Goal: Task Accomplishment & Management: Use online tool/utility

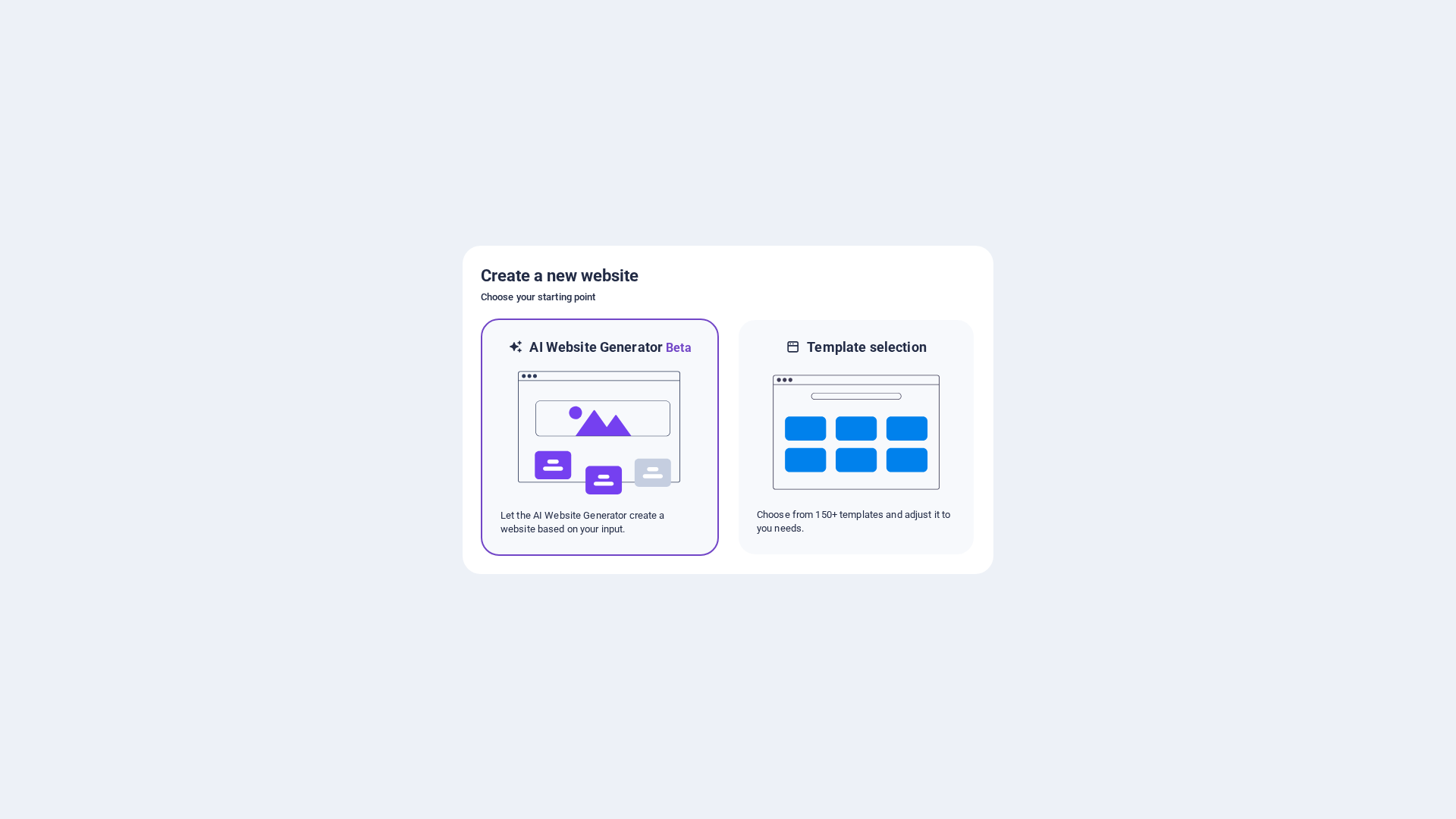
click at [604, 455] on img at bounding box center [600, 433] width 166 height 152
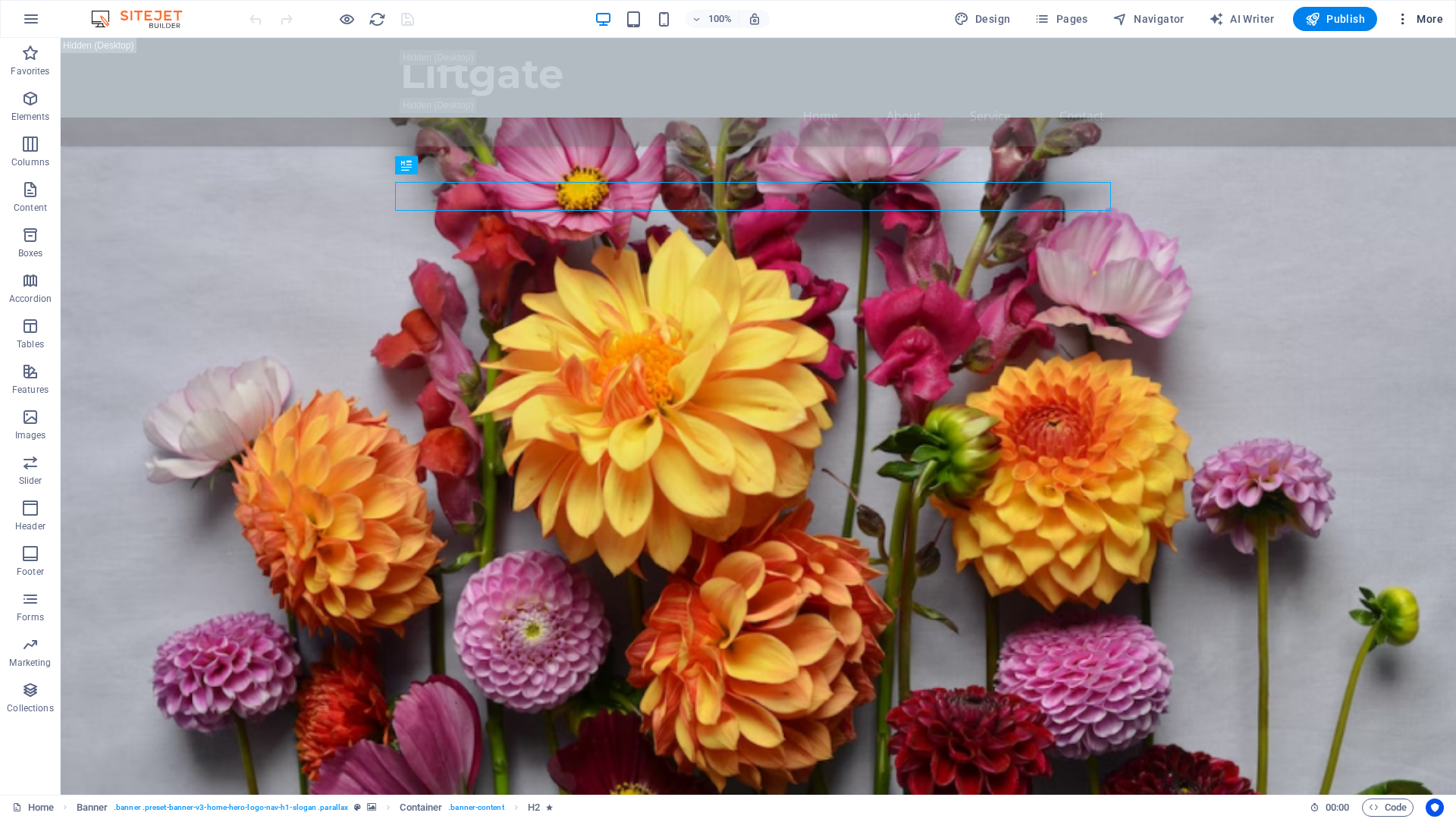
scroll to position [76, 0]
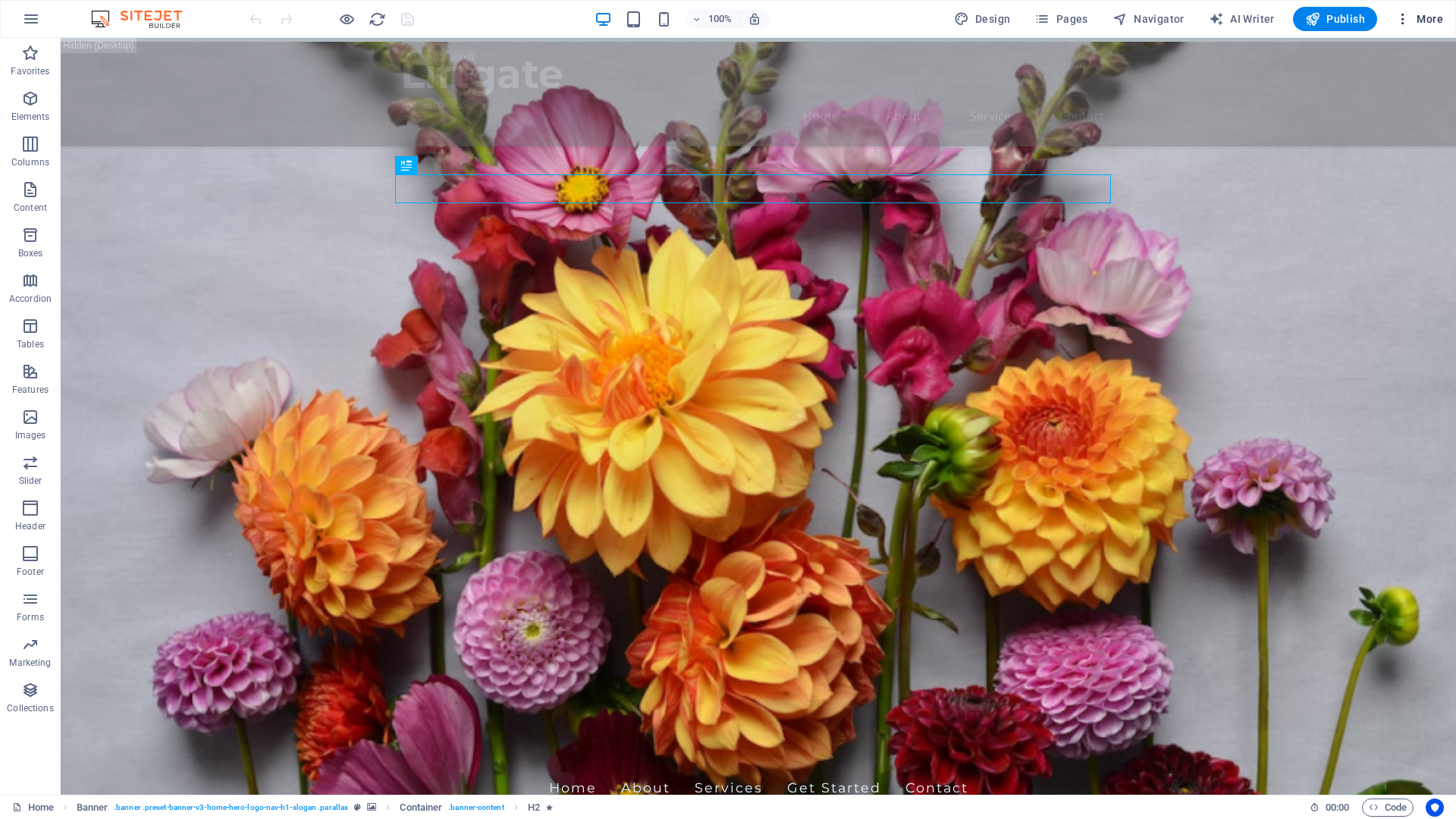
click at [1401, 18] on icon "button" at bounding box center [1402, 18] width 16 height 16
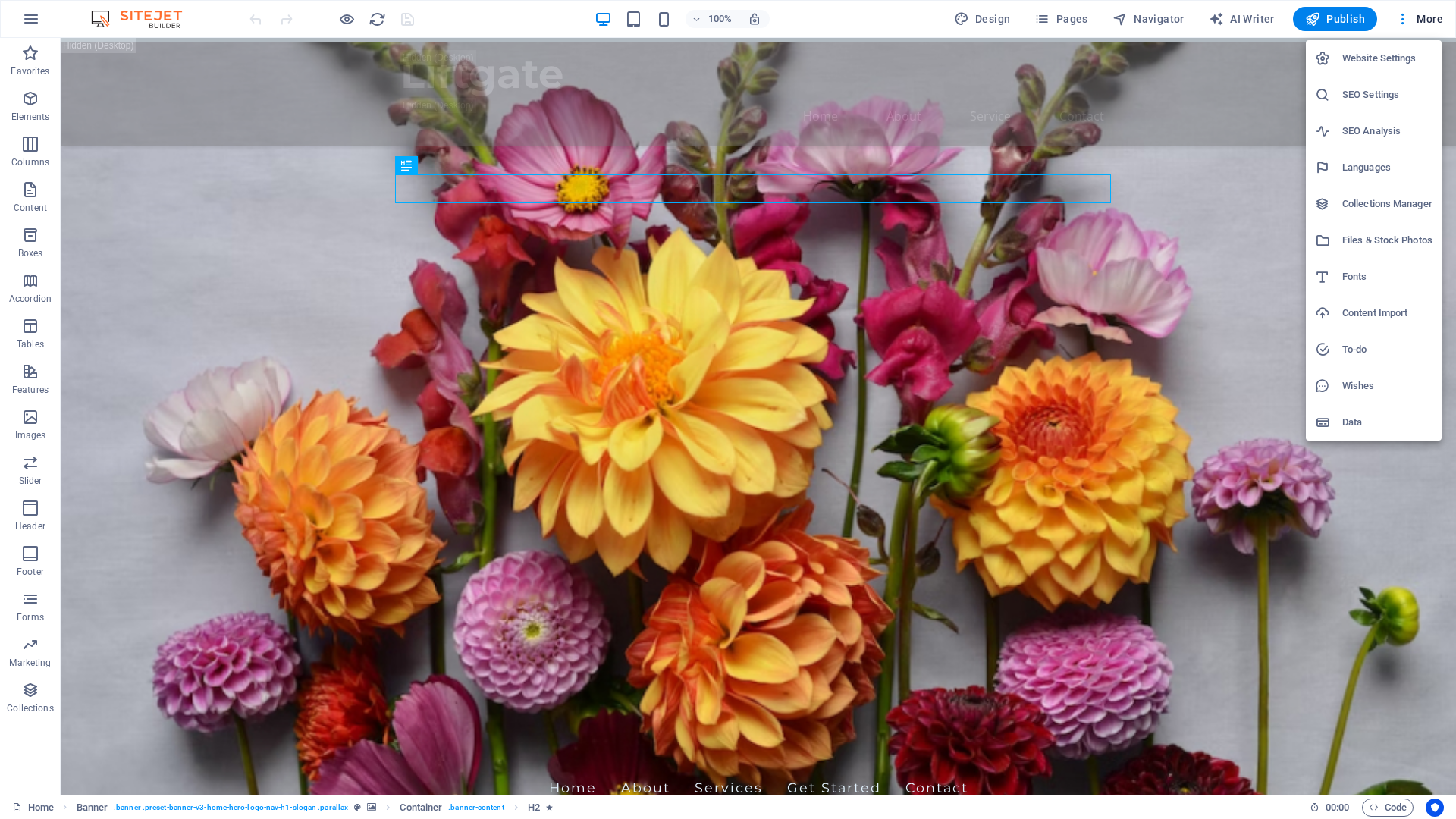
click at [35, 18] on div at bounding box center [728, 409] width 1456 height 819
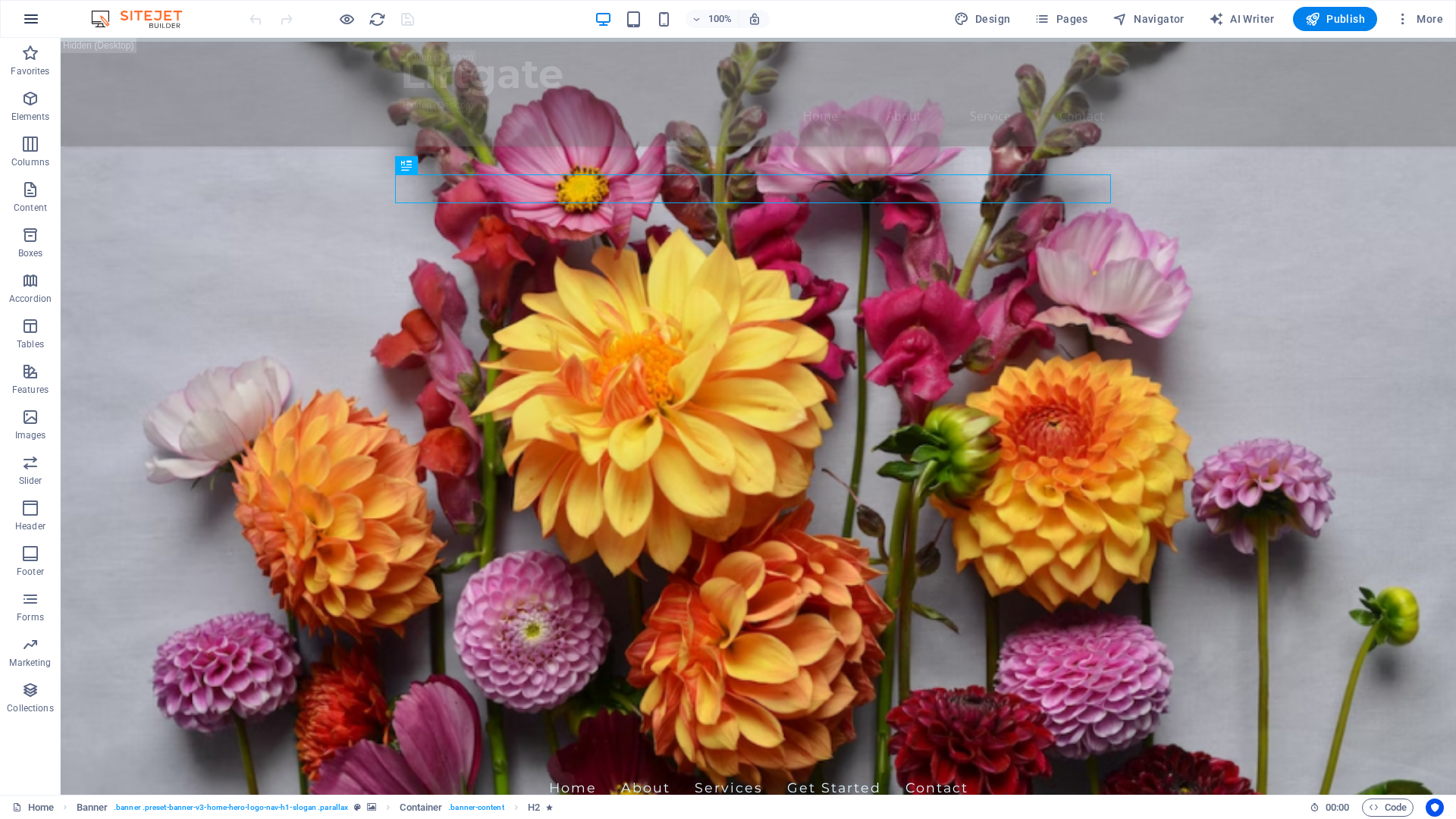
click at [30, 20] on icon "button" at bounding box center [31, 19] width 18 height 18
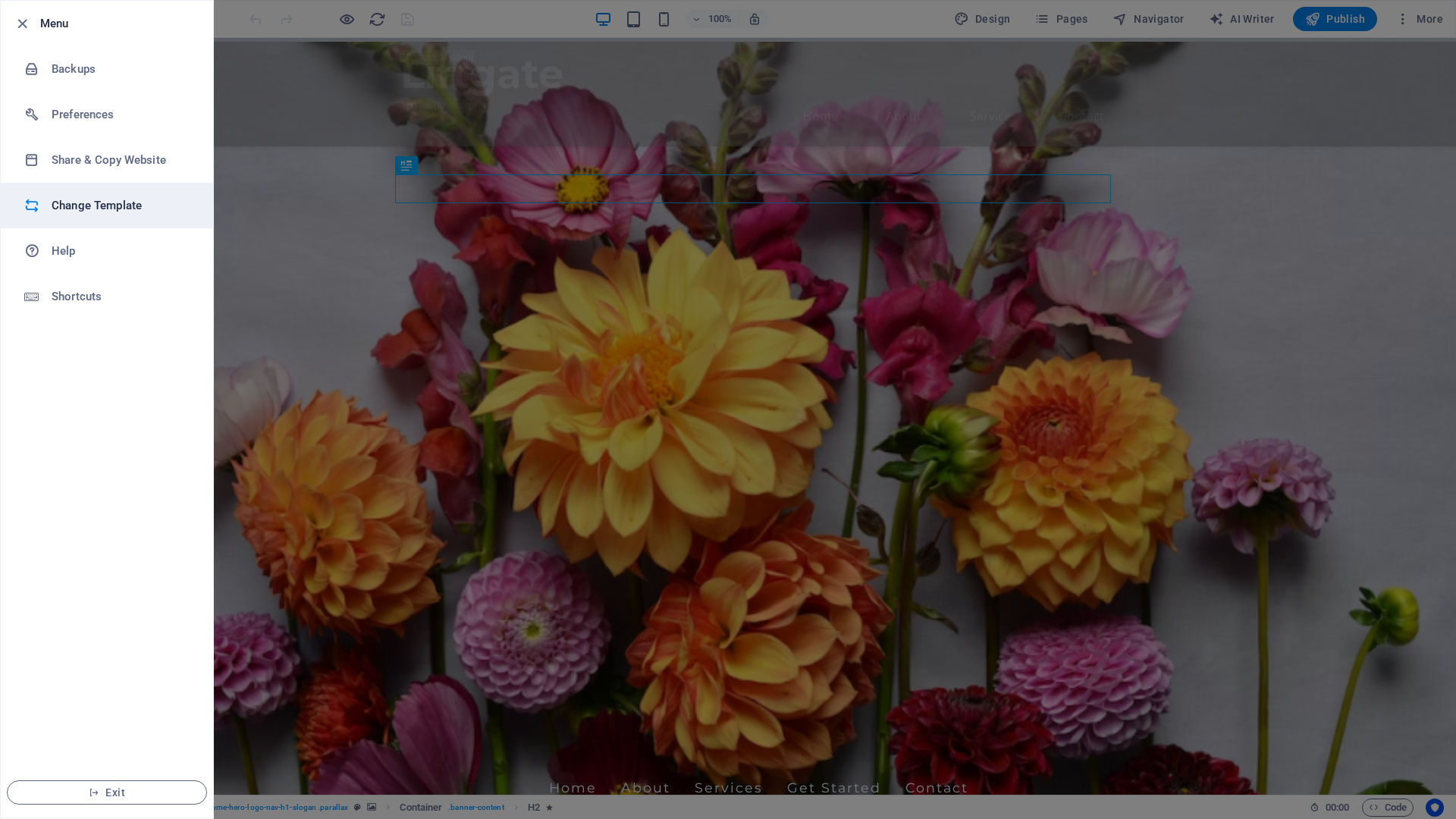
click at [101, 204] on h6 "Change Template" at bounding box center [121, 206] width 140 height 18
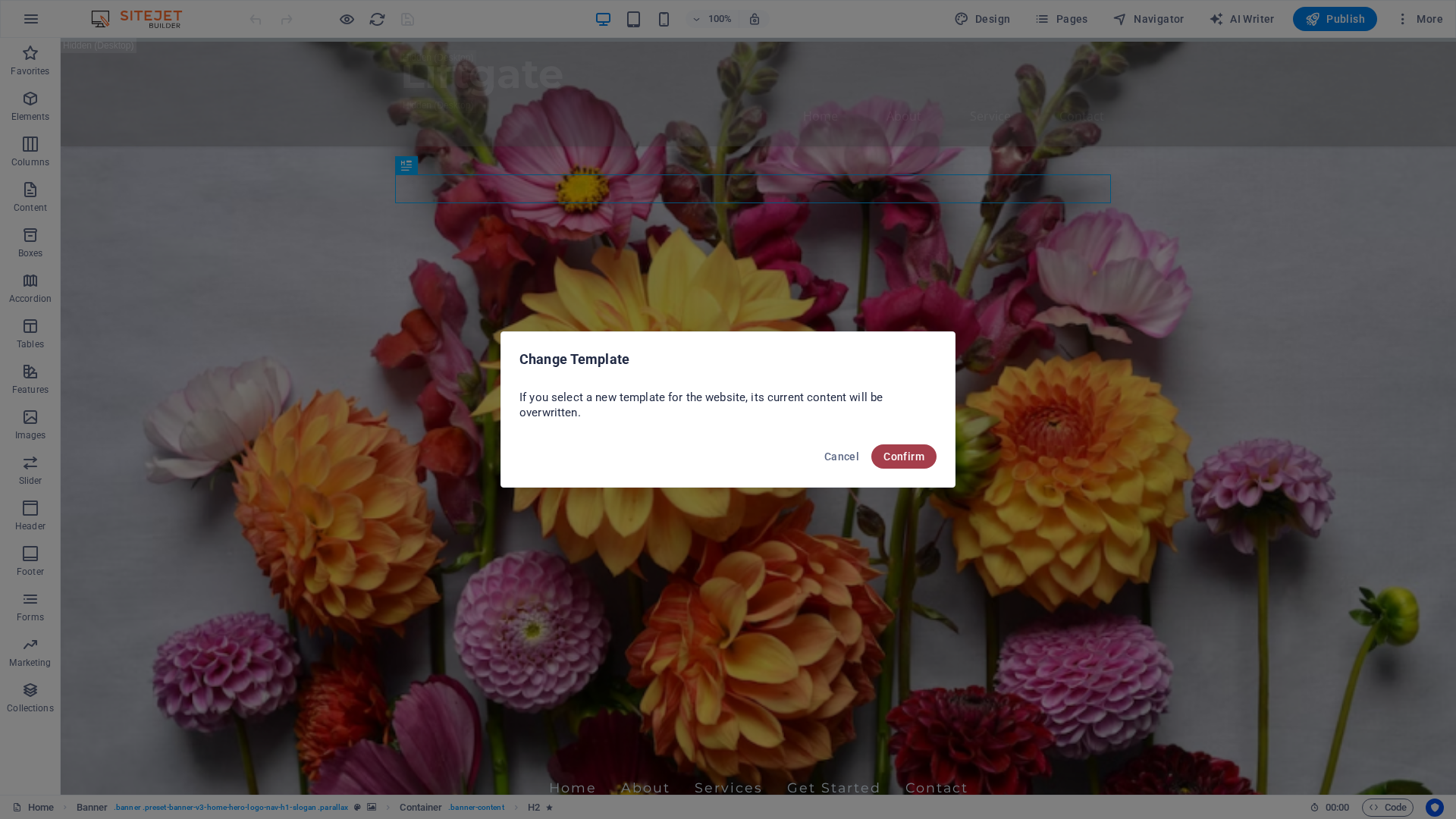
click at [889, 451] on span "Confirm" at bounding box center [904, 456] width 41 height 12
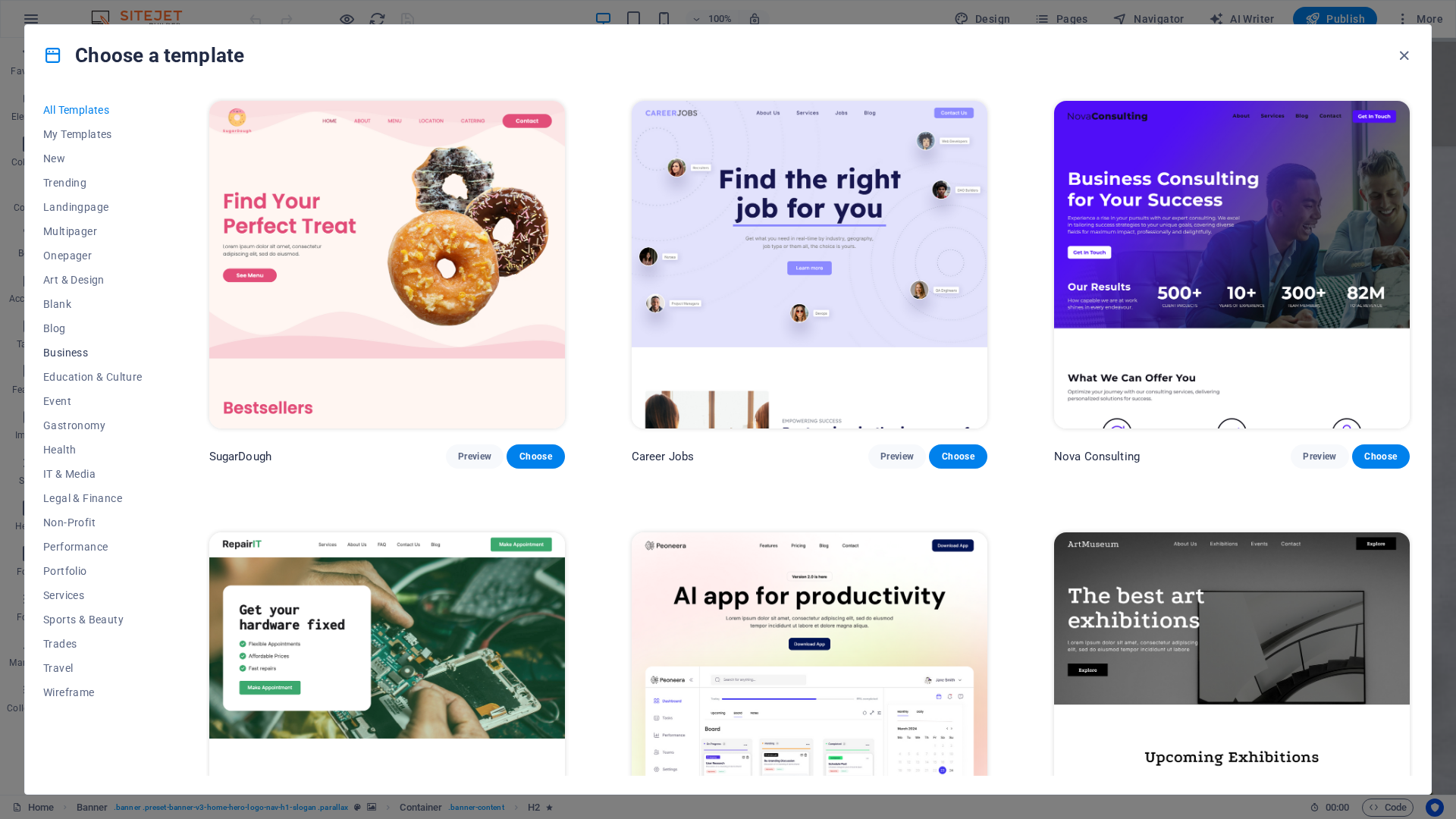
click at [64, 351] on span "Business" at bounding box center [92, 352] width 100 height 12
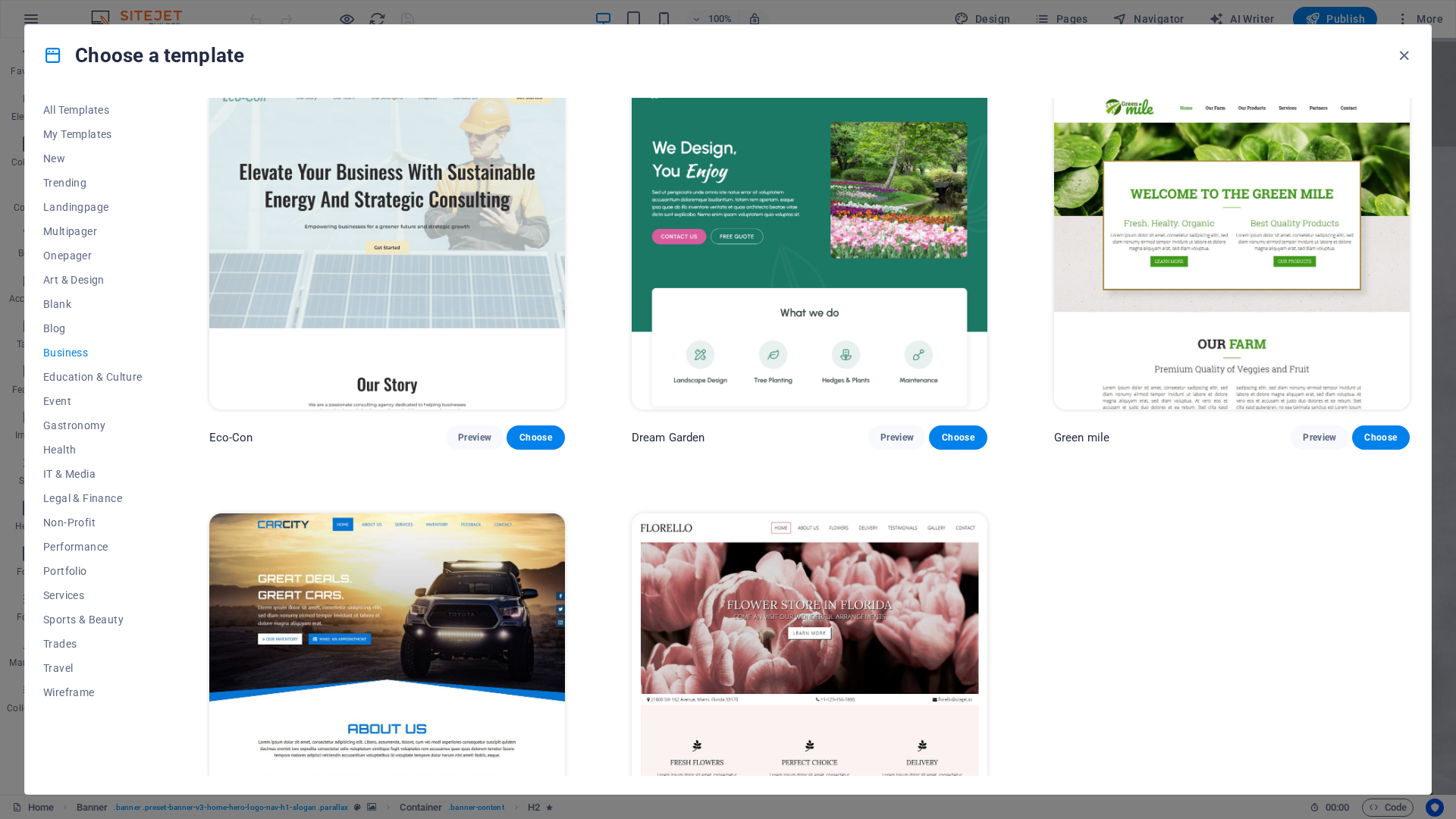
scroll to position [0, 0]
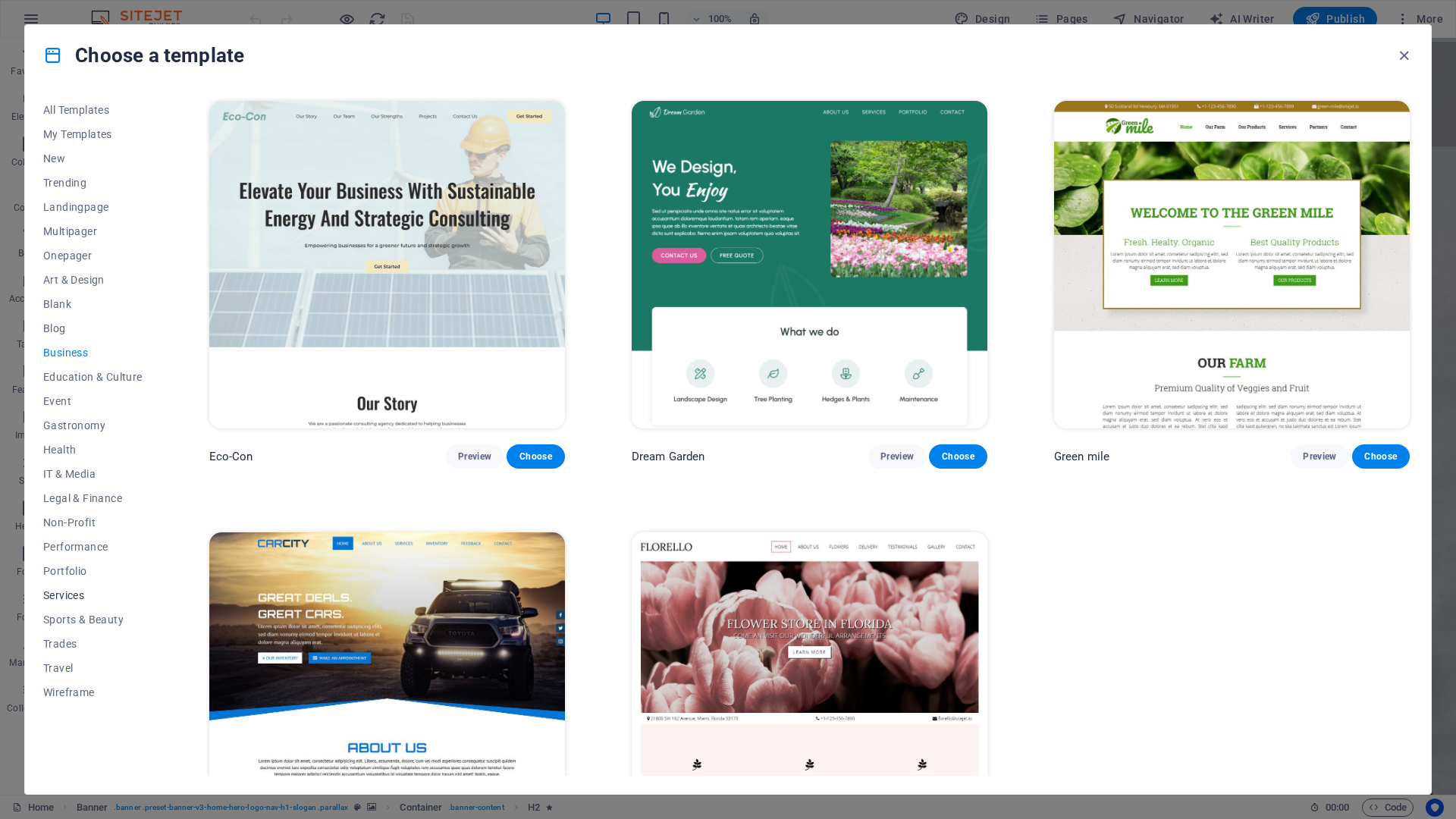
click at [63, 600] on span "Services" at bounding box center [92, 595] width 100 height 12
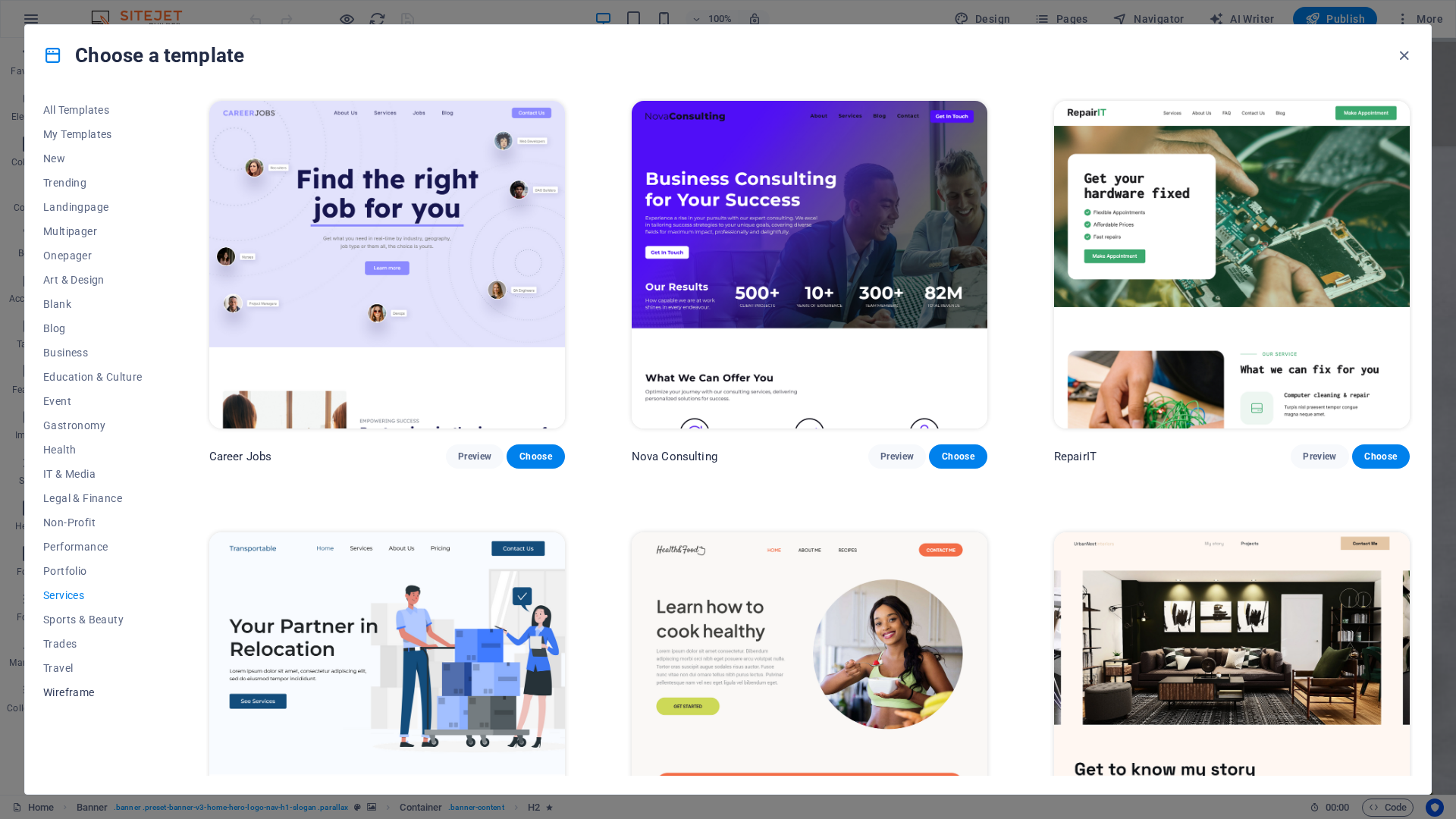
click at [78, 688] on span "Wireframe" at bounding box center [92, 692] width 100 height 12
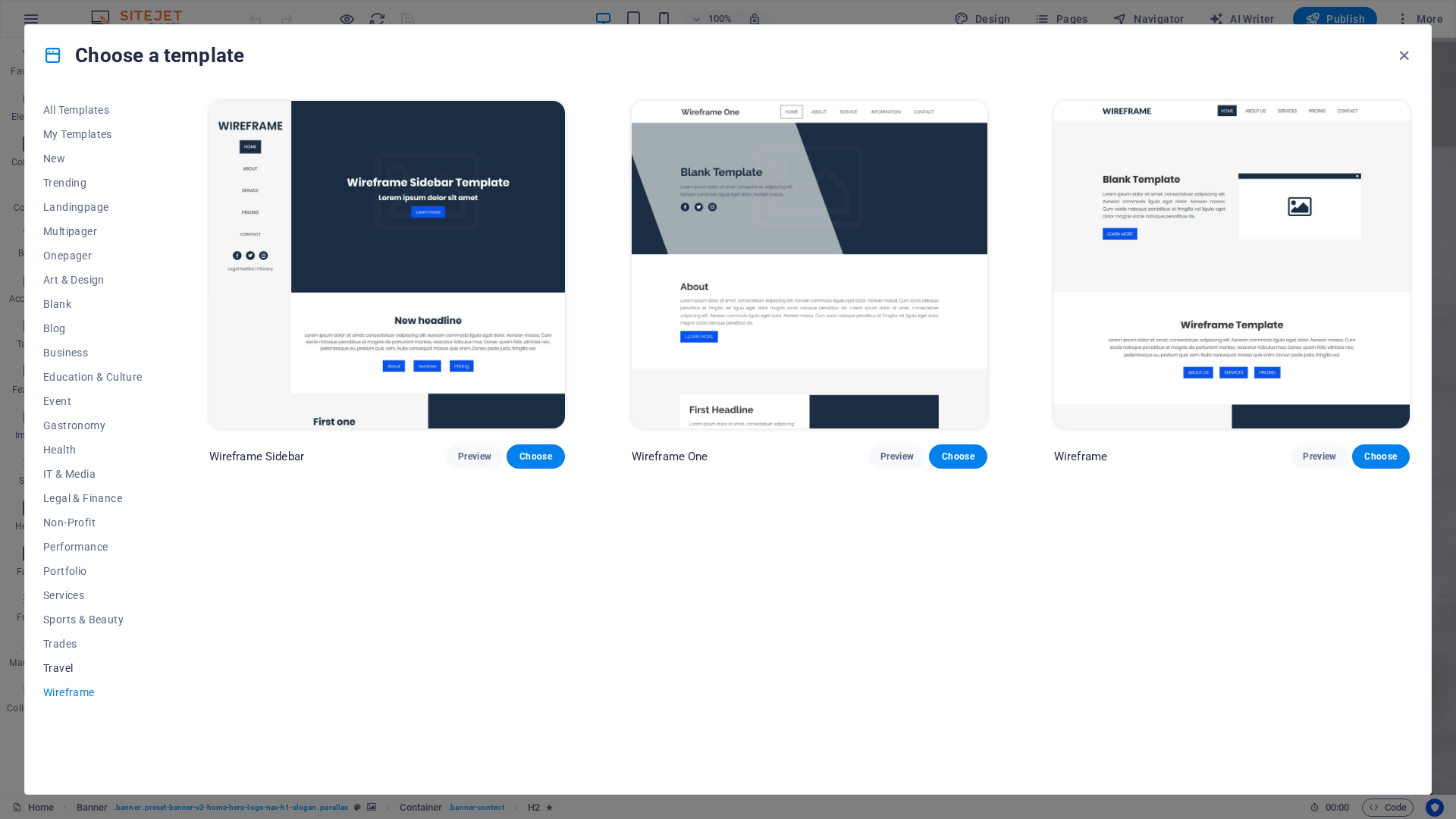
click at [64, 664] on span "Travel" at bounding box center [92, 668] width 100 height 12
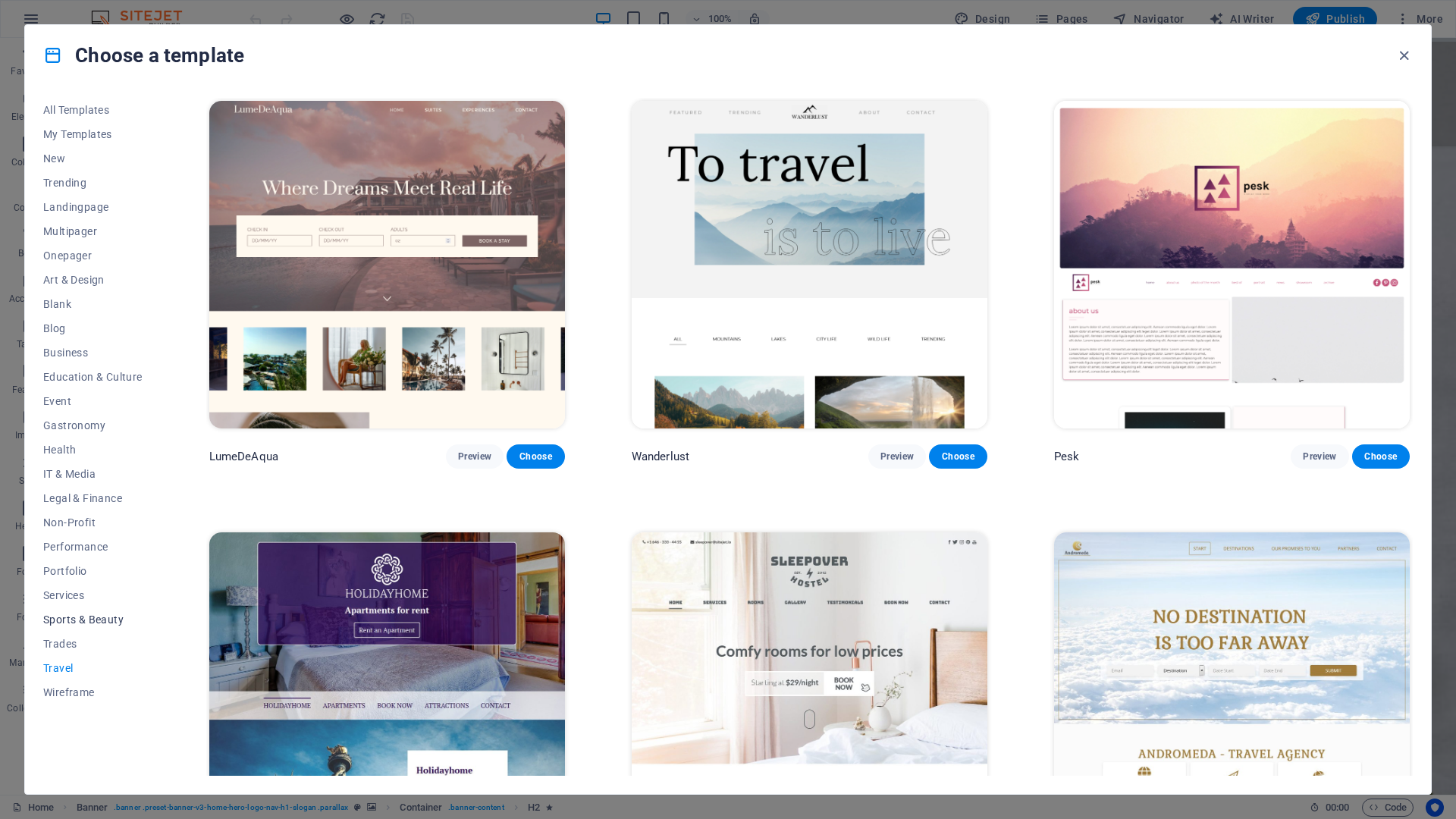
click at [48, 624] on span "Sports & Beauty" at bounding box center [92, 620] width 100 height 12
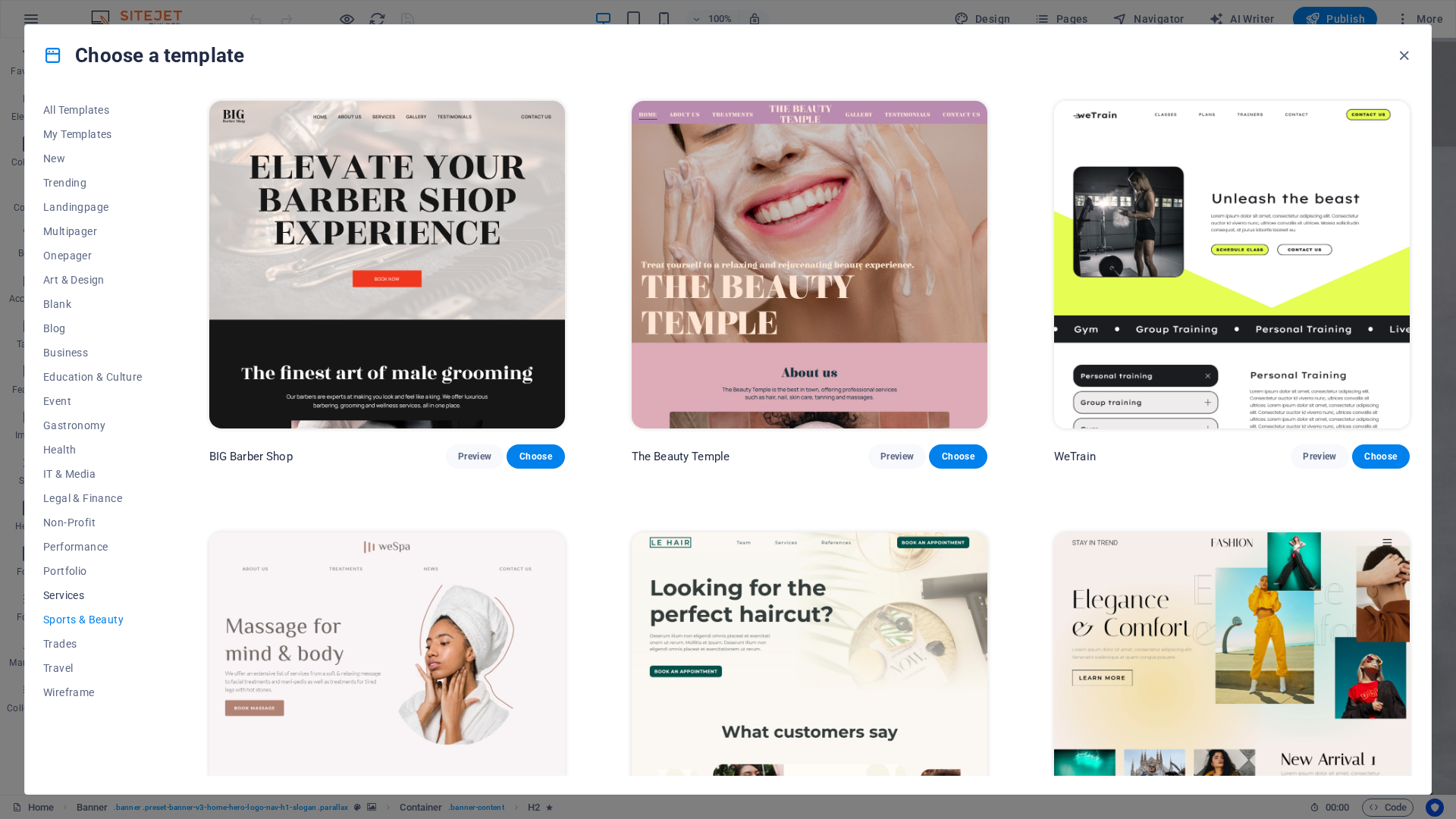
click at [45, 598] on span "Services" at bounding box center [92, 595] width 100 height 12
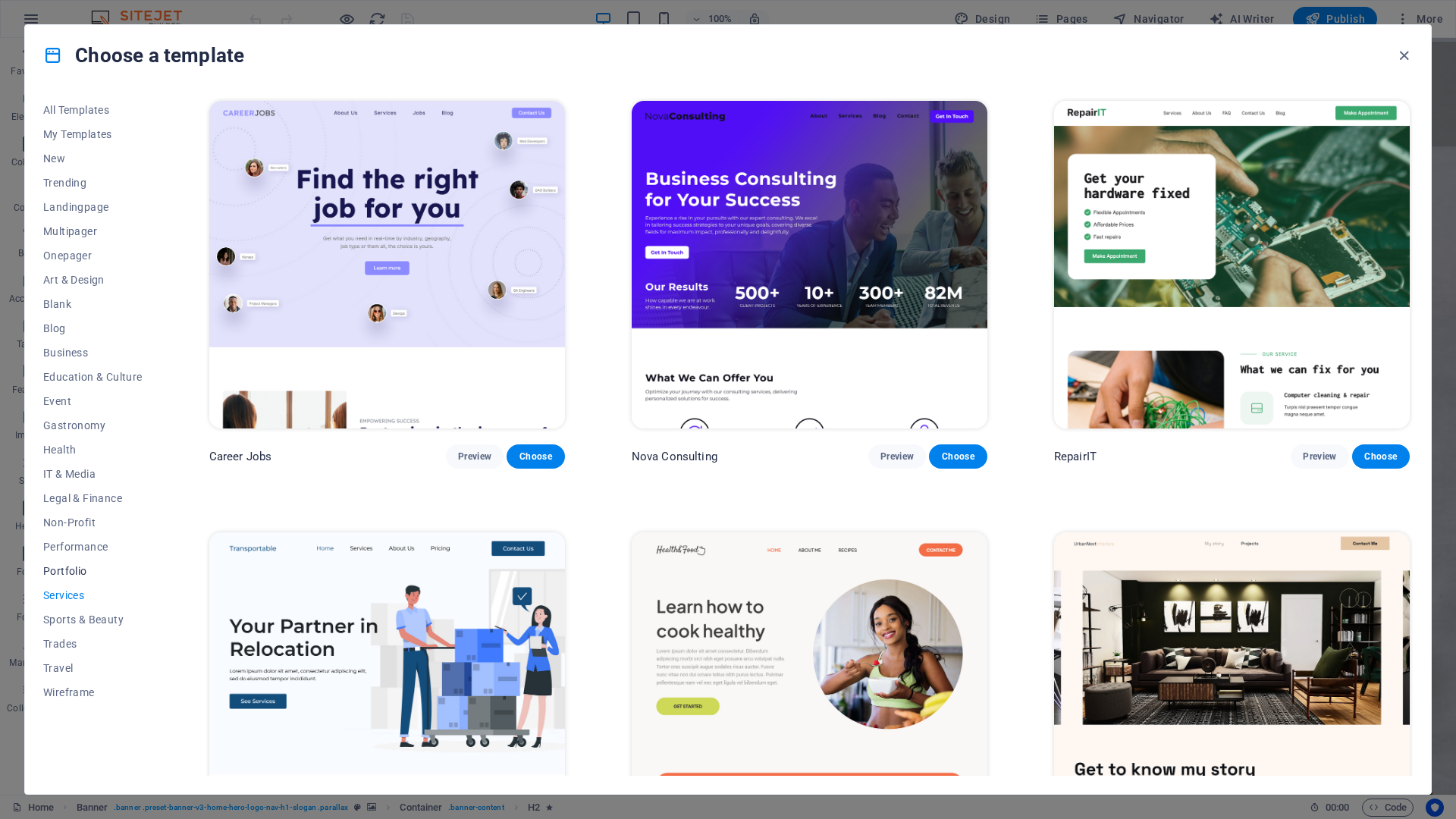
click at [53, 570] on span "Portfolio" at bounding box center [92, 571] width 100 height 12
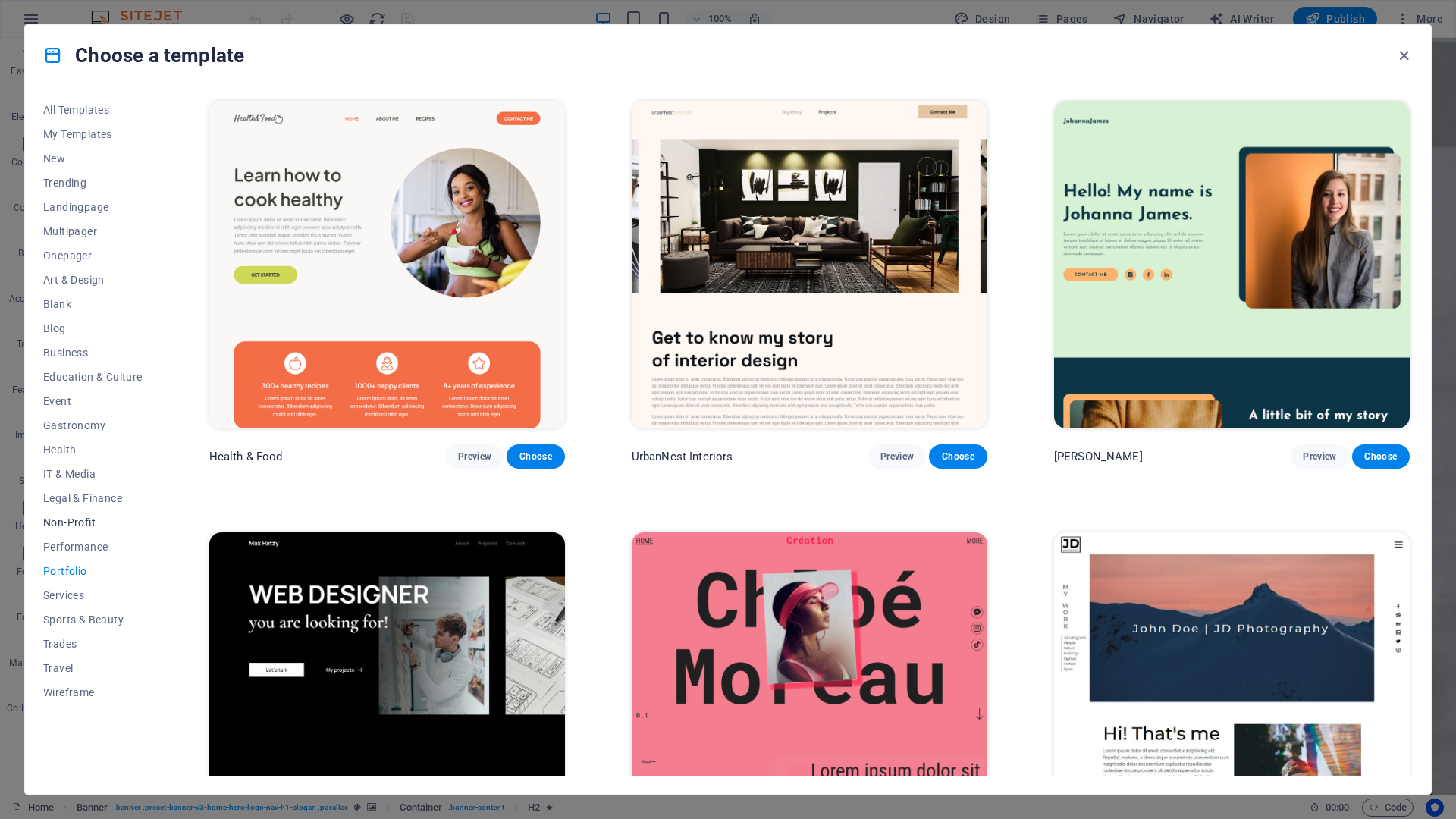
click at [71, 525] on span "Non-Profit" at bounding box center [92, 523] width 100 height 12
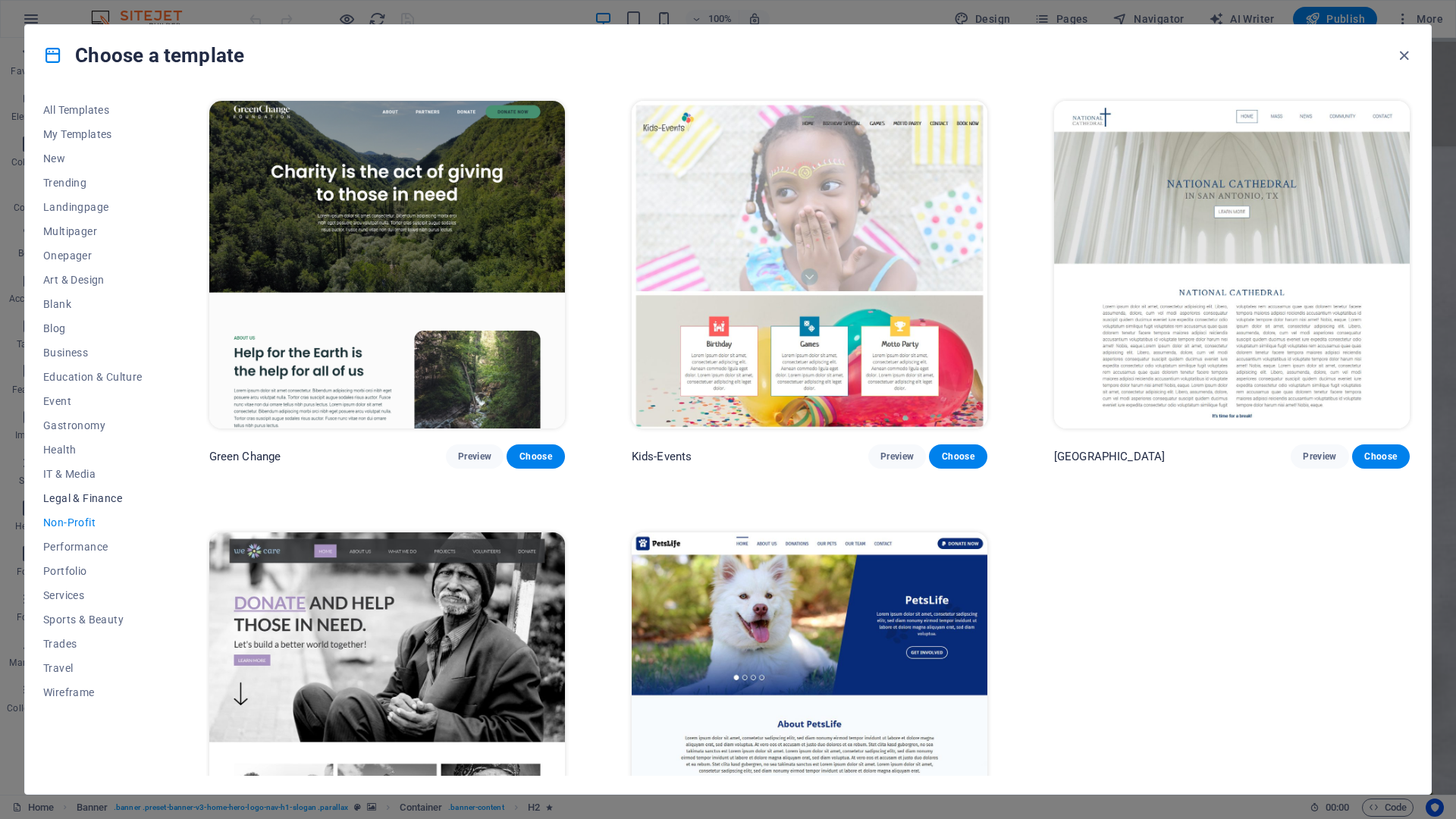
click at [72, 490] on button "Legal & Finance" at bounding box center [92, 498] width 100 height 25
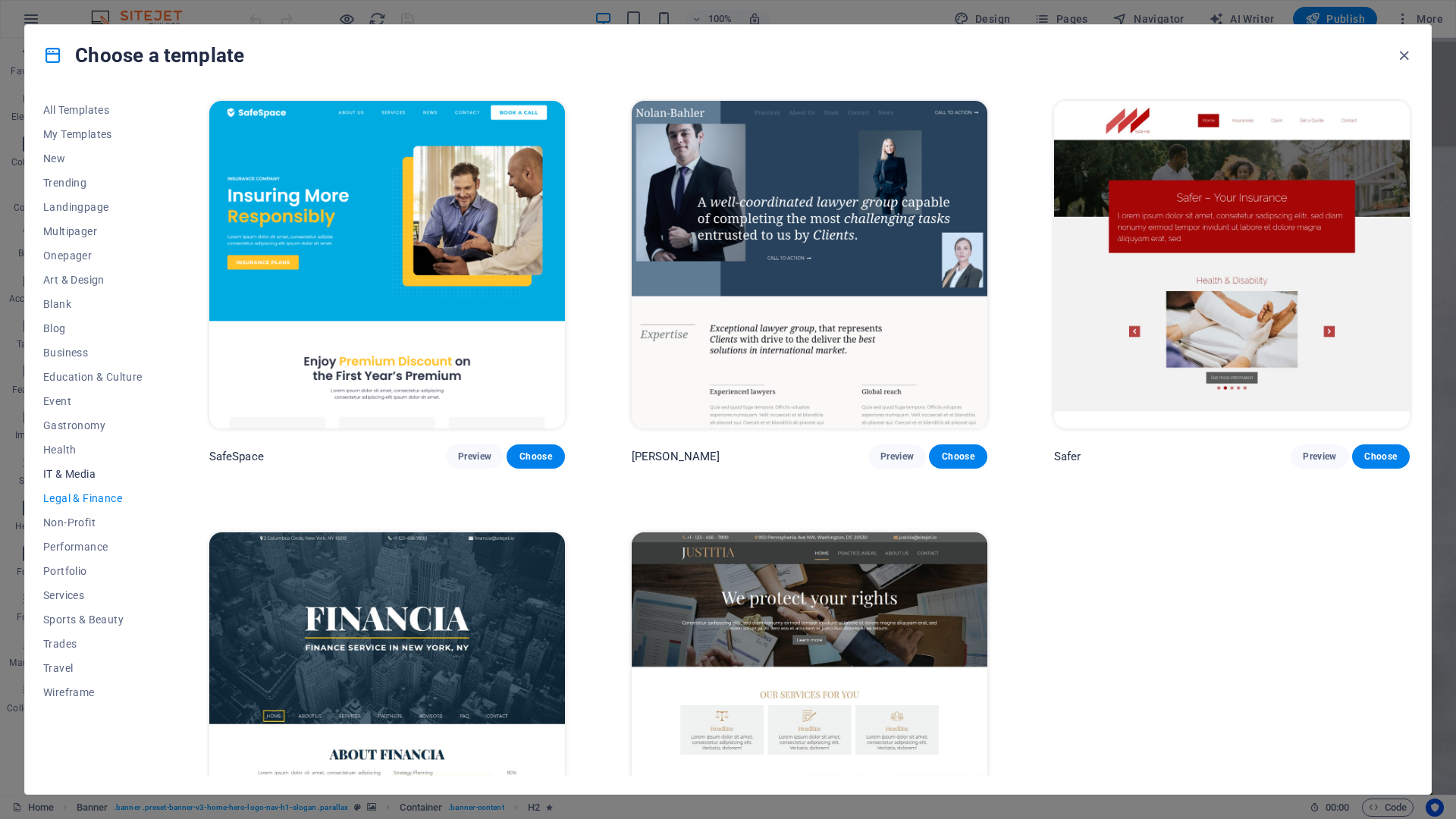
click at [78, 472] on span "IT & Media" at bounding box center [92, 473] width 100 height 12
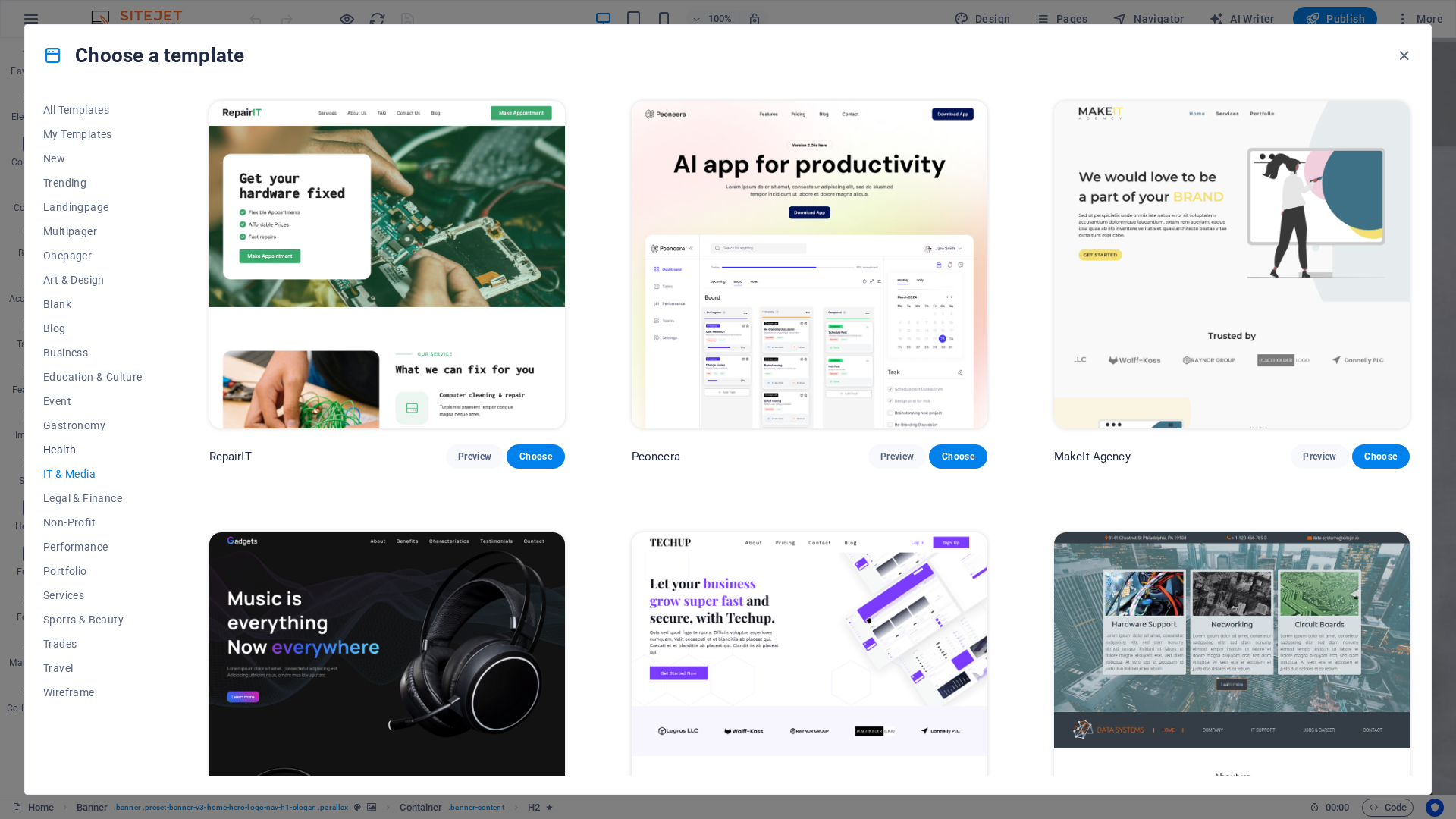
click at [66, 446] on span "Health" at bounding box center [92, 449] width 100 height 12
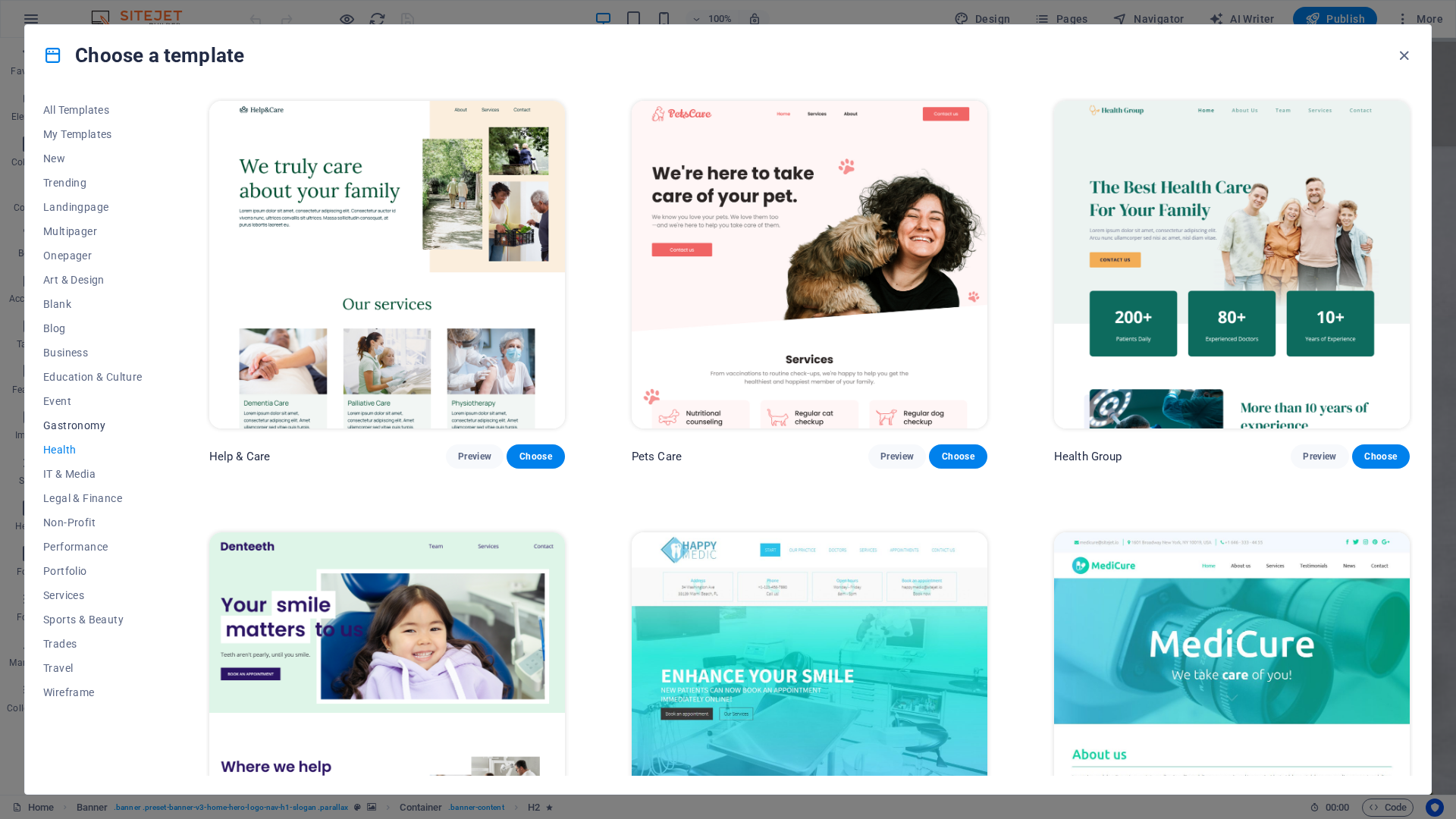
click at [78, 425] on span "Gastronomy" at bounding box center [92, 425] width 100 height 12
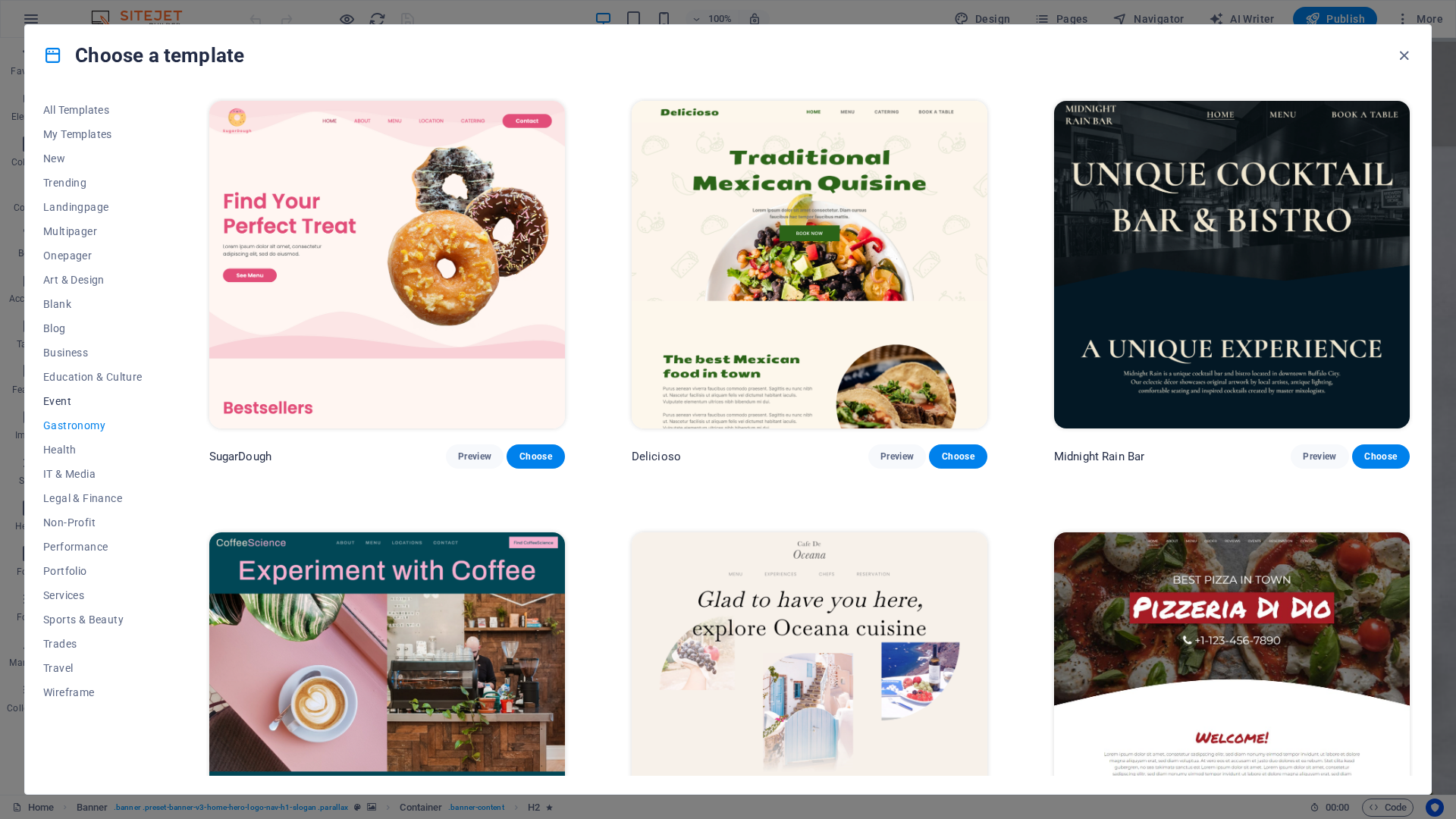
click at [70, 399] on span "Event" at bounding box center [92, 401] width 100 height 12
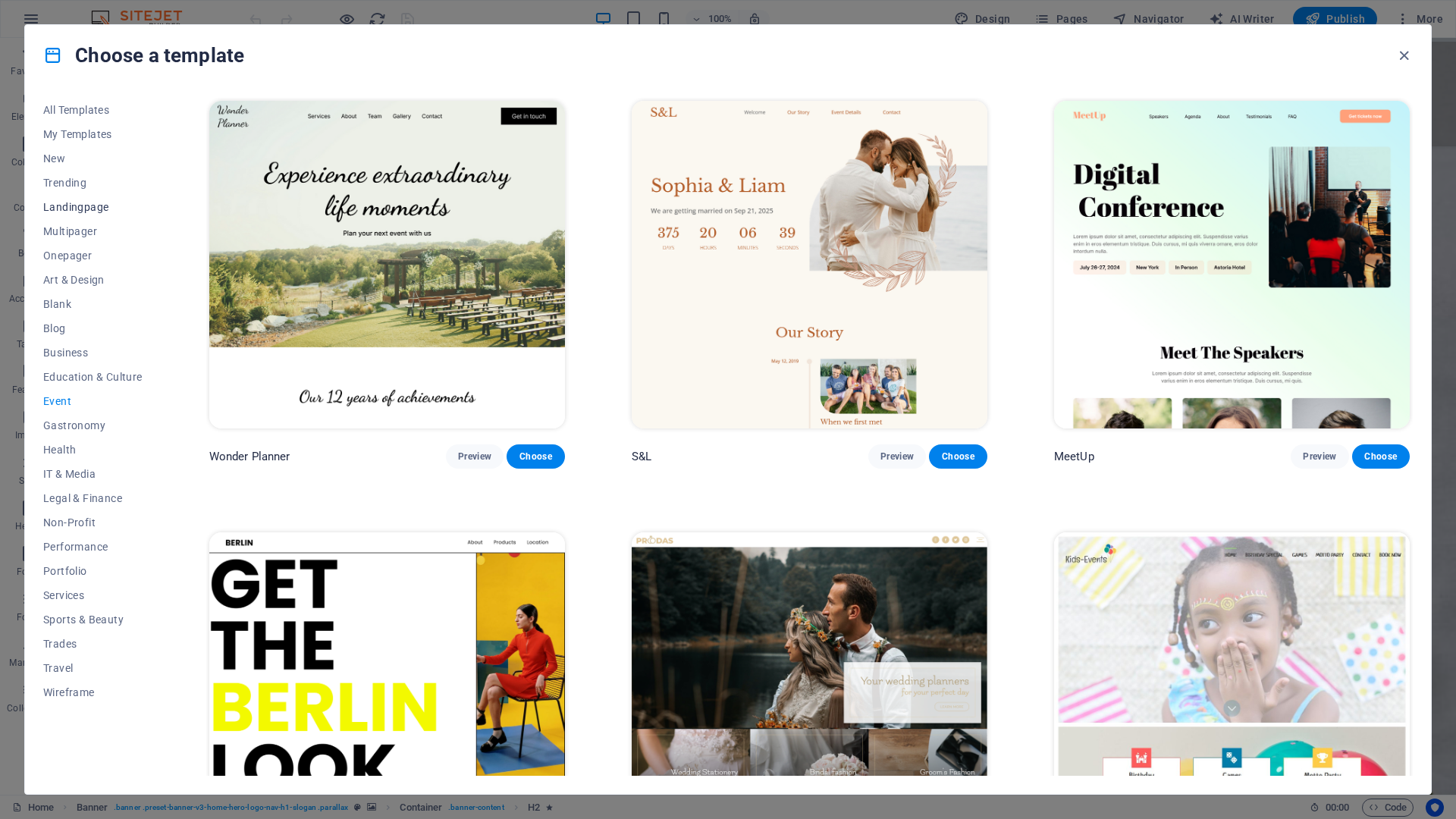
click at [59, 208] on span "Landingpage" at bounding box center [92, 207] width 100 height 12
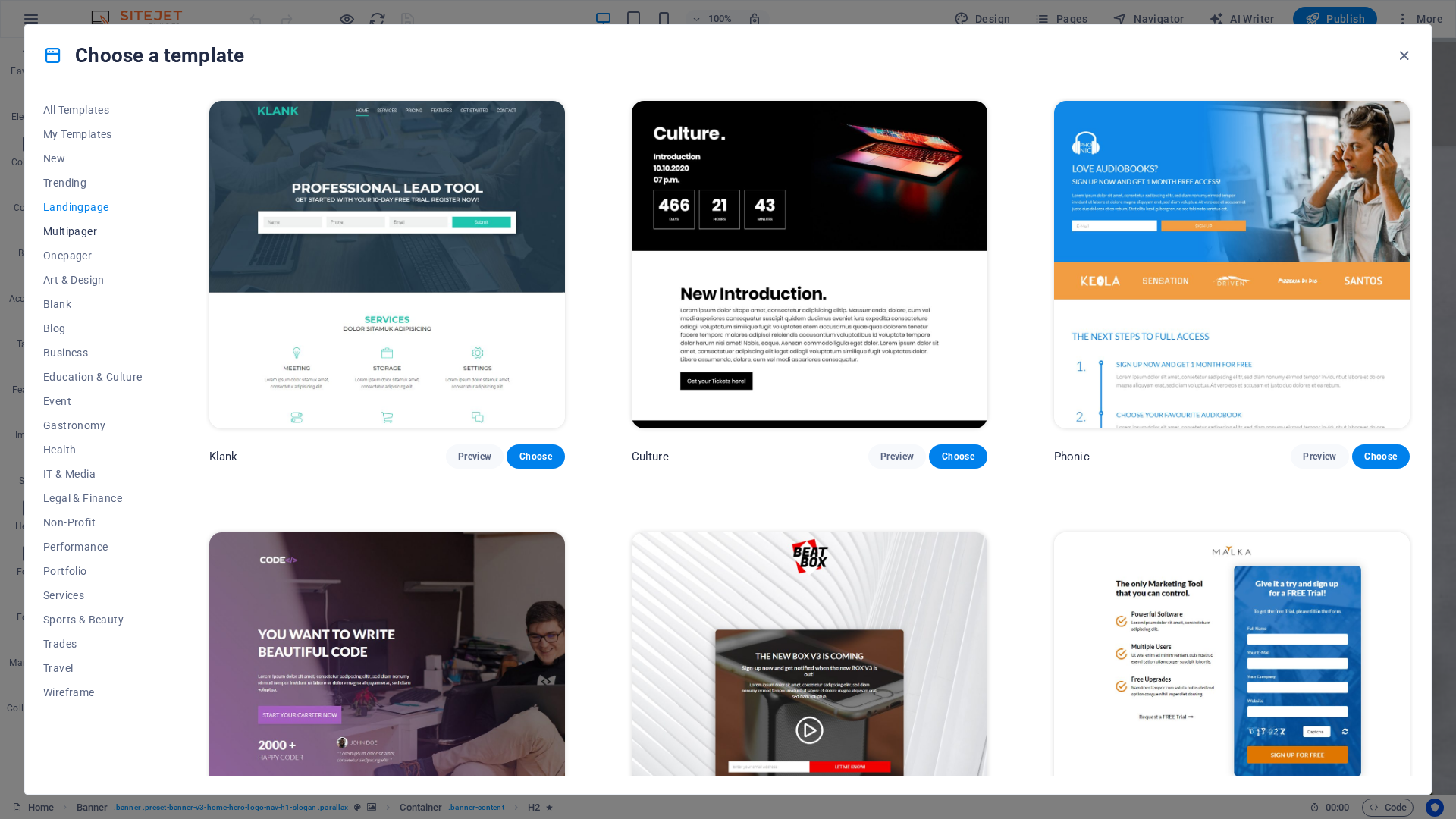
click at [62, 231] on span "Multipager" at bounding box center [92, 231] width 100 height 12
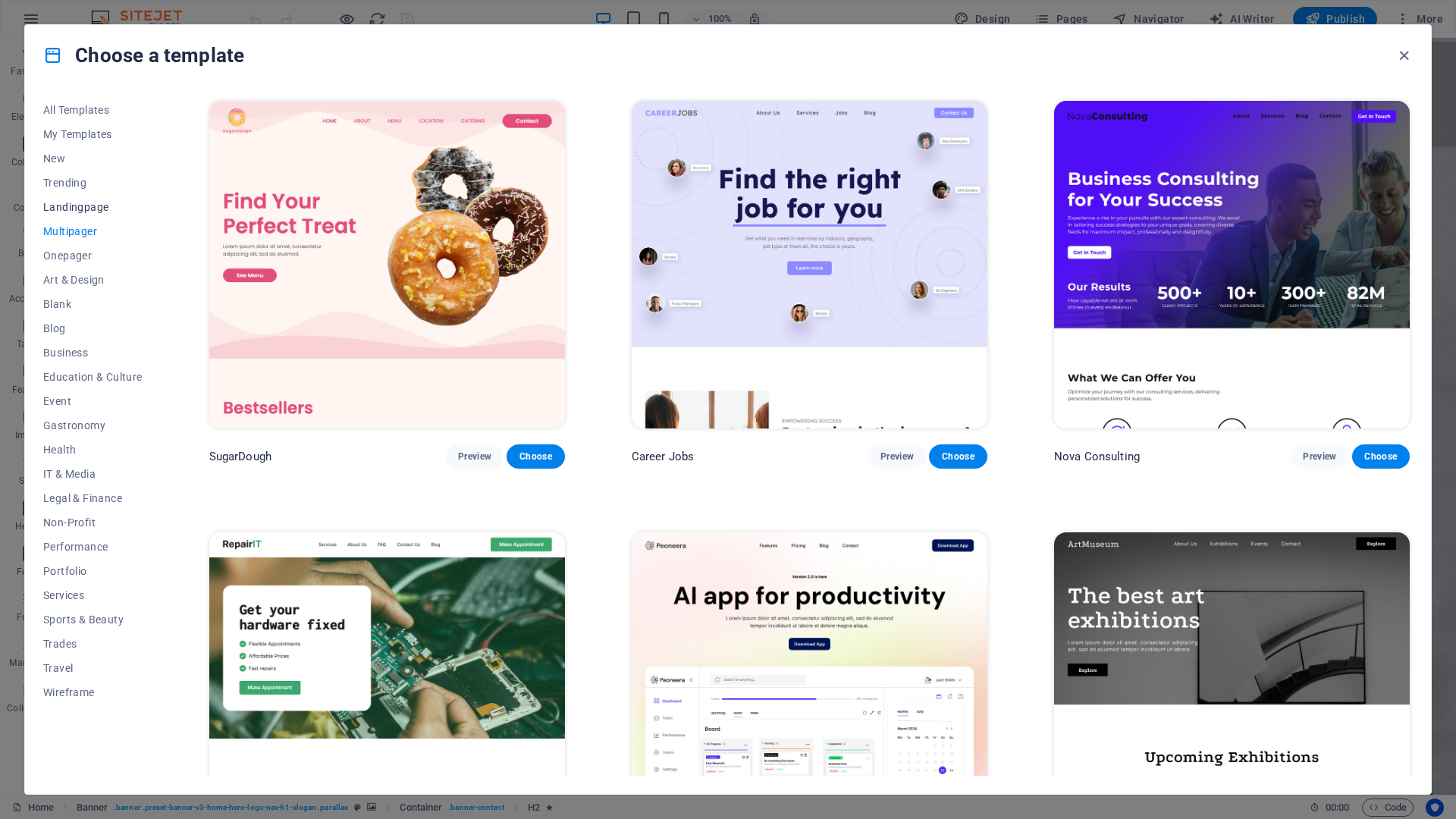
click at [70, 206] on span "Landingpage" at bounding box center [92, 207] width 100 height 12
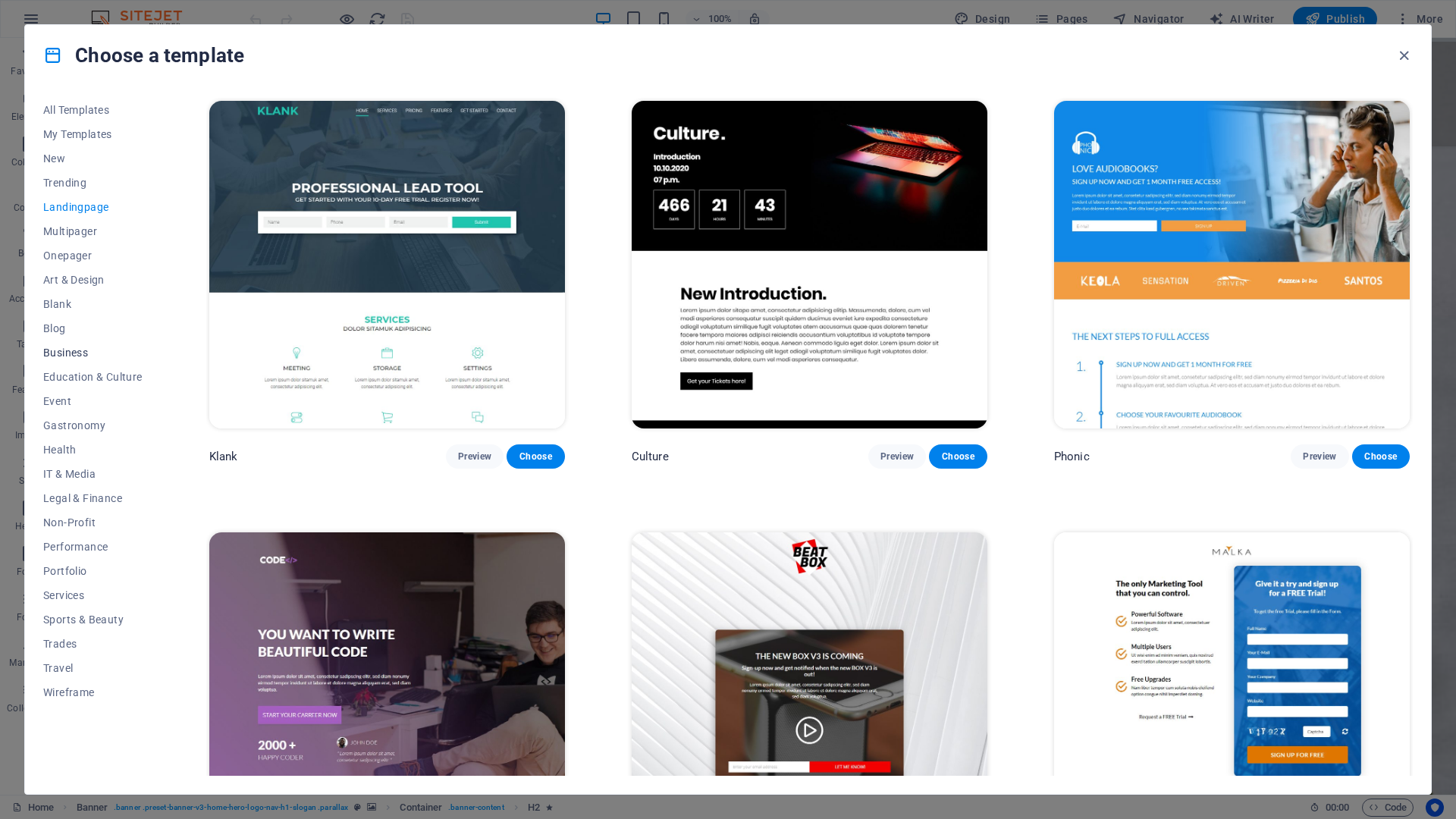
click at [71, 348] on span "Business" at bounding box center [92, 352] width 100 height 12
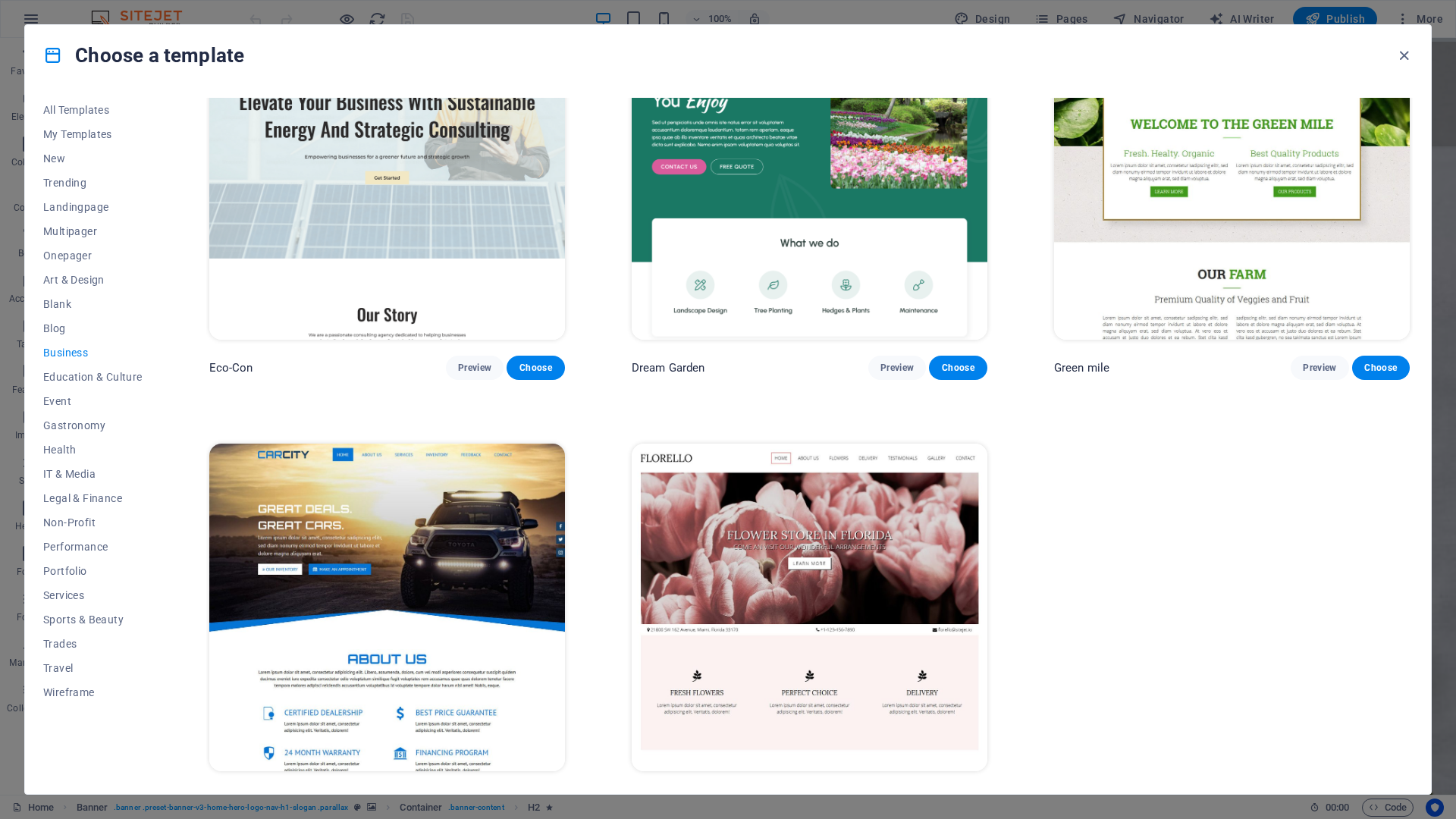
scroll to position [122, 0]
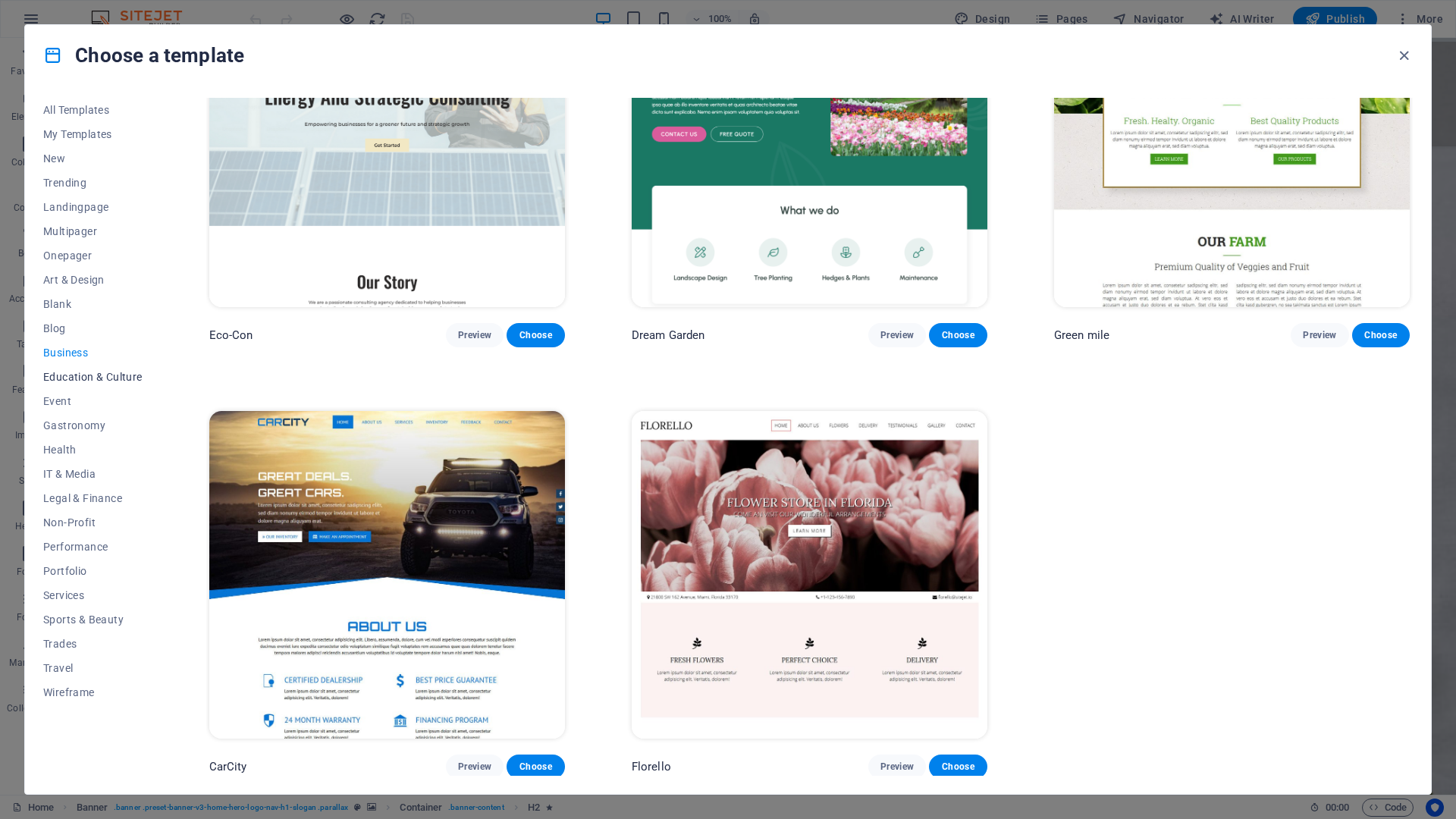
click at [134, 383] on button "Education & Culture" at bounding box center [92, 377] width 100 height 25
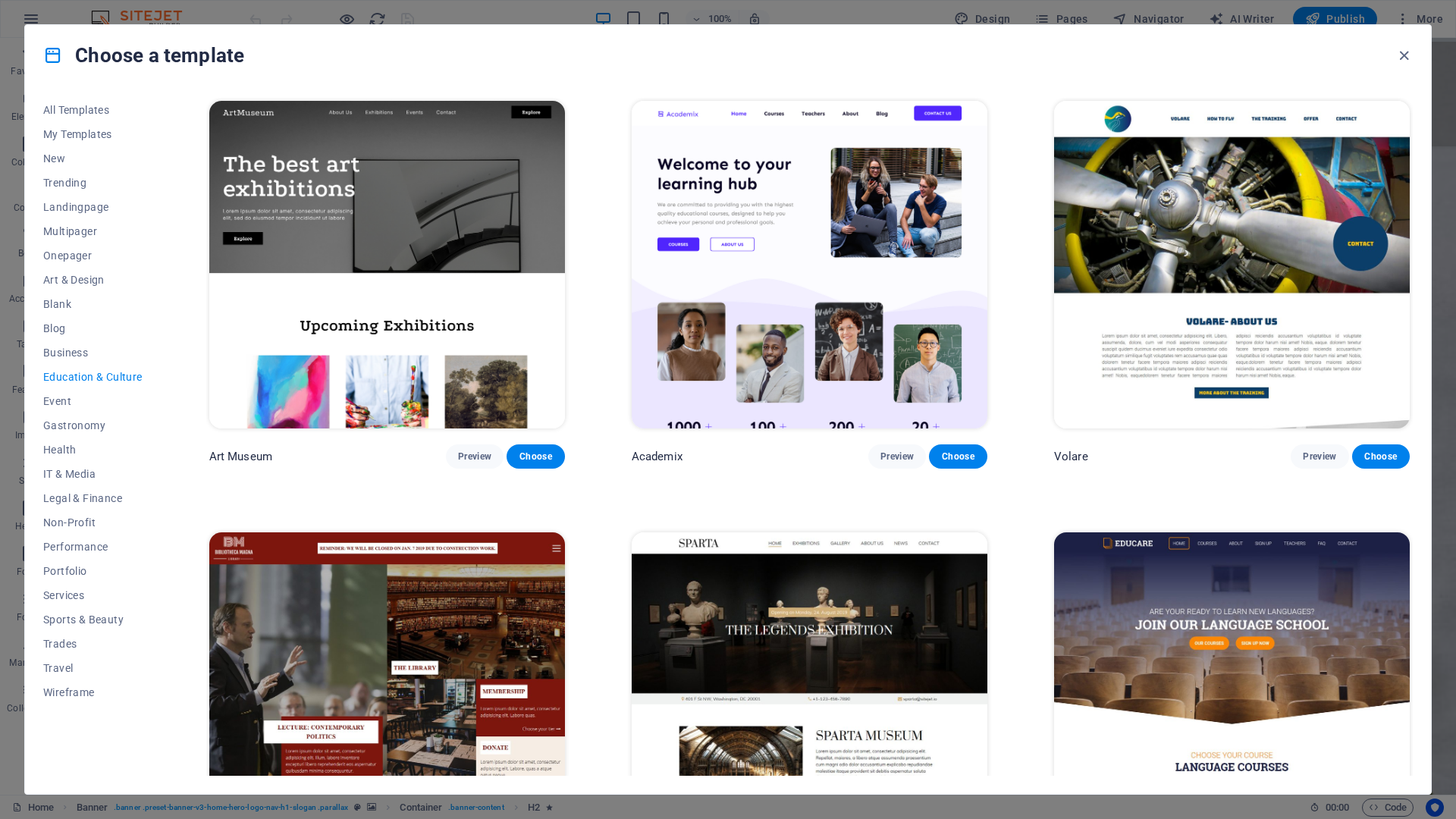
scroll to position [228, 0]
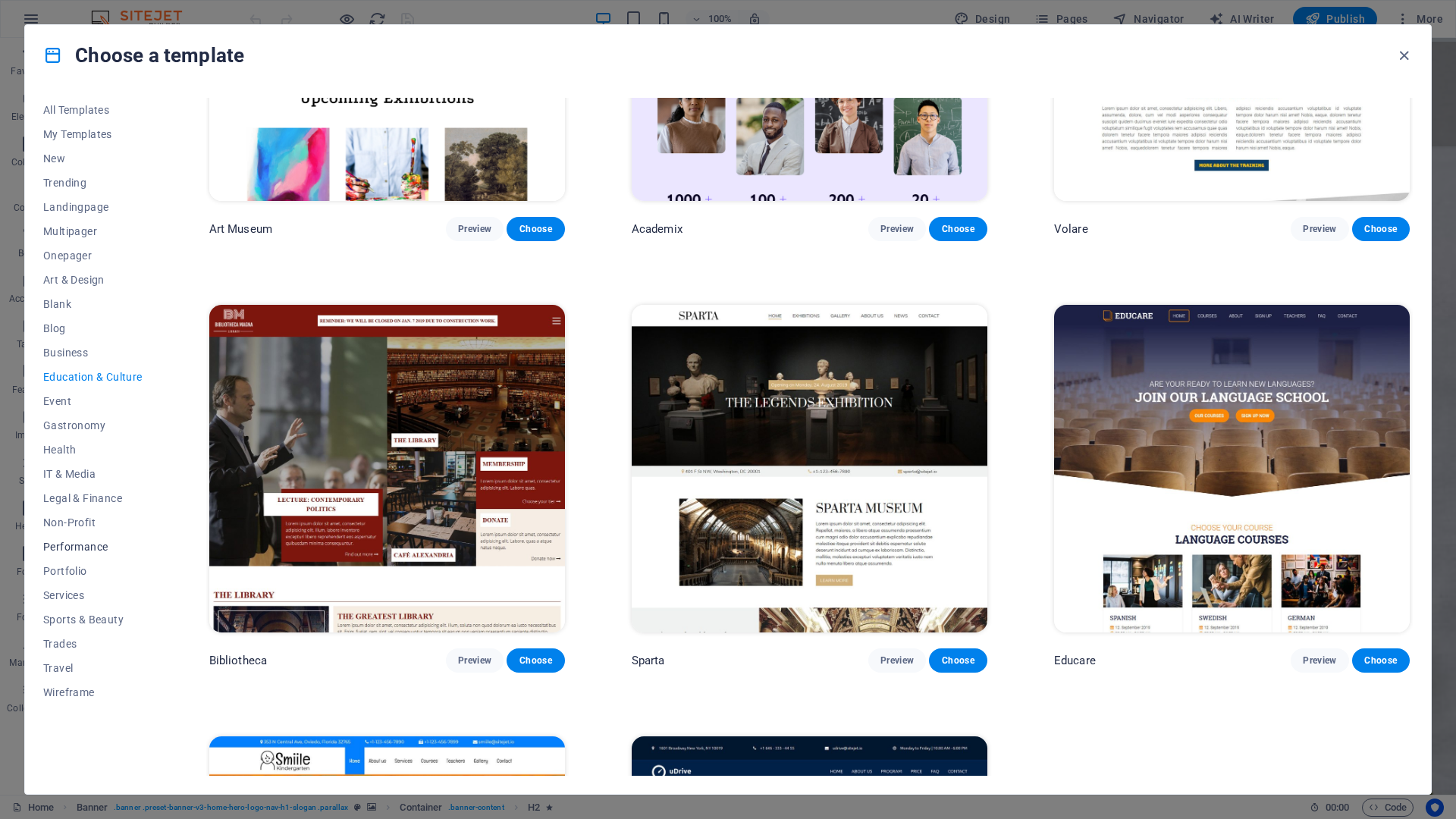
click at [78, 543] on span "Performance" at bounding box center [92, 546] width 100 height 12
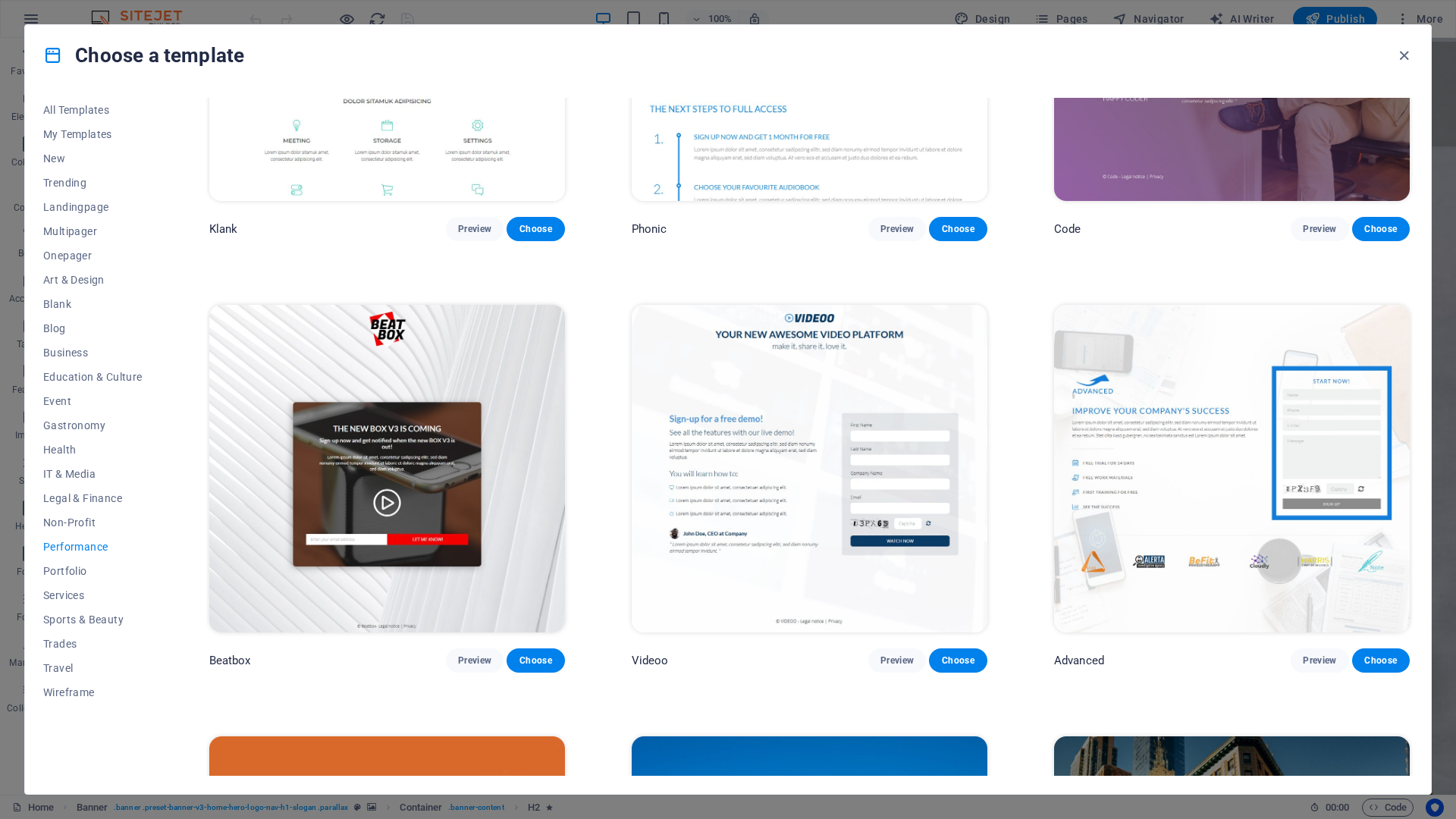
scroll to position [0, 0]
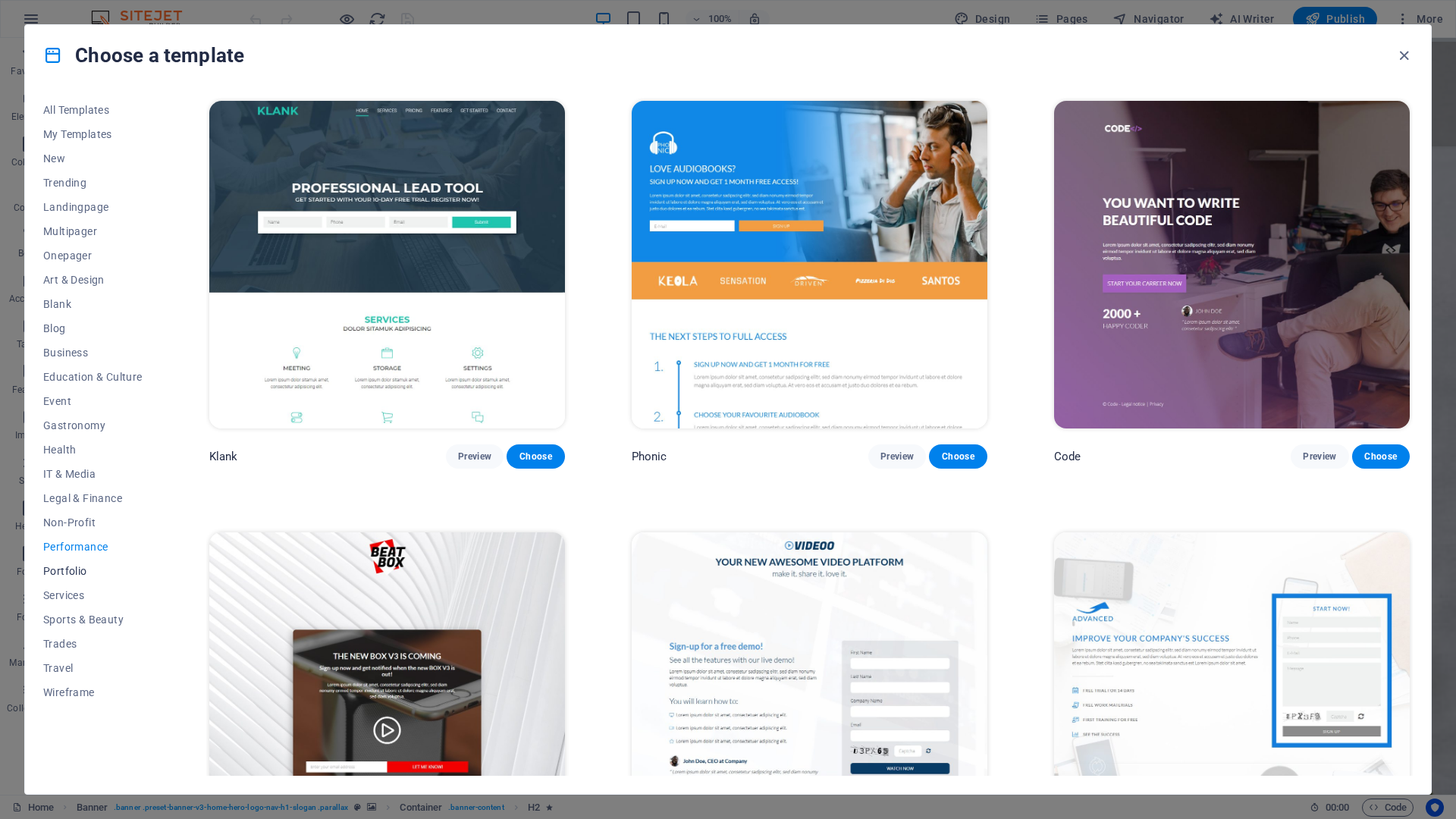
click at [72, 570] on span "Portfolio" at bounding box center [92, 571] width 100 height 12
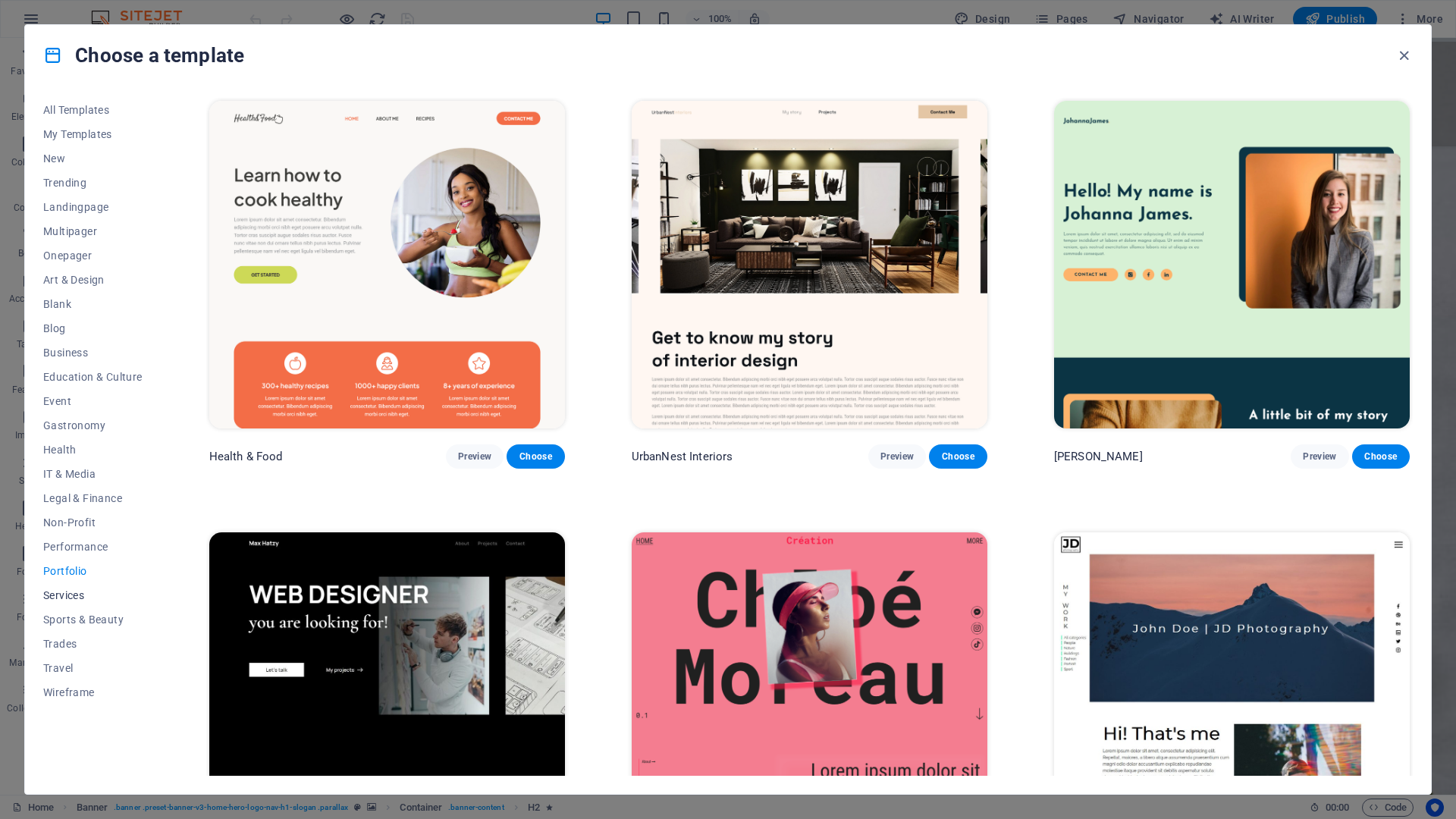
click at [84, 598] on span "Services" at bounding box center [92, 595] width 100 height 12
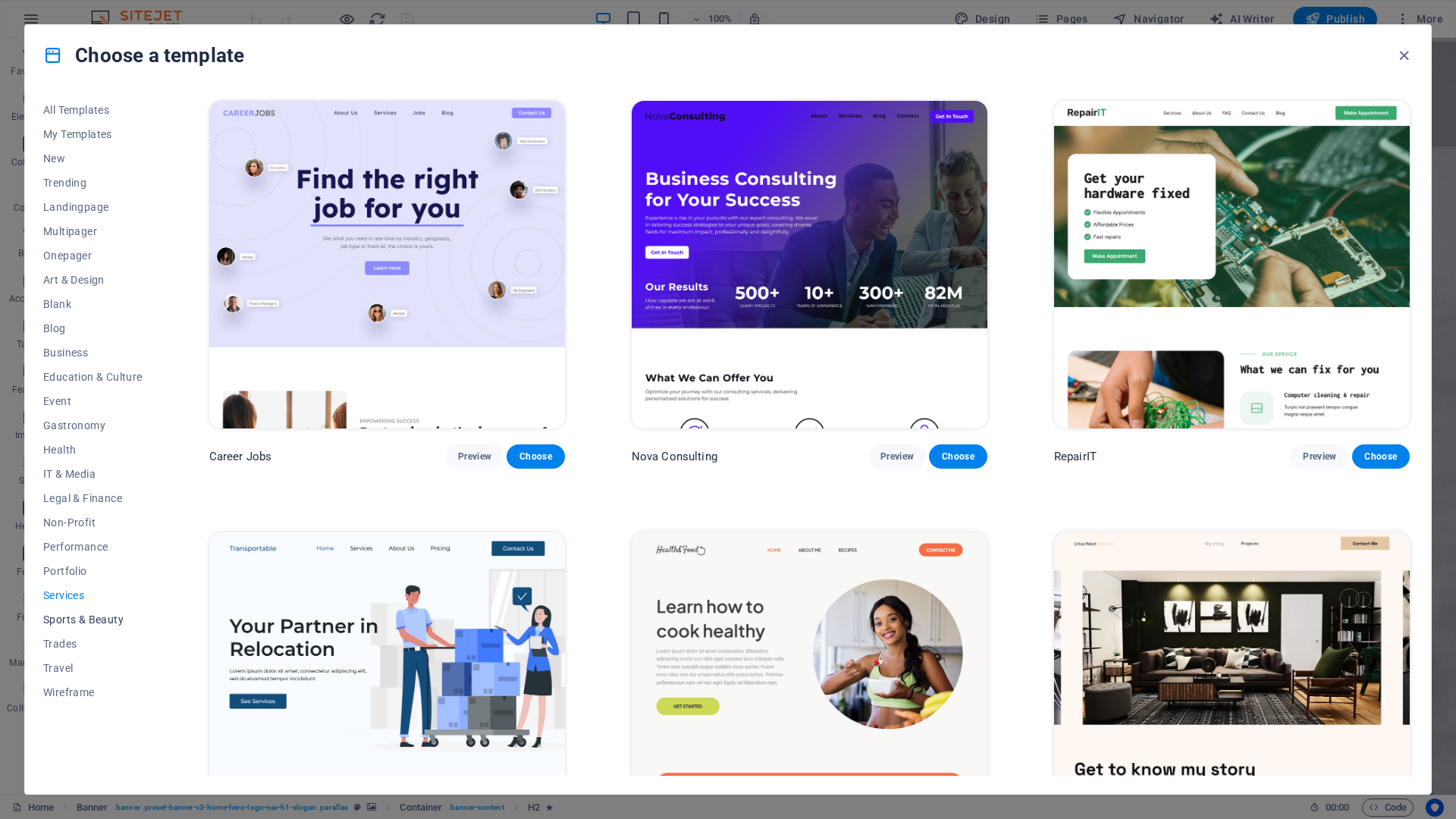
click at [92, 615] on span "Sports & Beauty" at bounding box center [92, 620] width 100 height 12
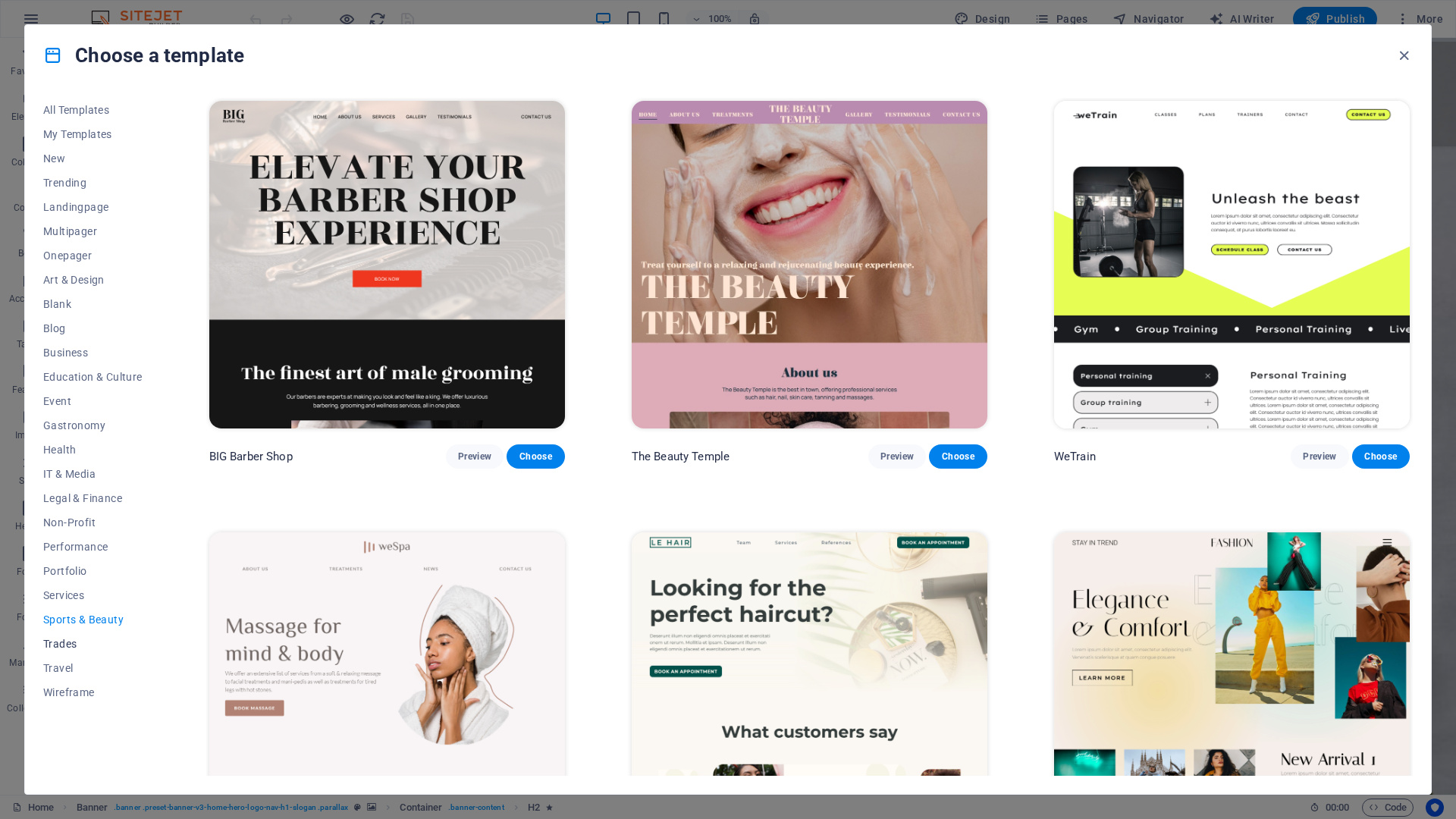
click at [69, 643] on span "Trades" at bounding box center [92, 643] width 100 height 12
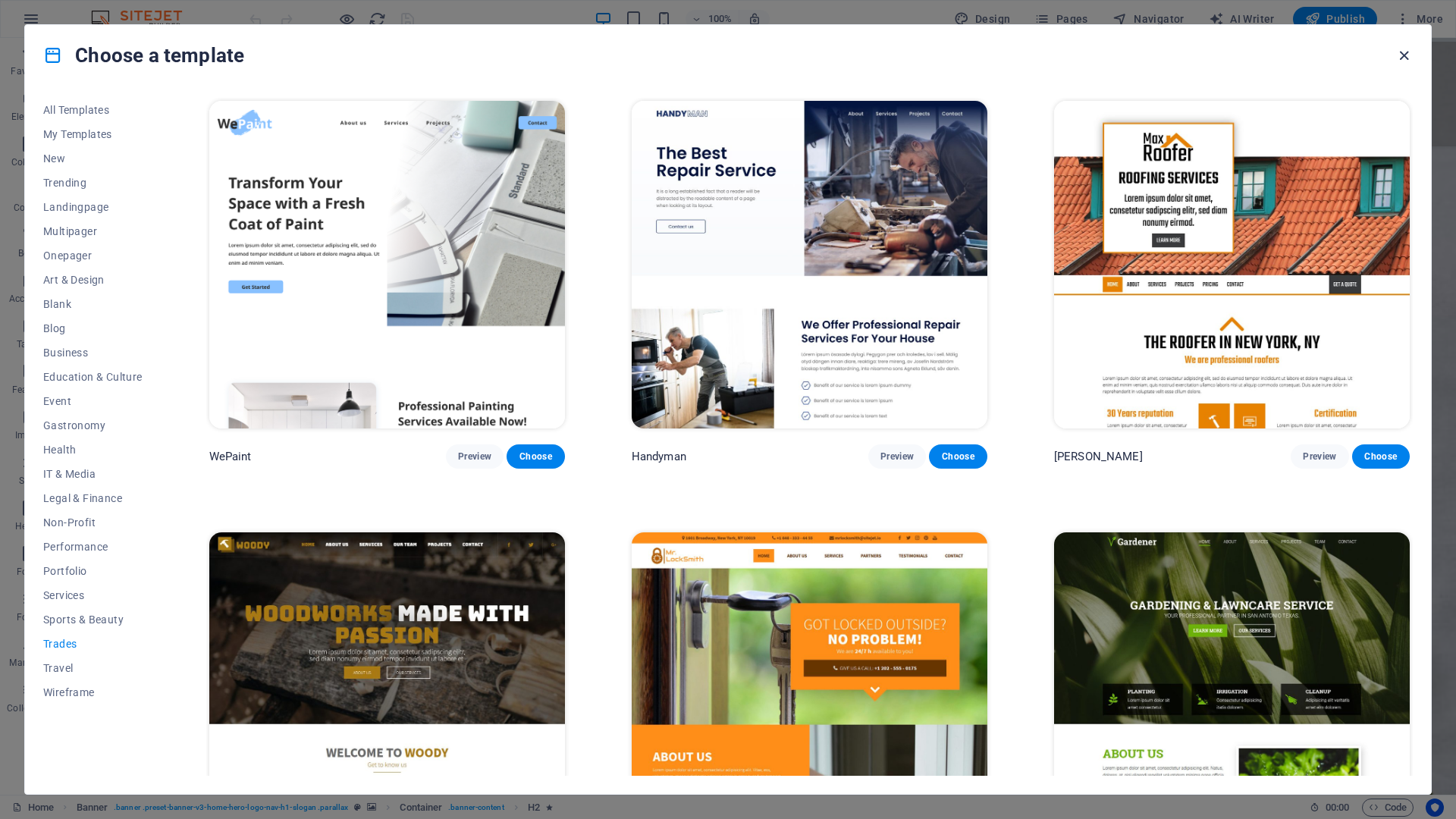
click at [1409, 52] on icon "button" at bounding box center [1403, 55] width 17 height 17
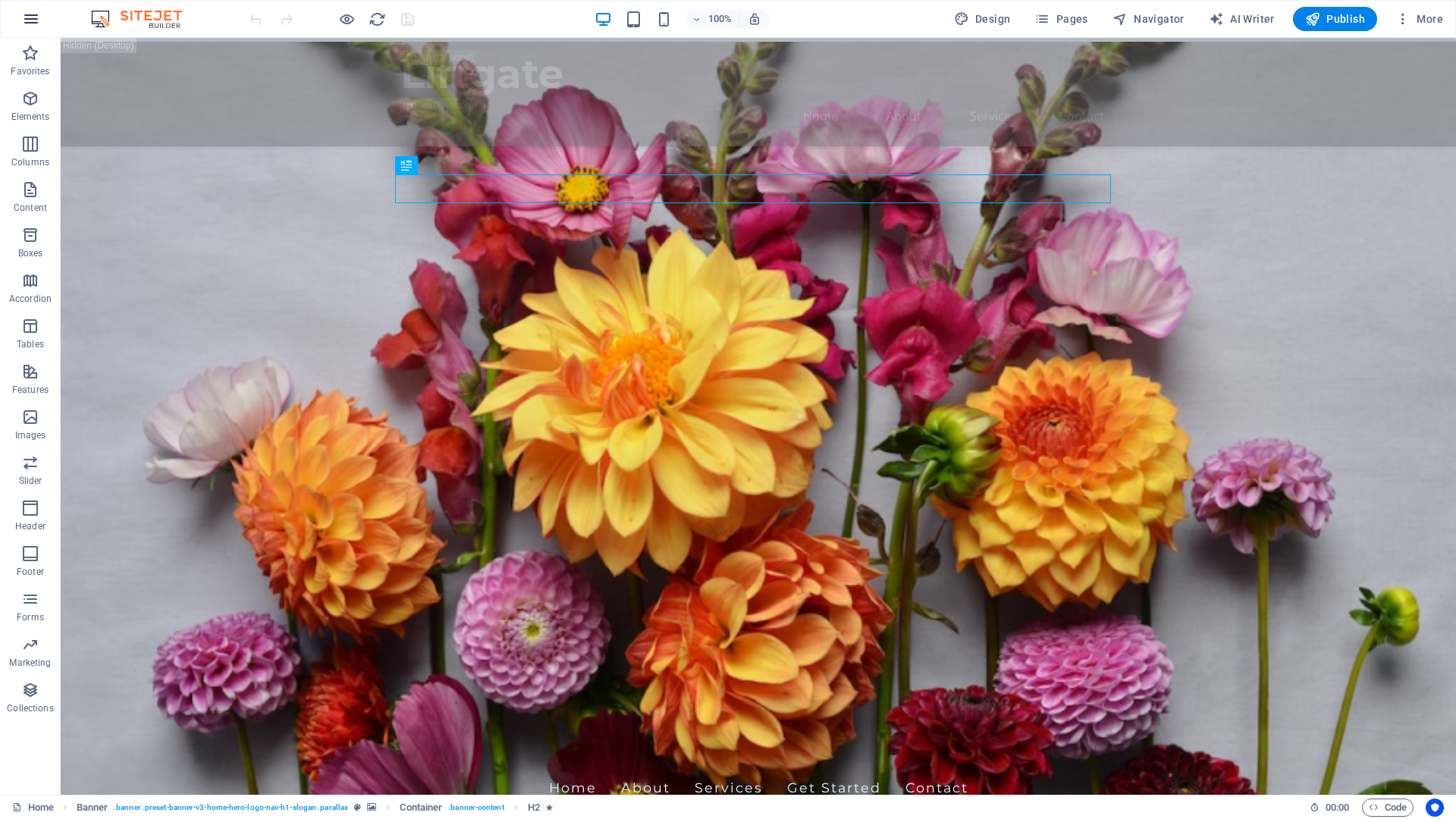
click at [25, 20] on icon "button" at bounding box center [31, 19] width 18 height 18
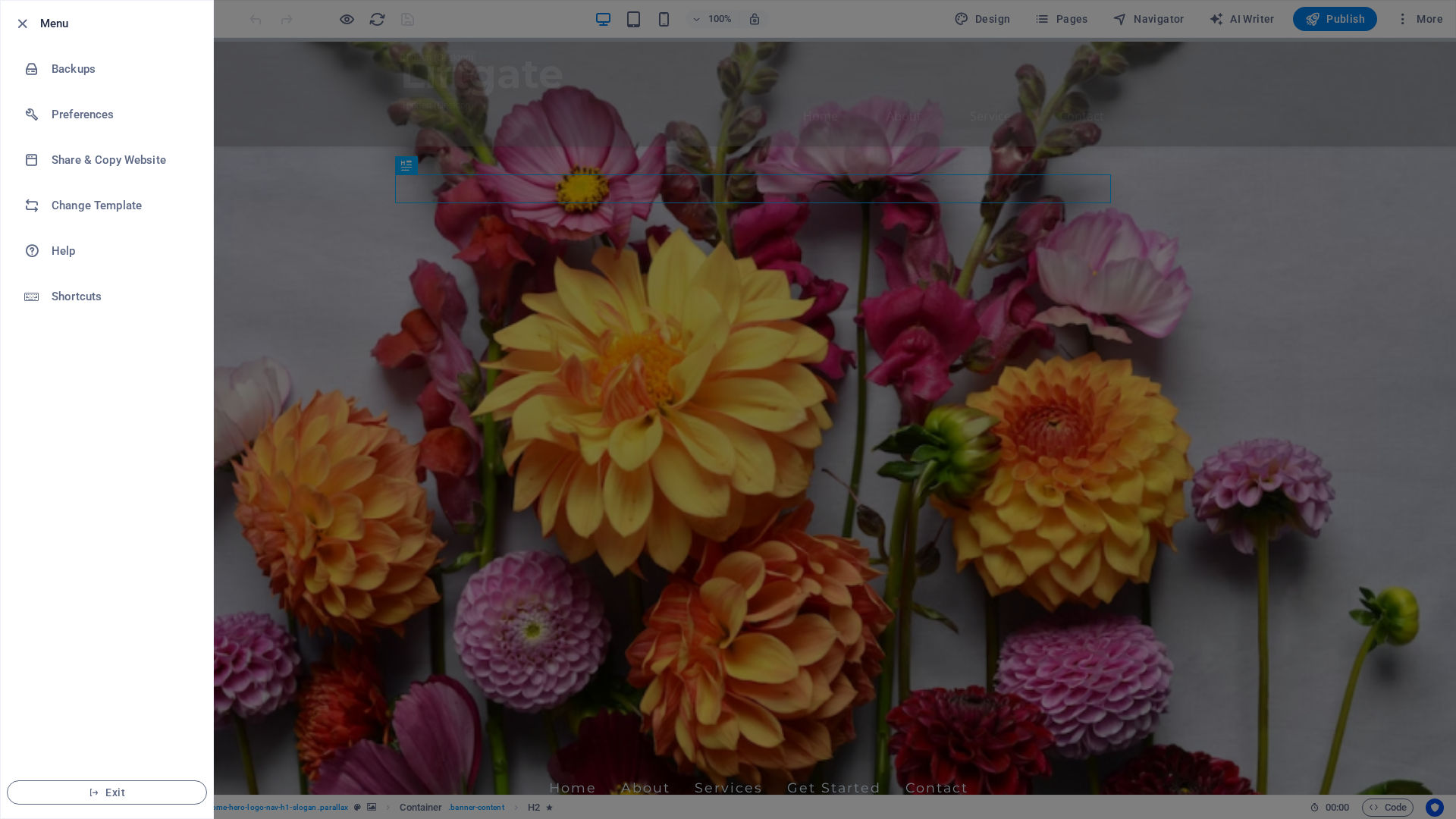
click at [233, 187] on div at bounding box center [728, 409] width 1456 height 819
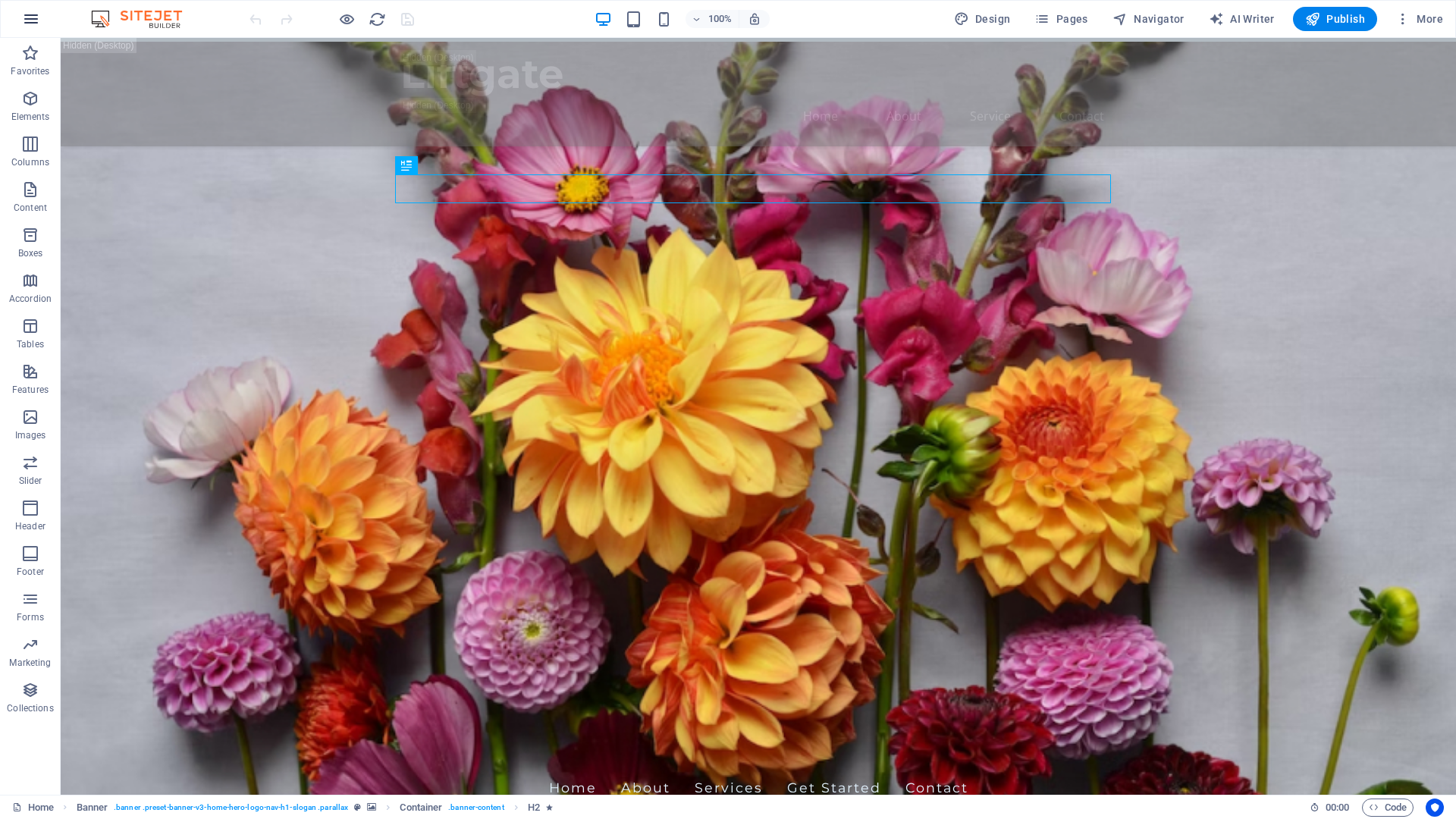
click at [30, 20] on icon "button" at bounding box center [31, 19] width 18 height 18
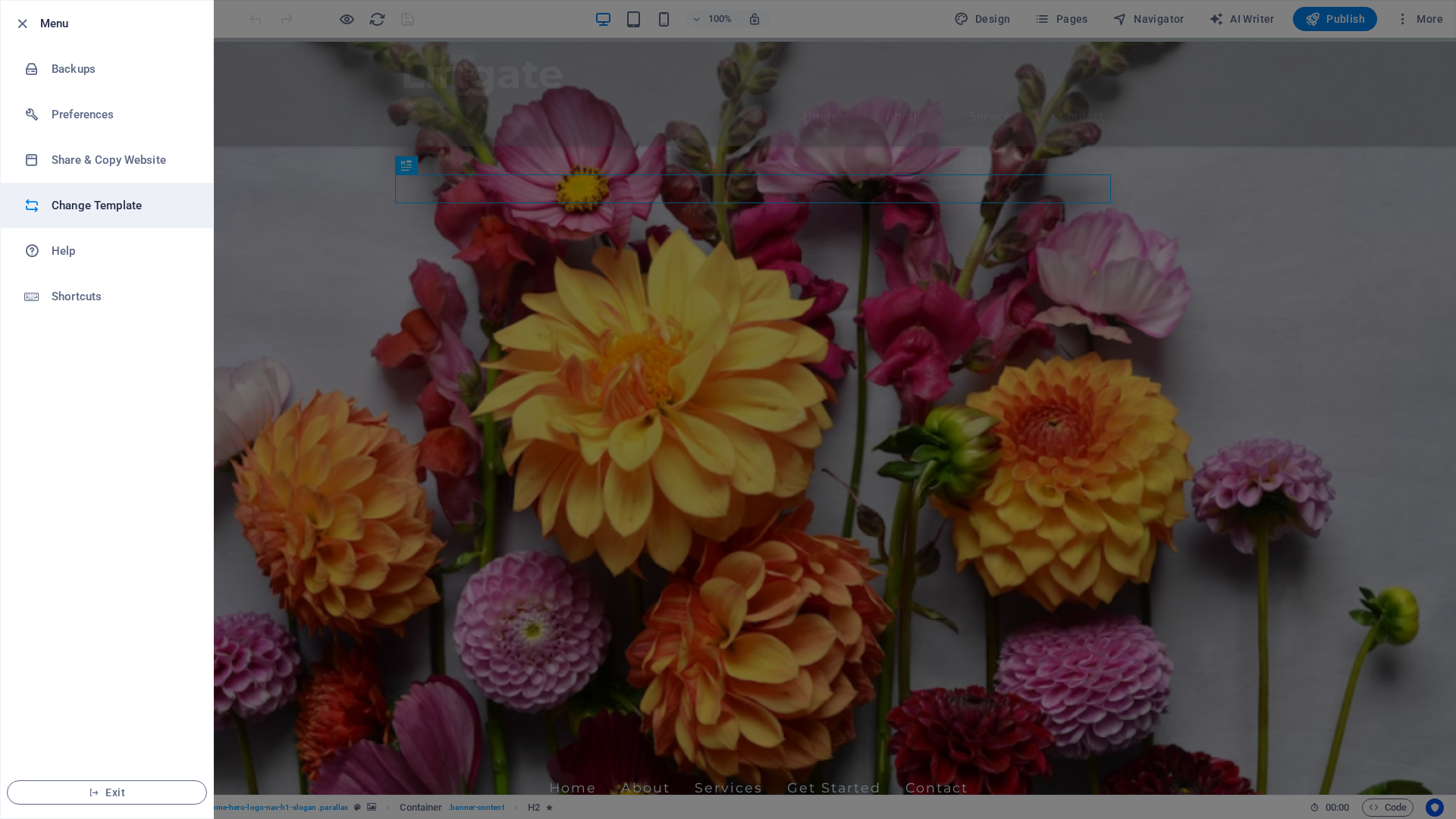
click at [92, 206] on h6 "Change Template" at bounding box center [121, 206] width 140 height 18
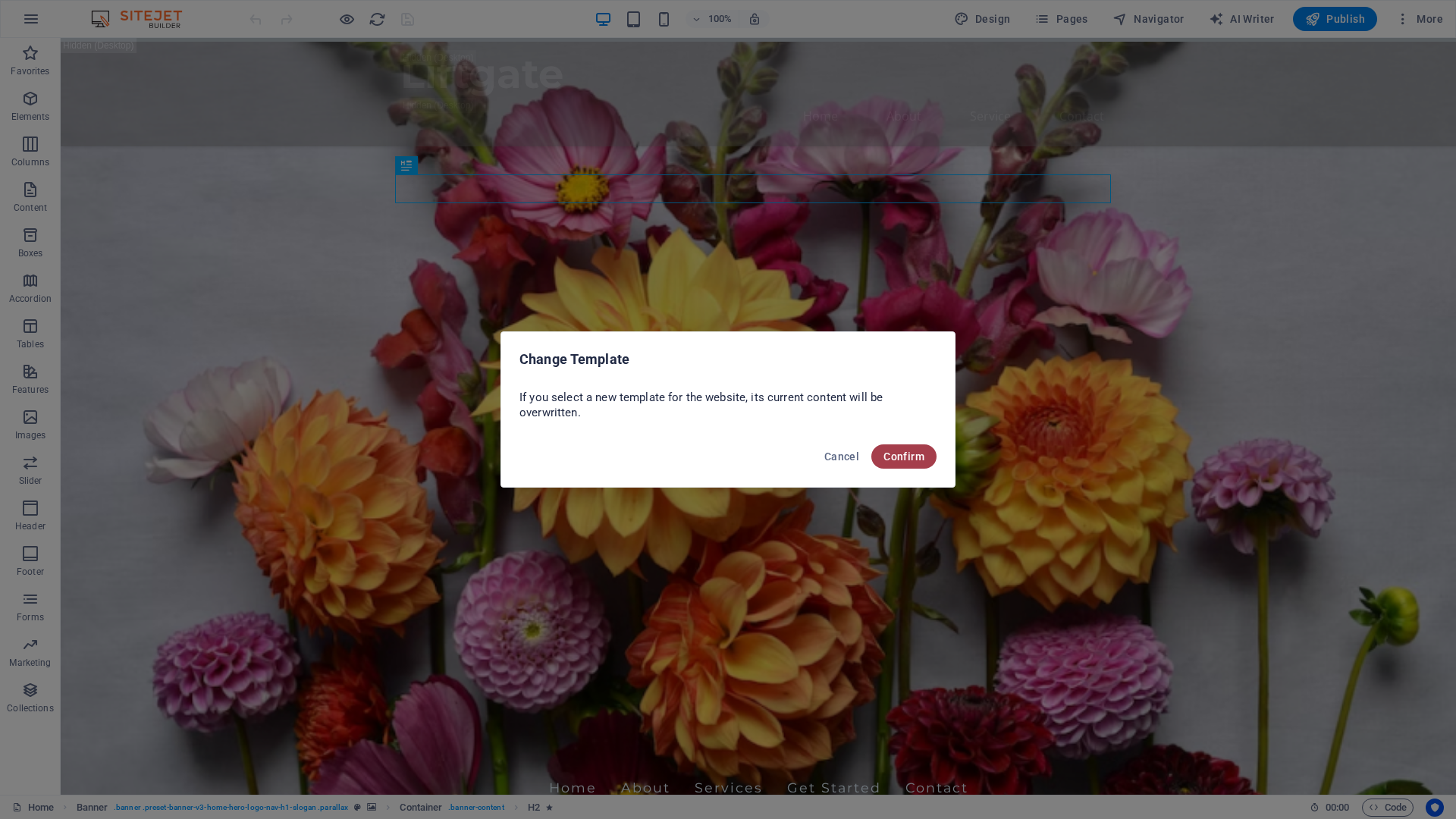
click at [894, 456] on span "Confirm" at bounding box center [904, 456] width 41 height 12
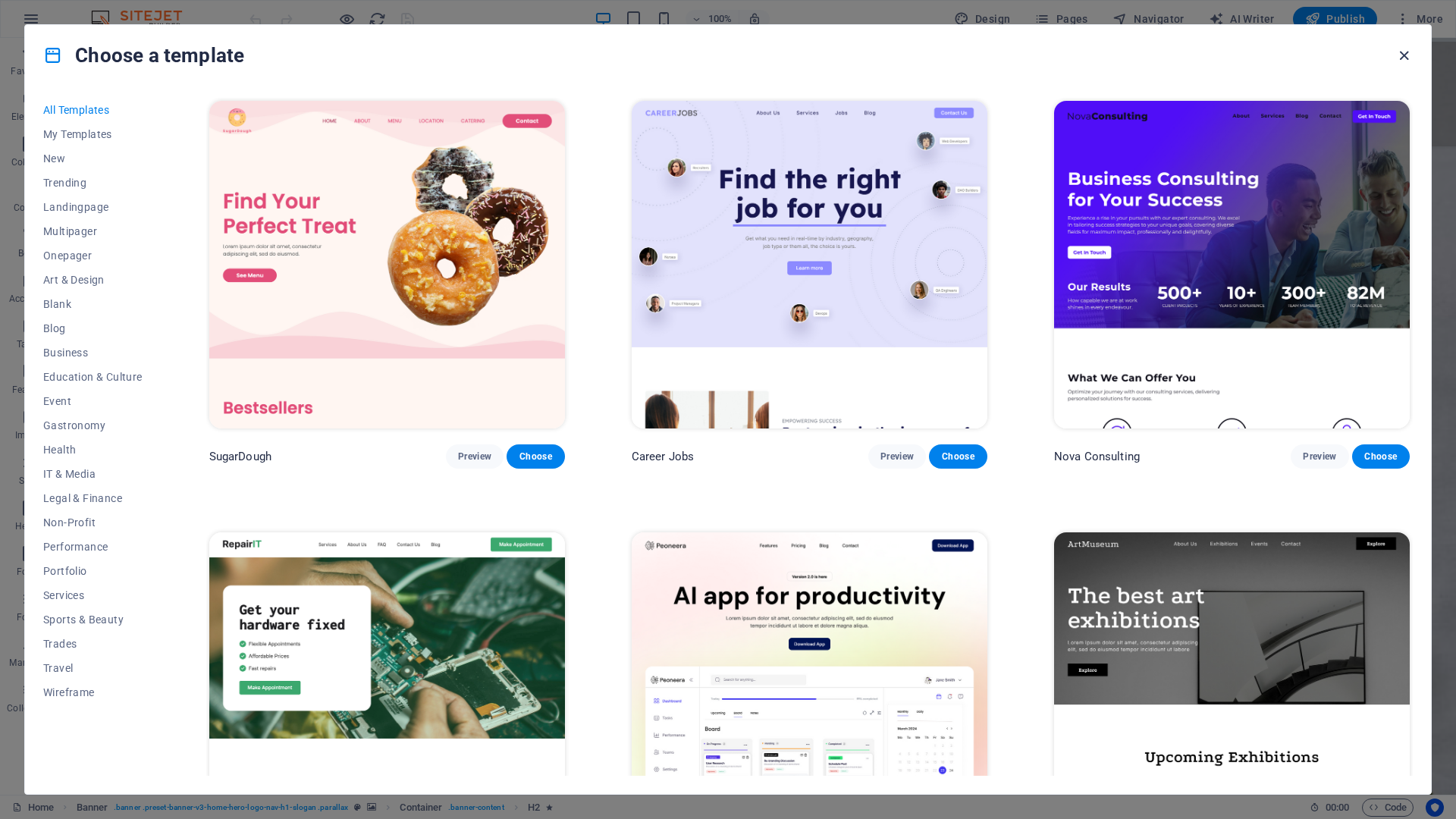
click at [1402, 52] on icon "button" at bounding box center [1403, 55] width 17 height 17
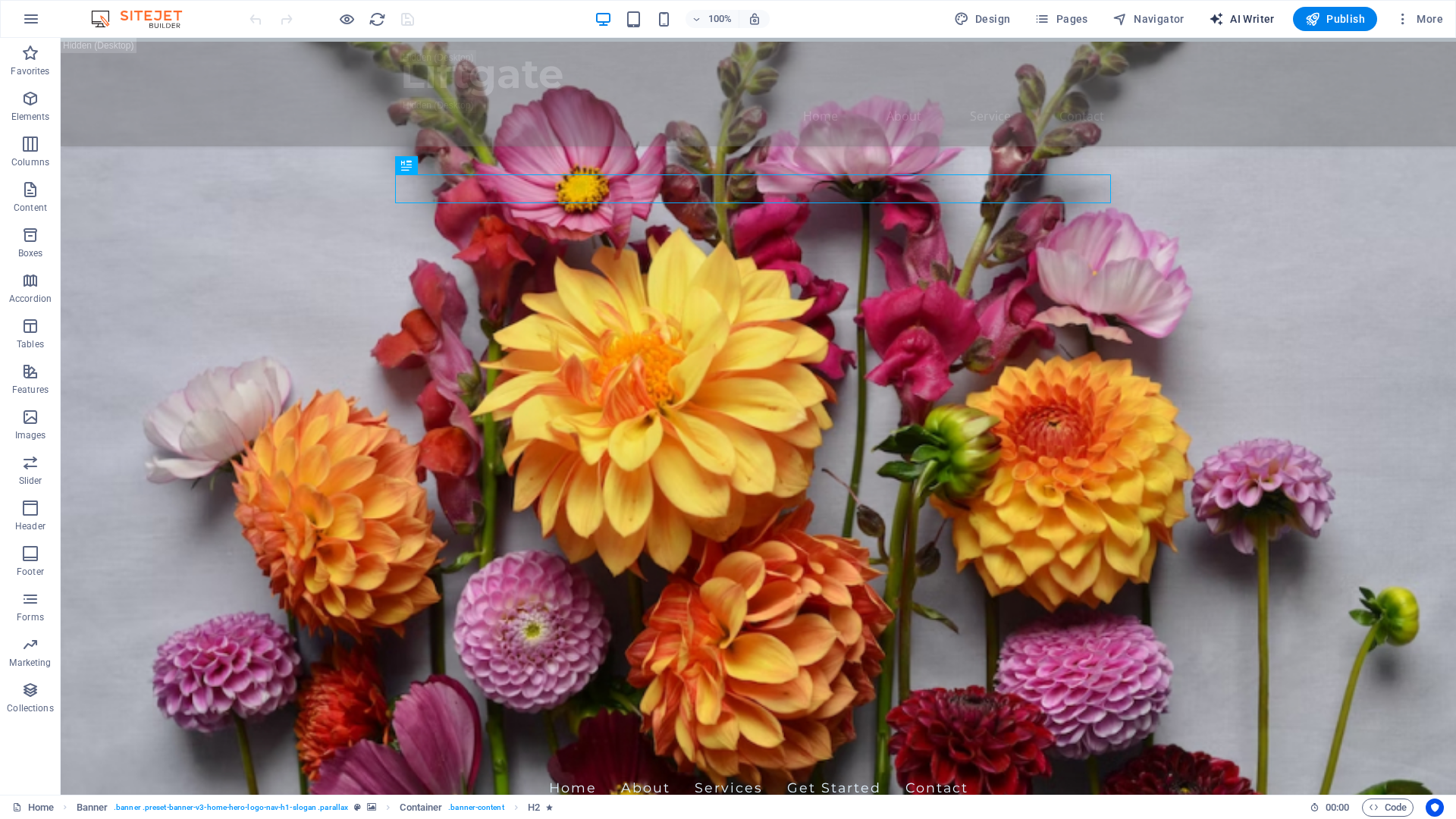
click at [1258, 15] on span "AI Writer" at bounding box center [1241, 18] width 66 height 16
select select "English"
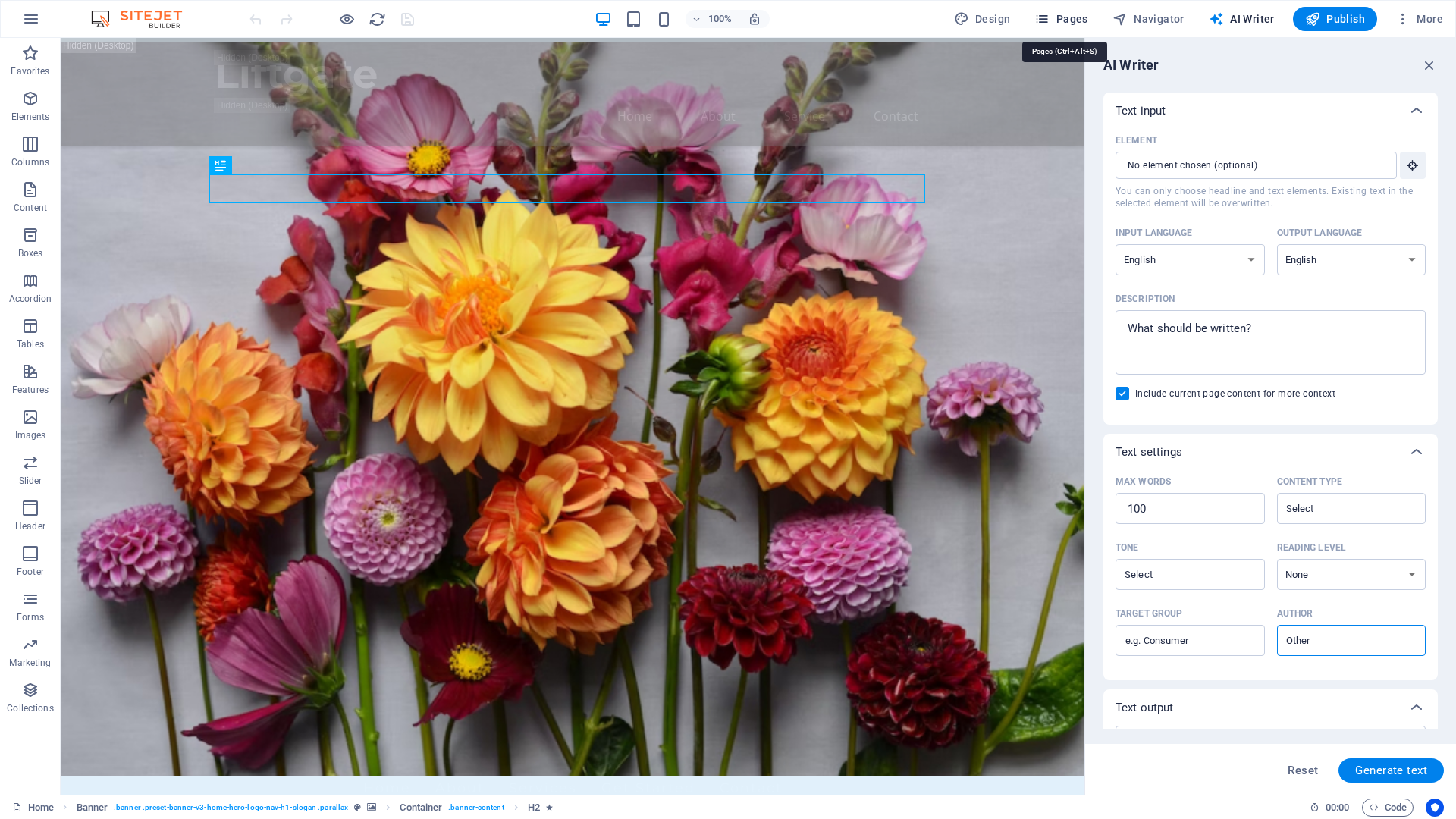
click at [1066, 14] on span "Pages" at bounding box center [1061, 18] width 53 height 16
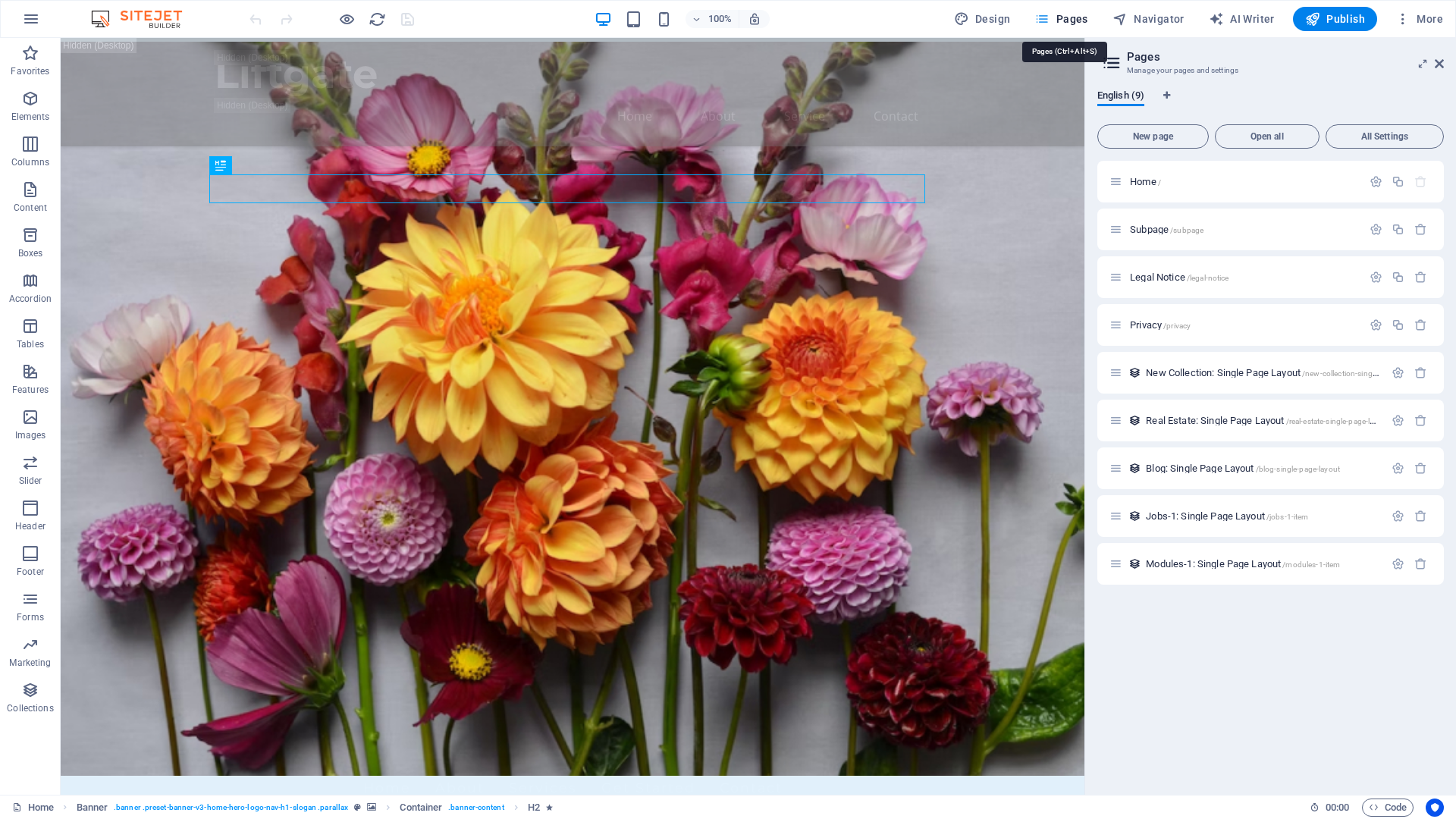
click at [1040, 14] on icon "button" at bounding box center [1042, 18] width 16 height 16
click at [995, 19] on span "Design" at bounding box center [982, 18] width 57 height 16
select select "px"
select select "200"
select select "px"
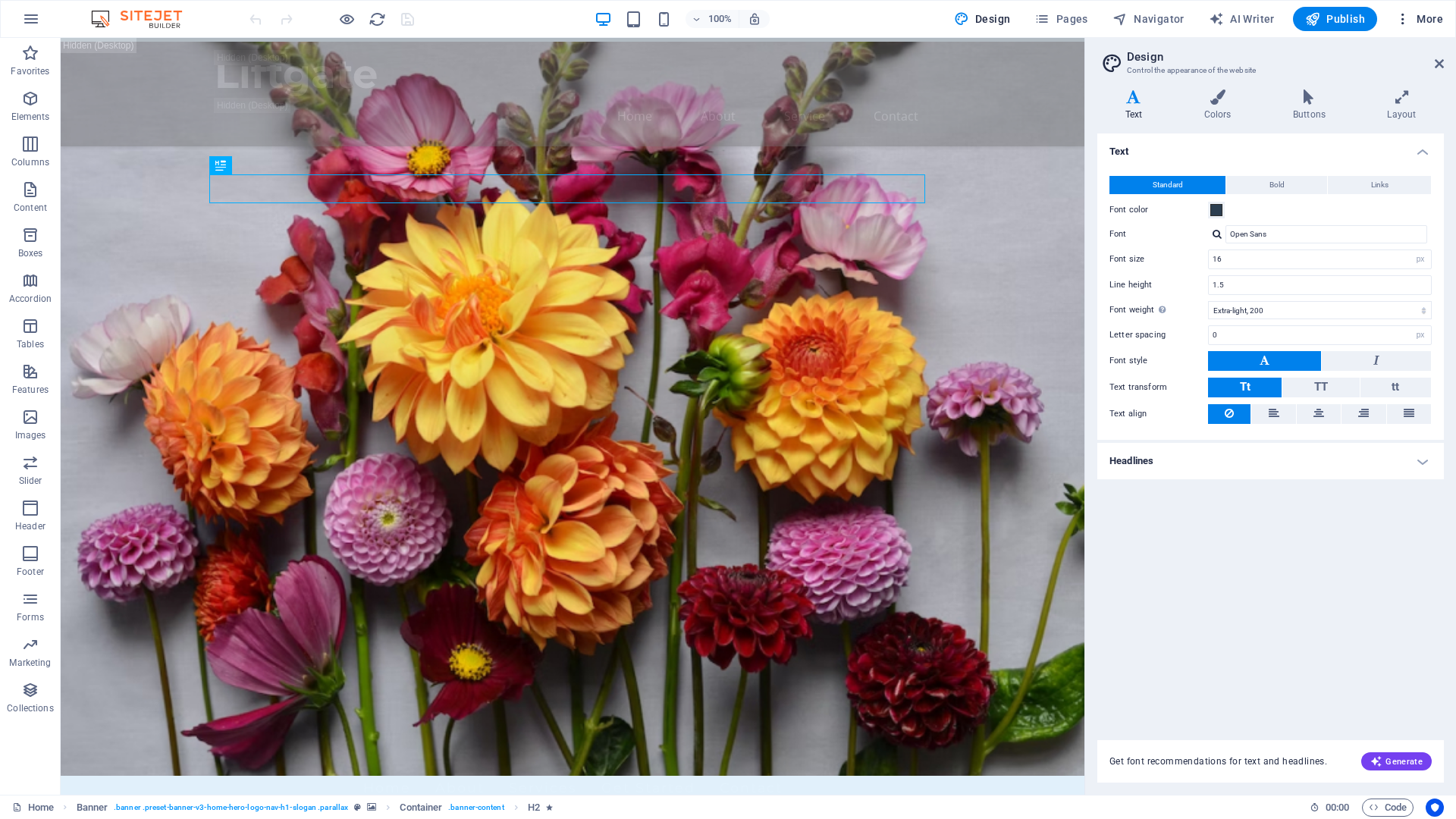
click at [1424, 23] on span "More" at bounding box center [1419, 18] width 48 height 16
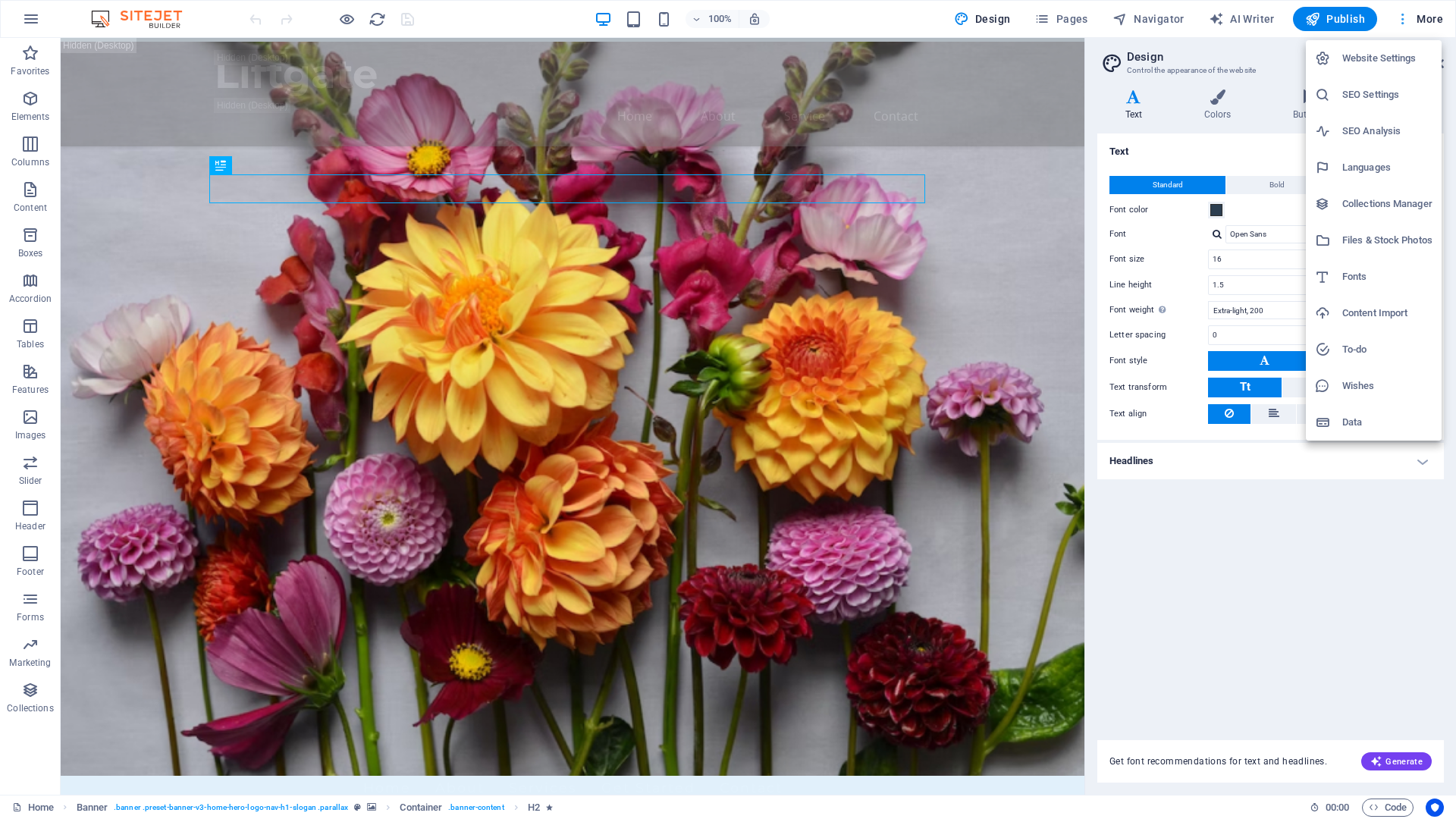
click at [1401, 18] on div at bounding box center [728, 409] width 1456 height 819
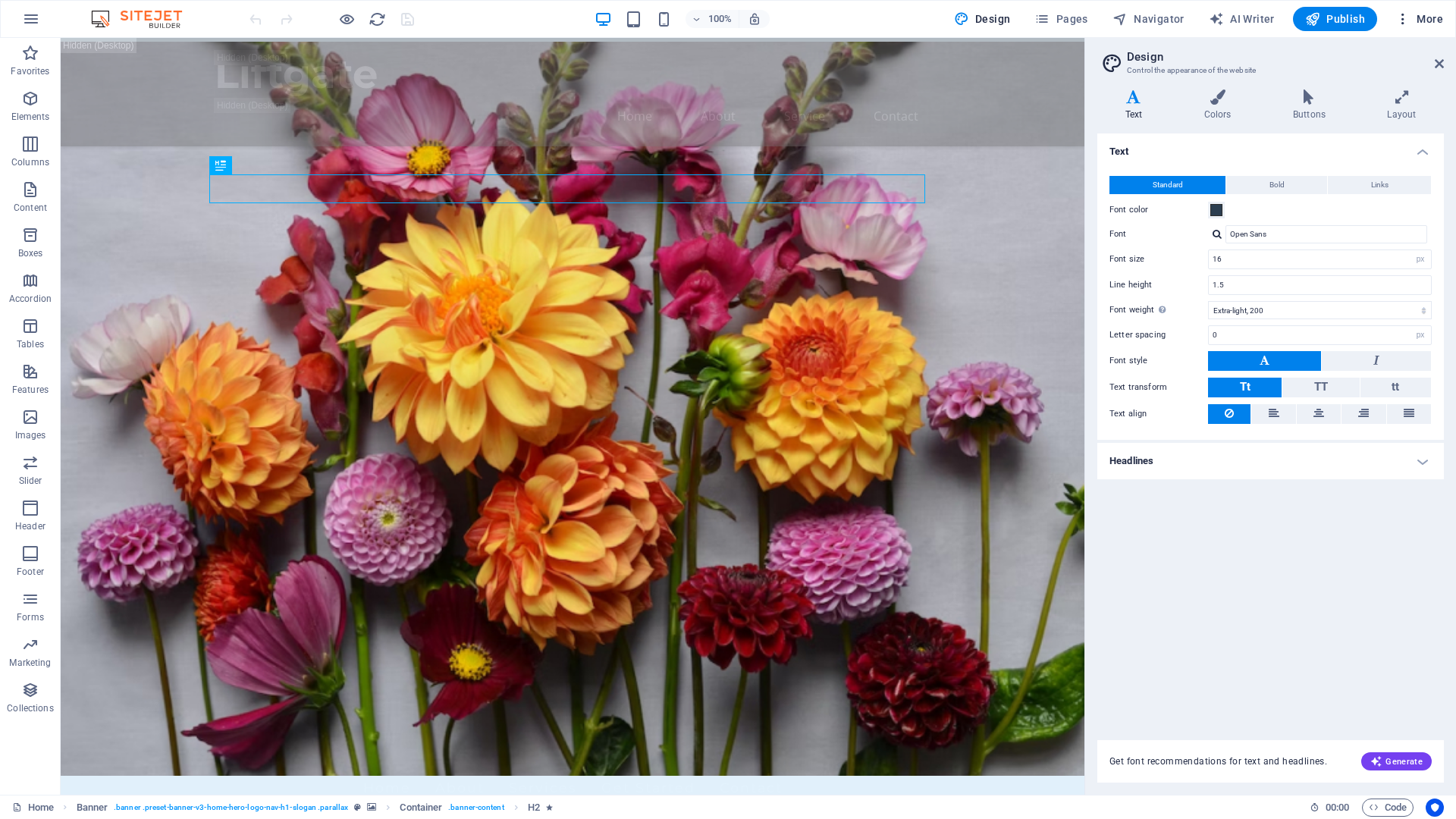
click at [1401, 18] on icon "button" at bounding box center [1402, 18] width 16 height 16
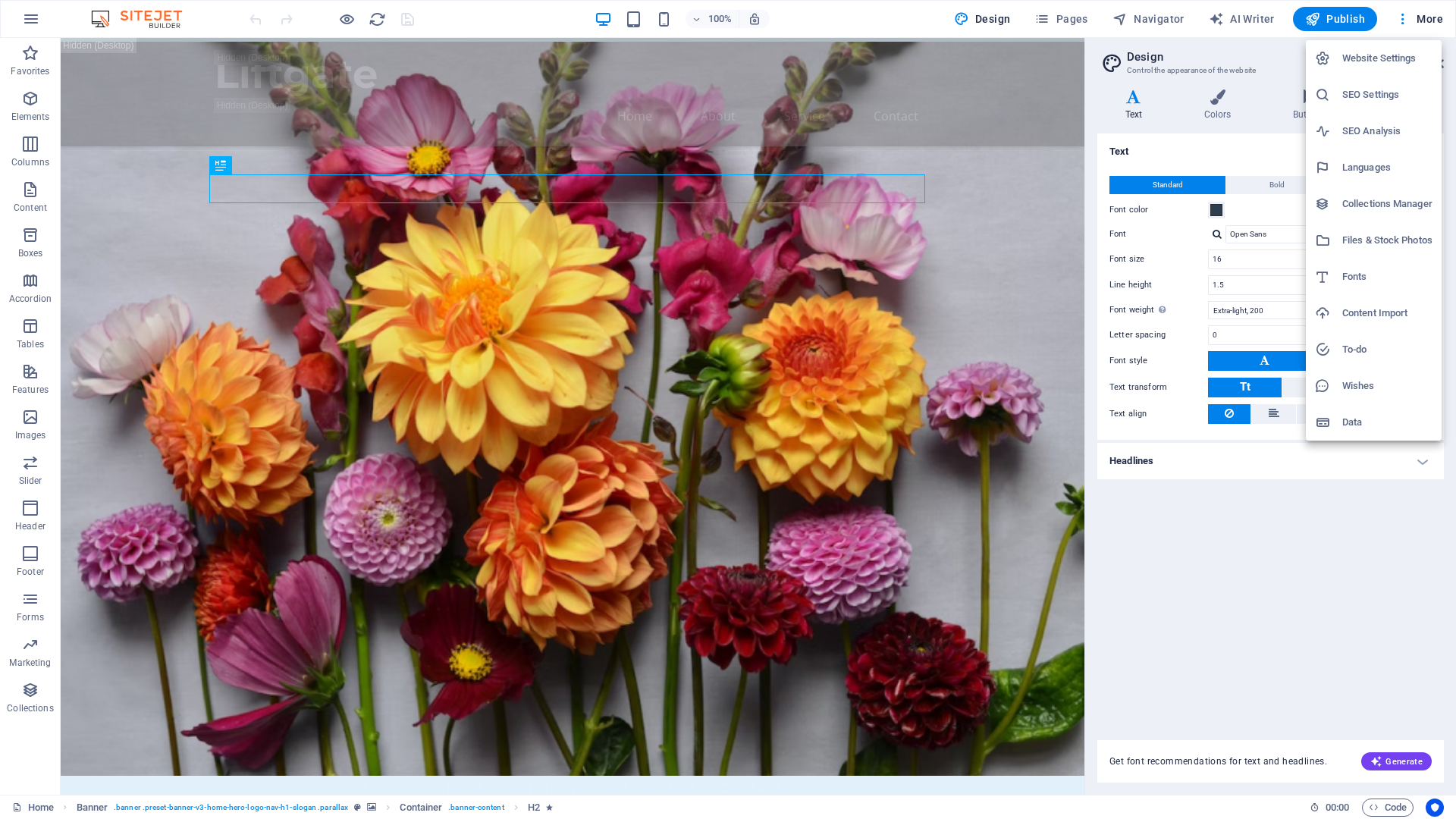
click at [680, 16] on div at bounding box center [728, 409] width 1456 height 819
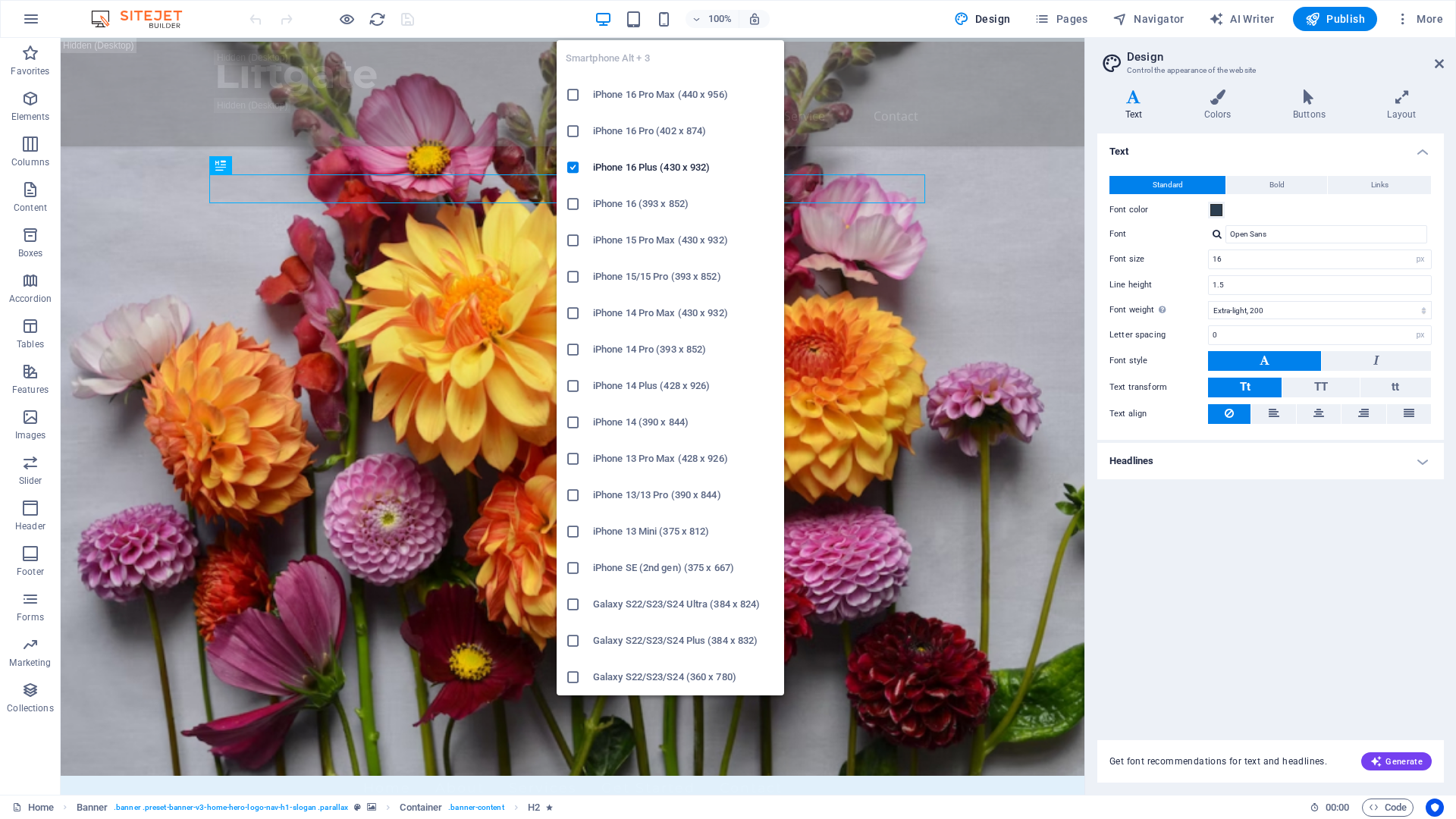
click at [665, 30] on div "Smartphone Alt + 3 iPhone 16 Pro Max (440 x 956) iPhone 16 Pro (402 x 874) iPho…" at bounding box center [669, 362] width 228 height 668
click at [669, 16] on icon "button" at bounding box center [663, 19] width 17 height 17
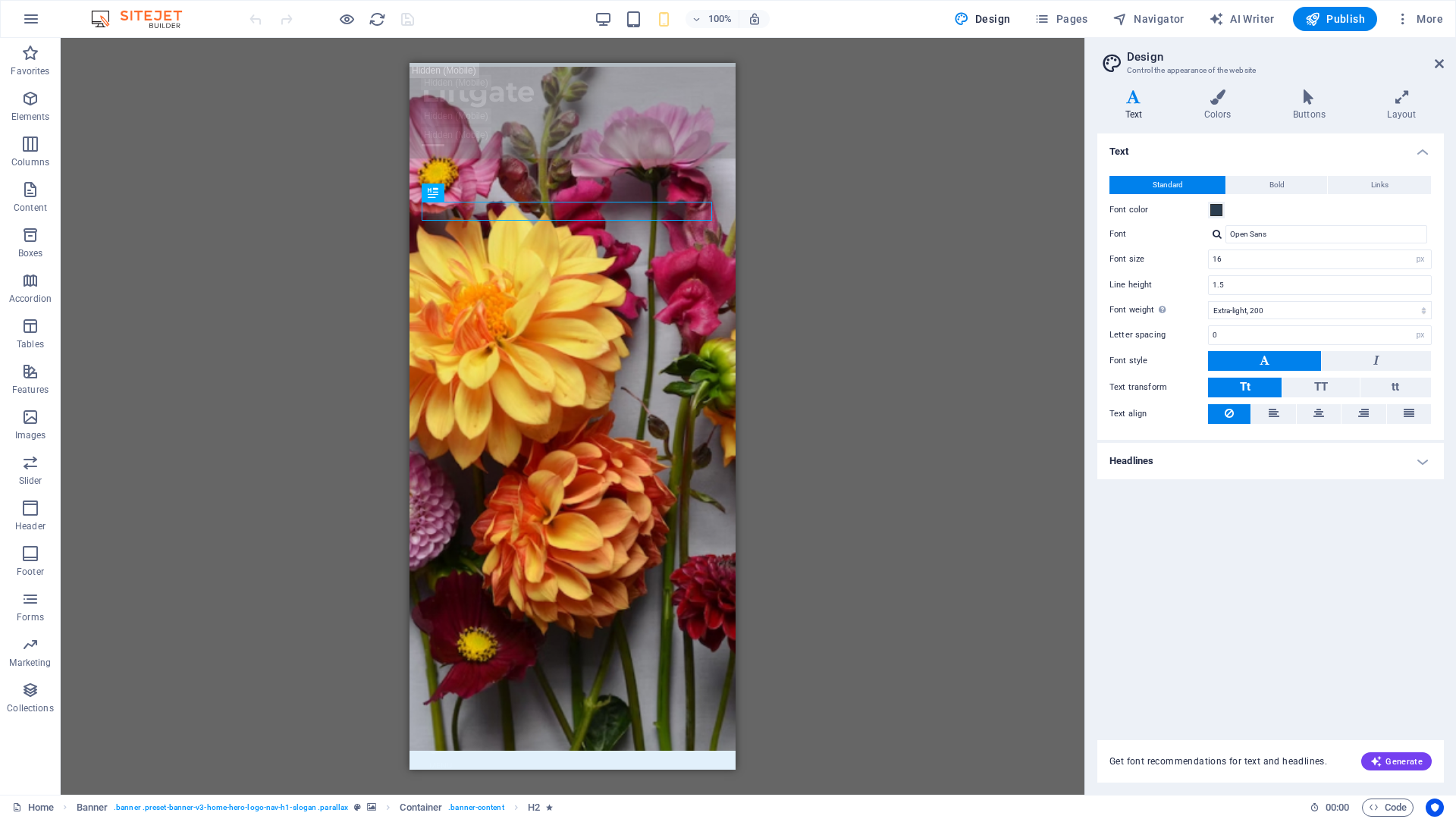
click at [267, 316] on div "Drag here to replace the existing content. Press “Ctrl” if you want to create a…" at bounding box center [572, 415] width 1023 height 757
click at [442, 145] on span "Container" at bounding box center [452, 145] width 39 height 9
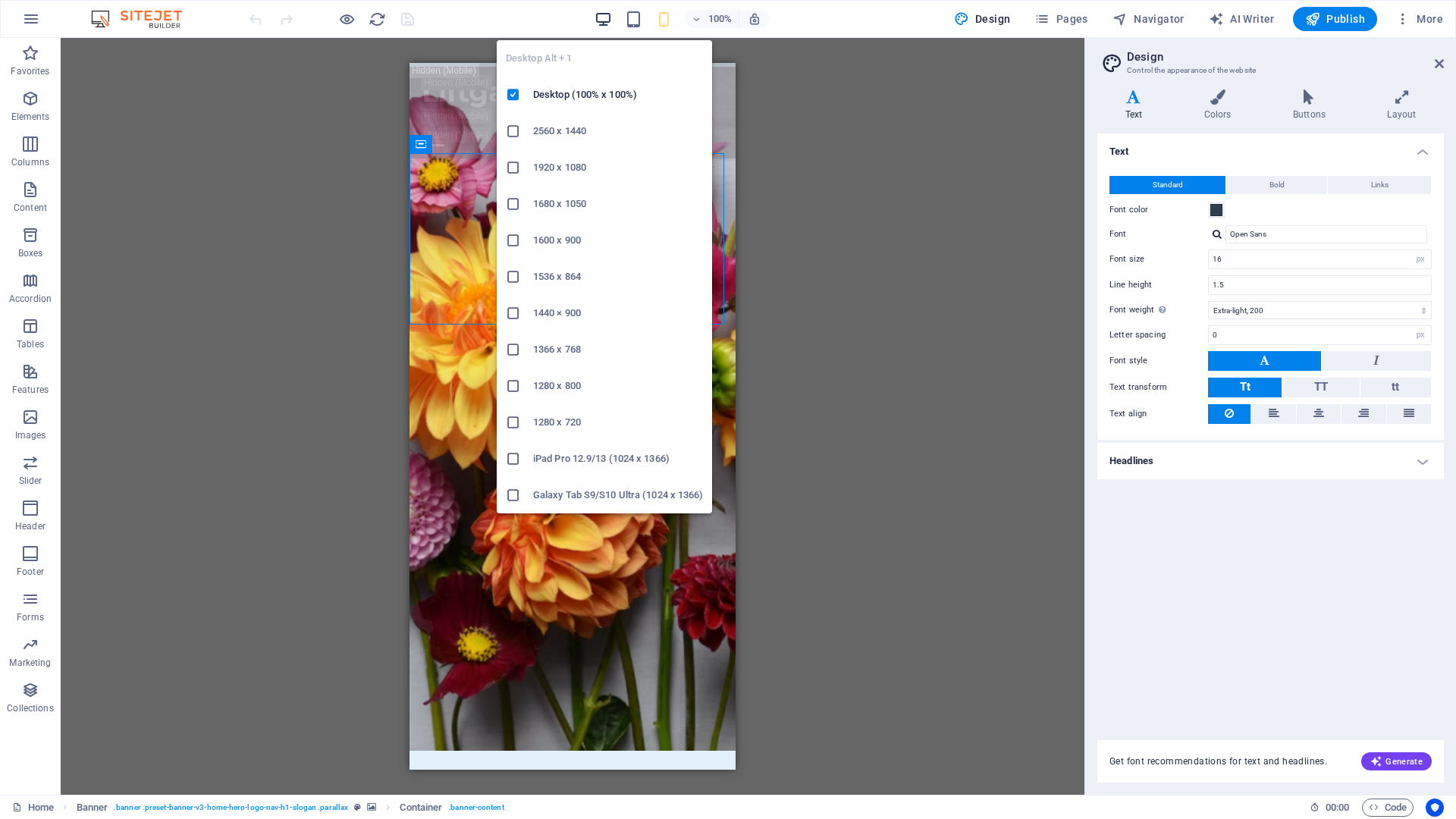
click at [606, 17] on icon "button" at bounding box center [603, 19] width 17 height 17
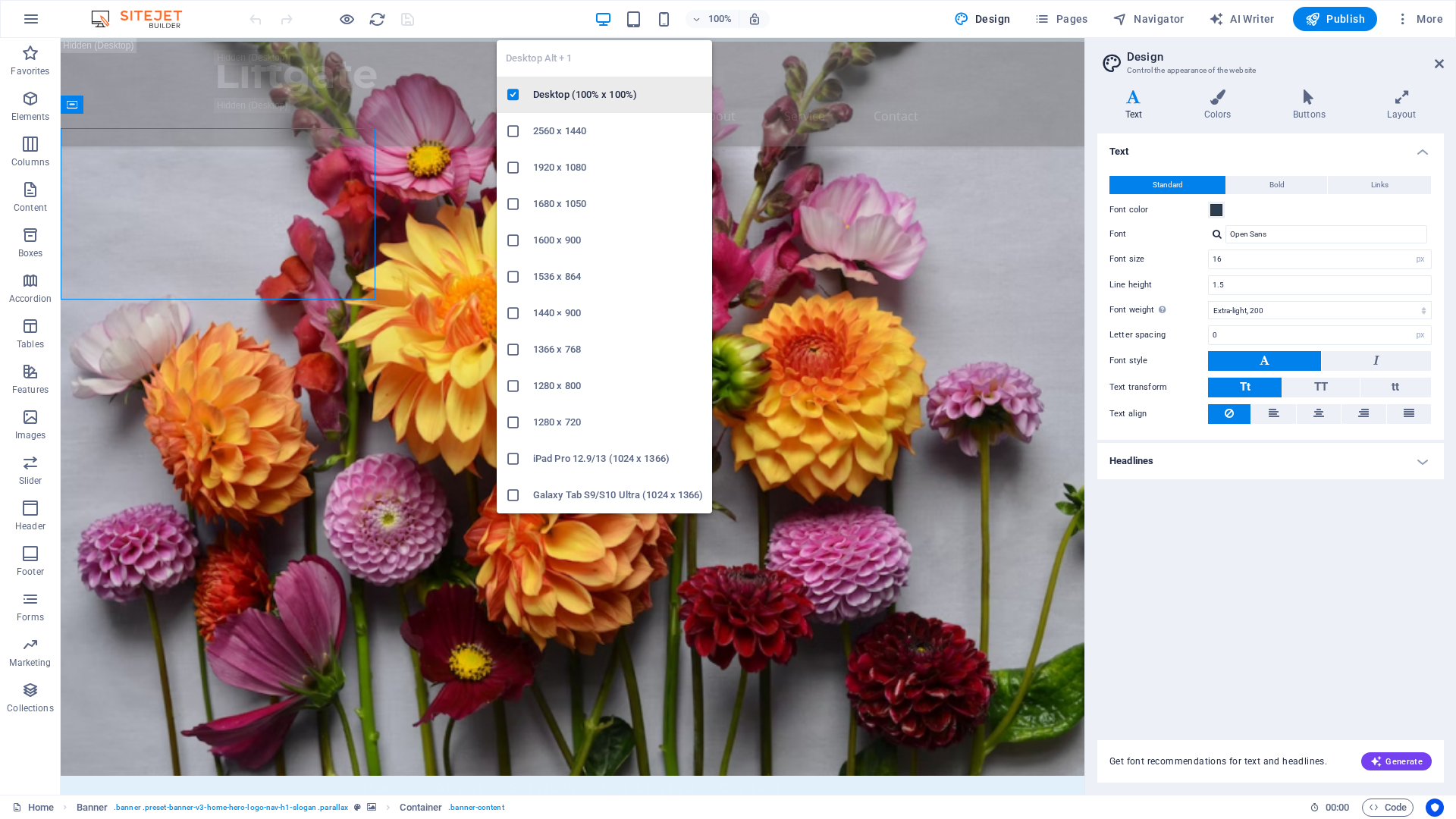
click at [620, 91] on h6 "Desktop (100% x 100%)" at bounding box center [618, 95] width 170 height 18
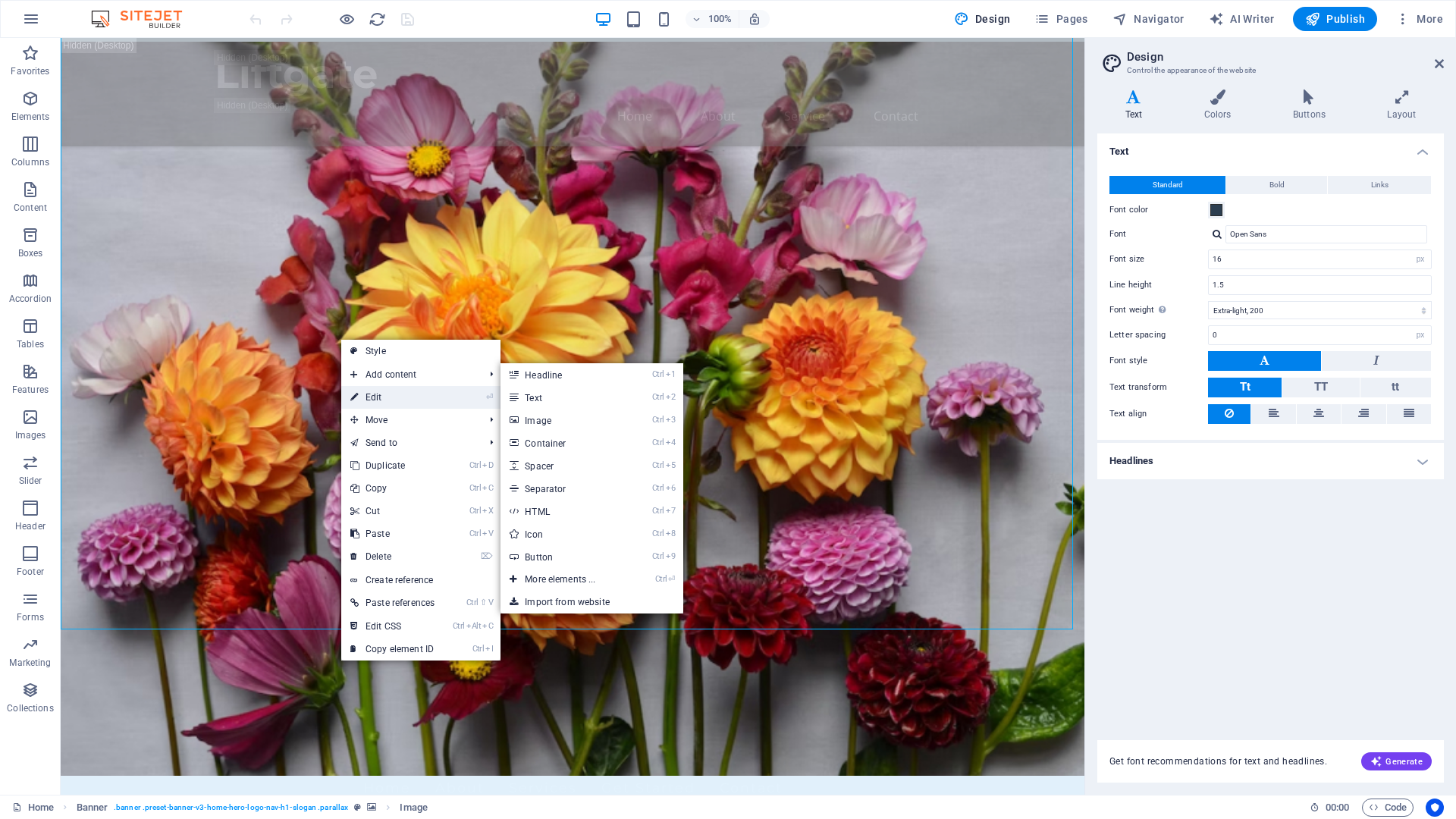
click at [378, 399] on link "⏎ Edit" at bounding box center [392, 397] width 102 height 23
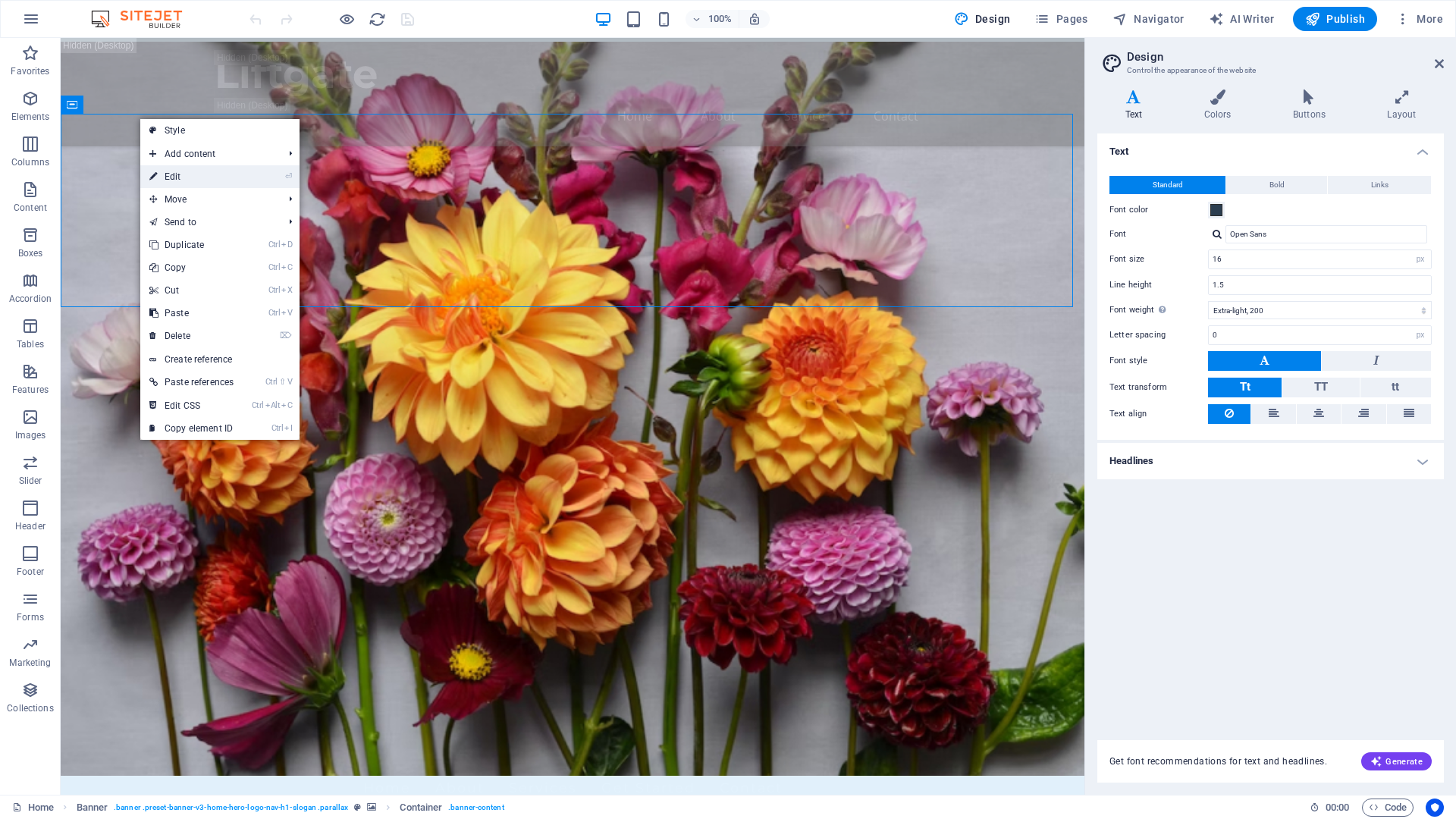
click at [183, 176] on link "⏎ Edit" at bounding box center [191, 177] width 102 height 23
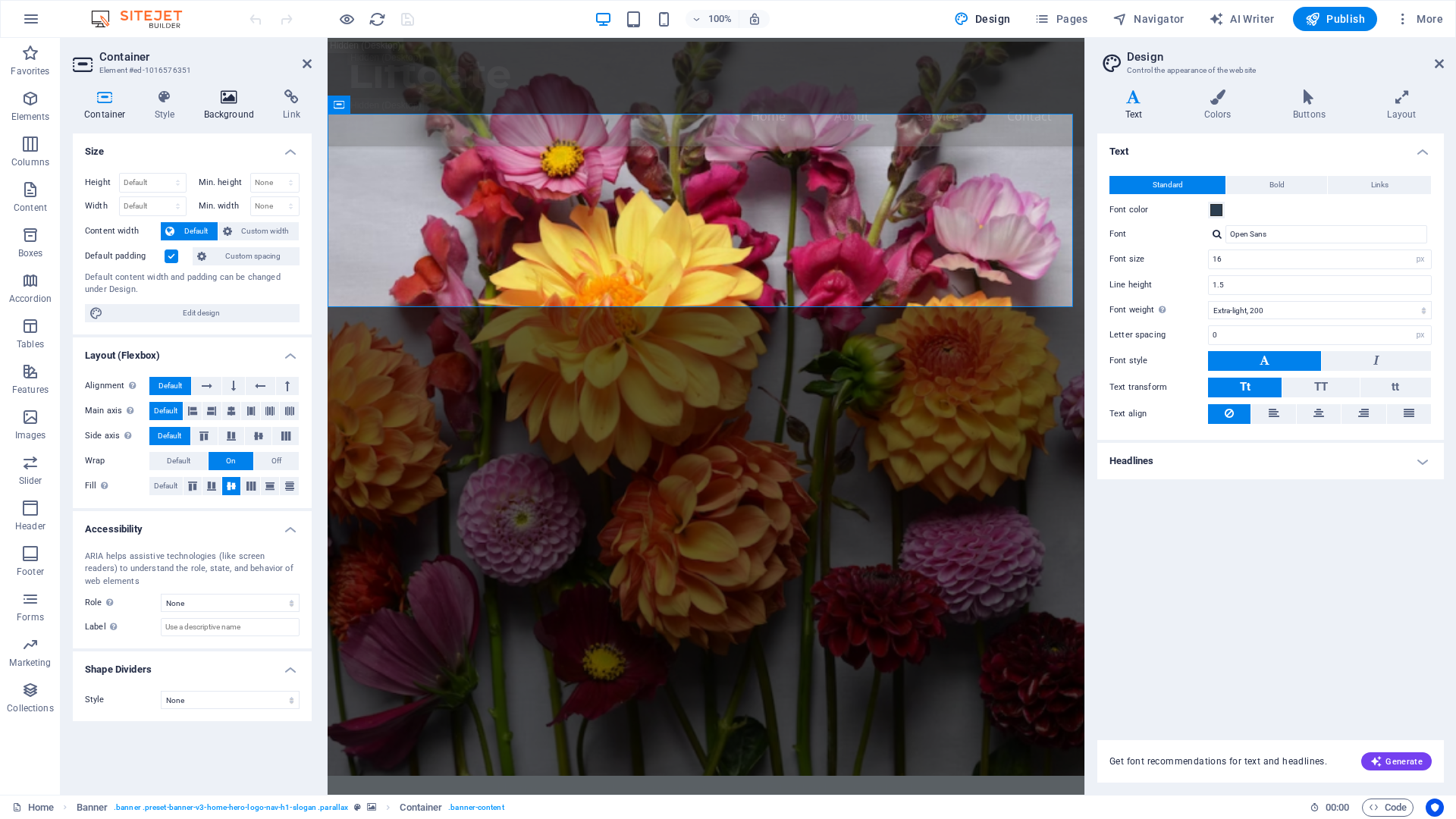
click at [219, 109] on h4 "Background" at bounding box center [232, 105] width 80 height 32
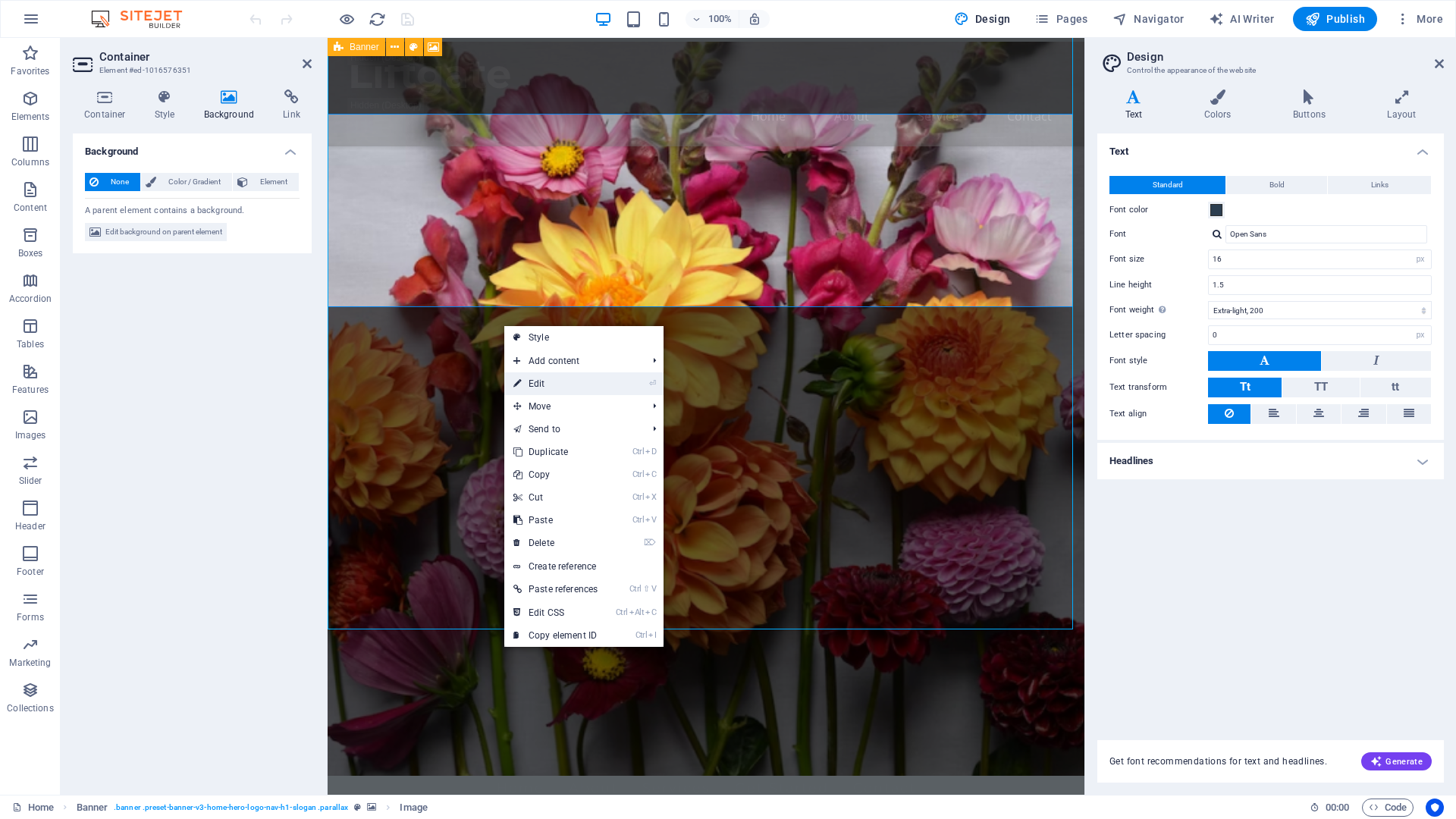
click at [536, 384] on link "⏎ Edit" at bounding box center [555, 383] width 102 height 23
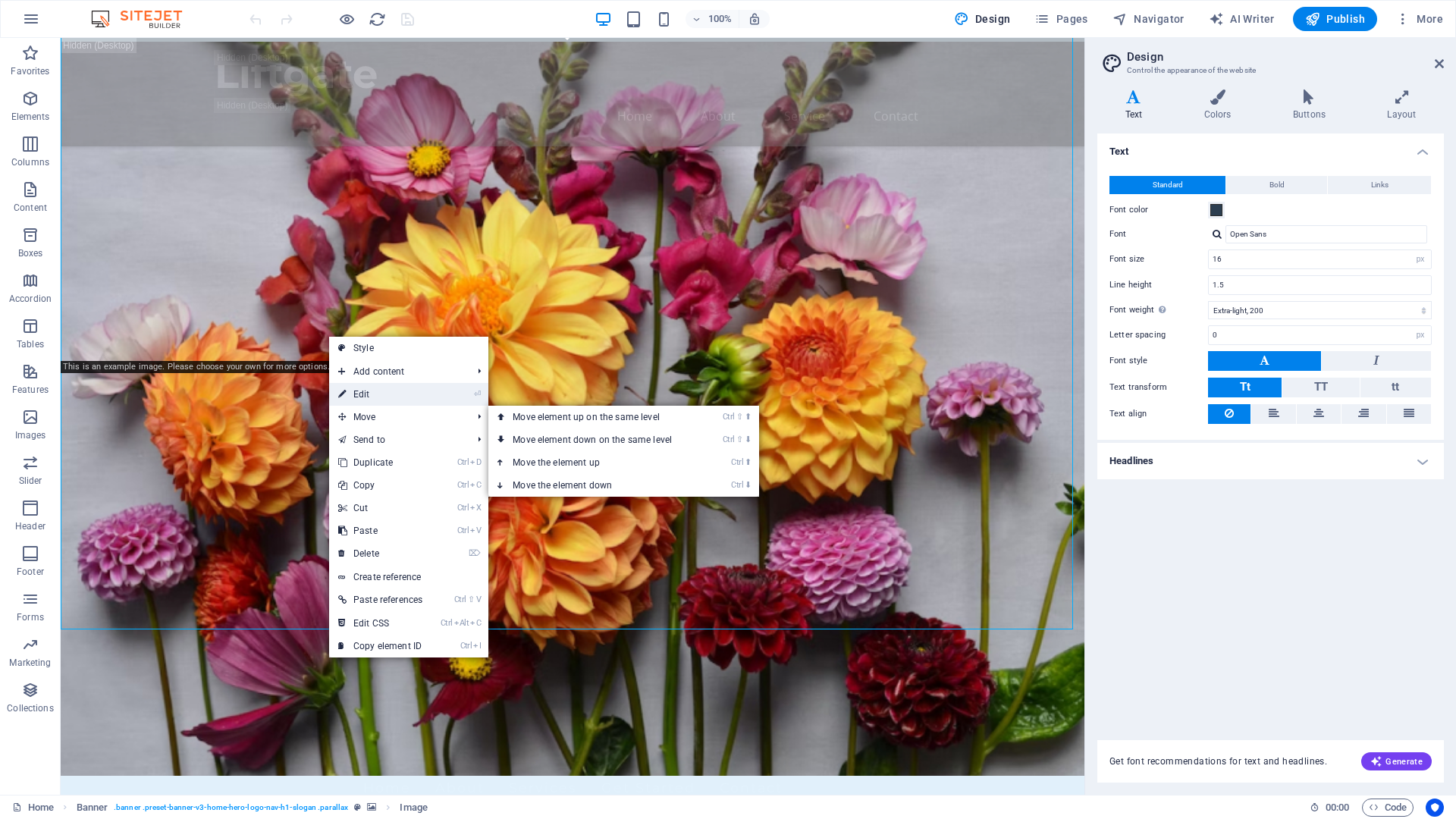
click at [377, 397] on link "⏎ Edit" at bounding box center [380, 394] width 102 height 23
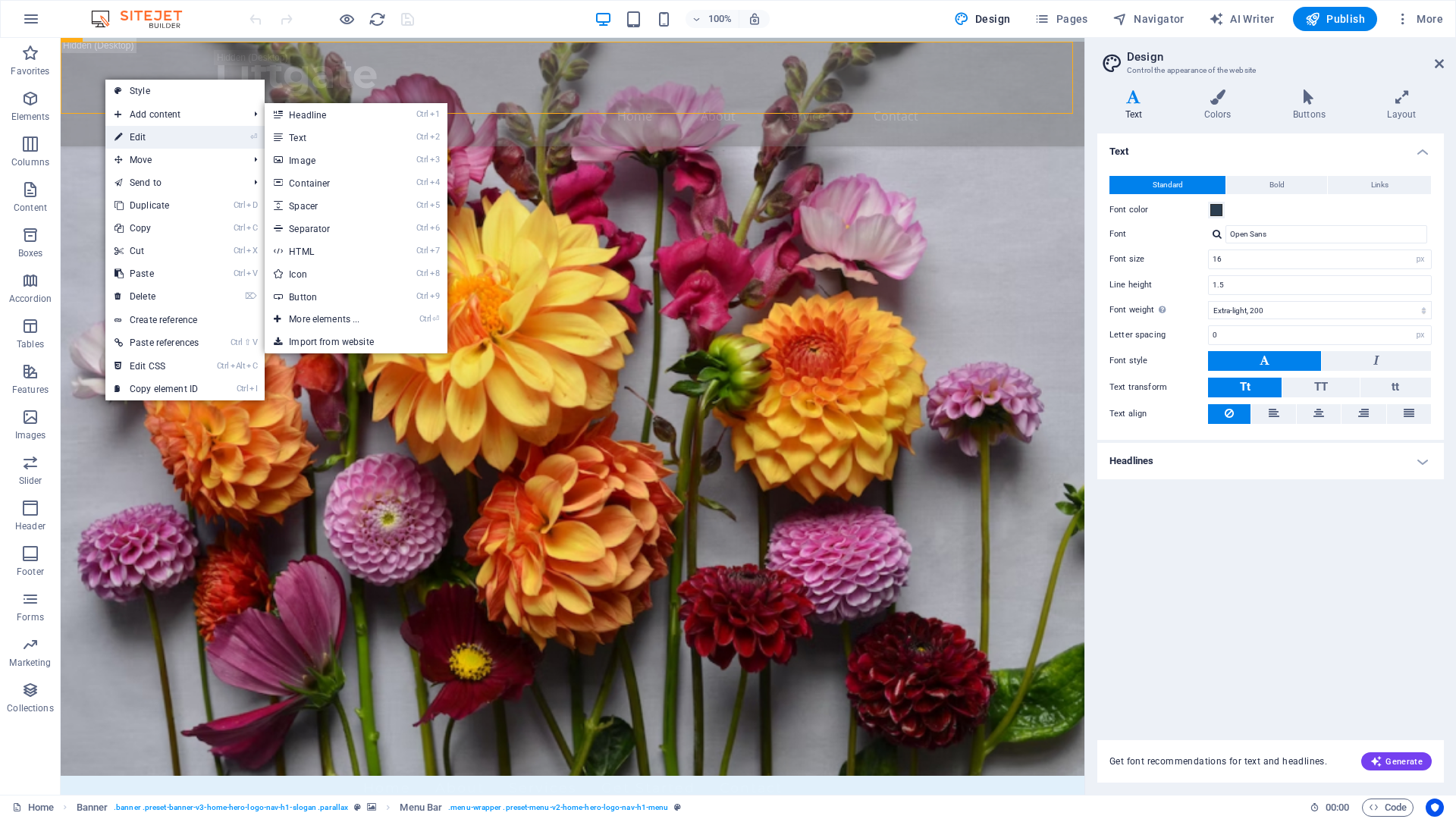
click at [162, 139] on link "⏎ Edit" at bounding box center [156, 137] width 102 height 23
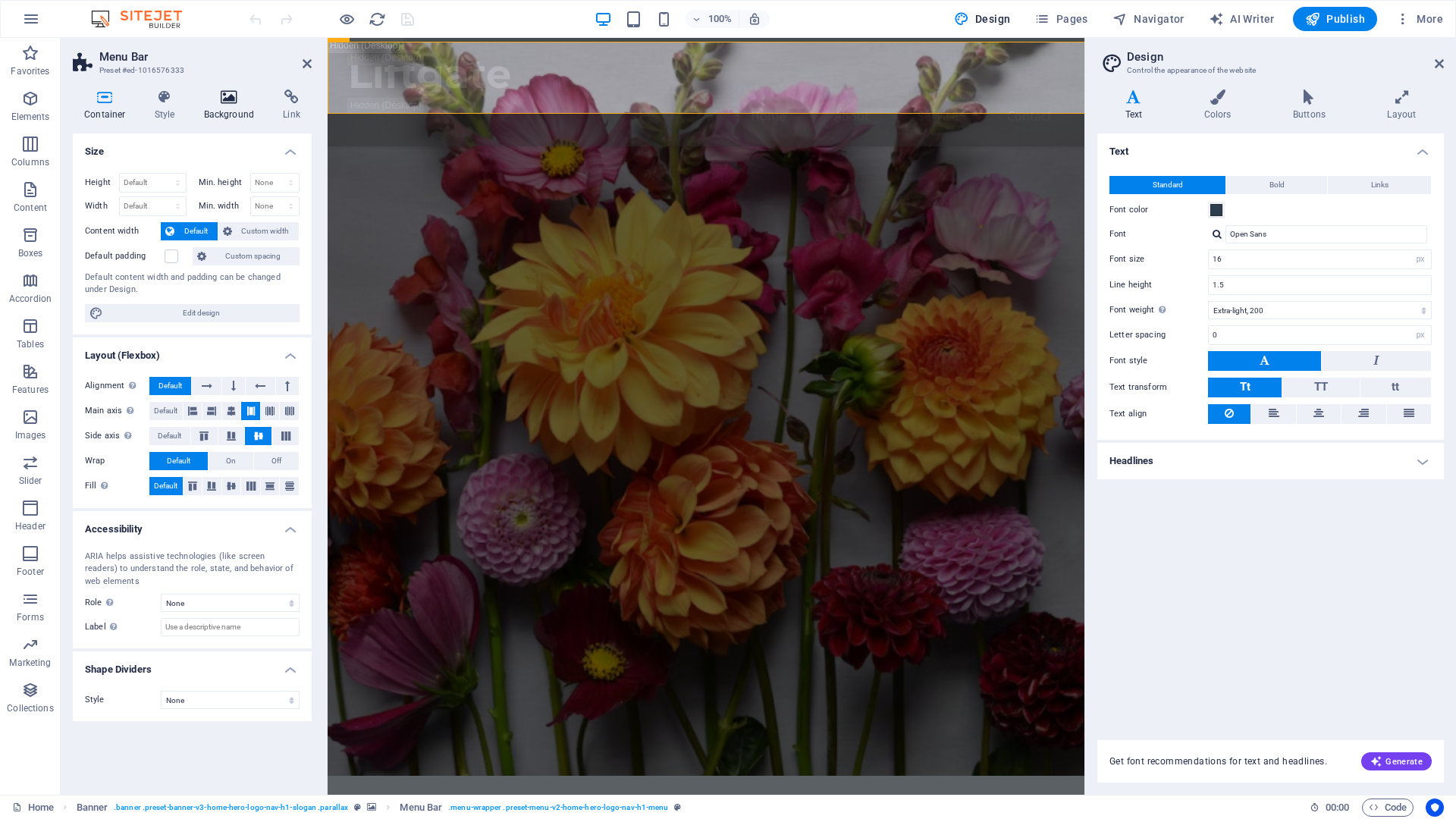
click at [229, 113] on h4 "Background" at bounding box center [232, 105] width 80 height 32
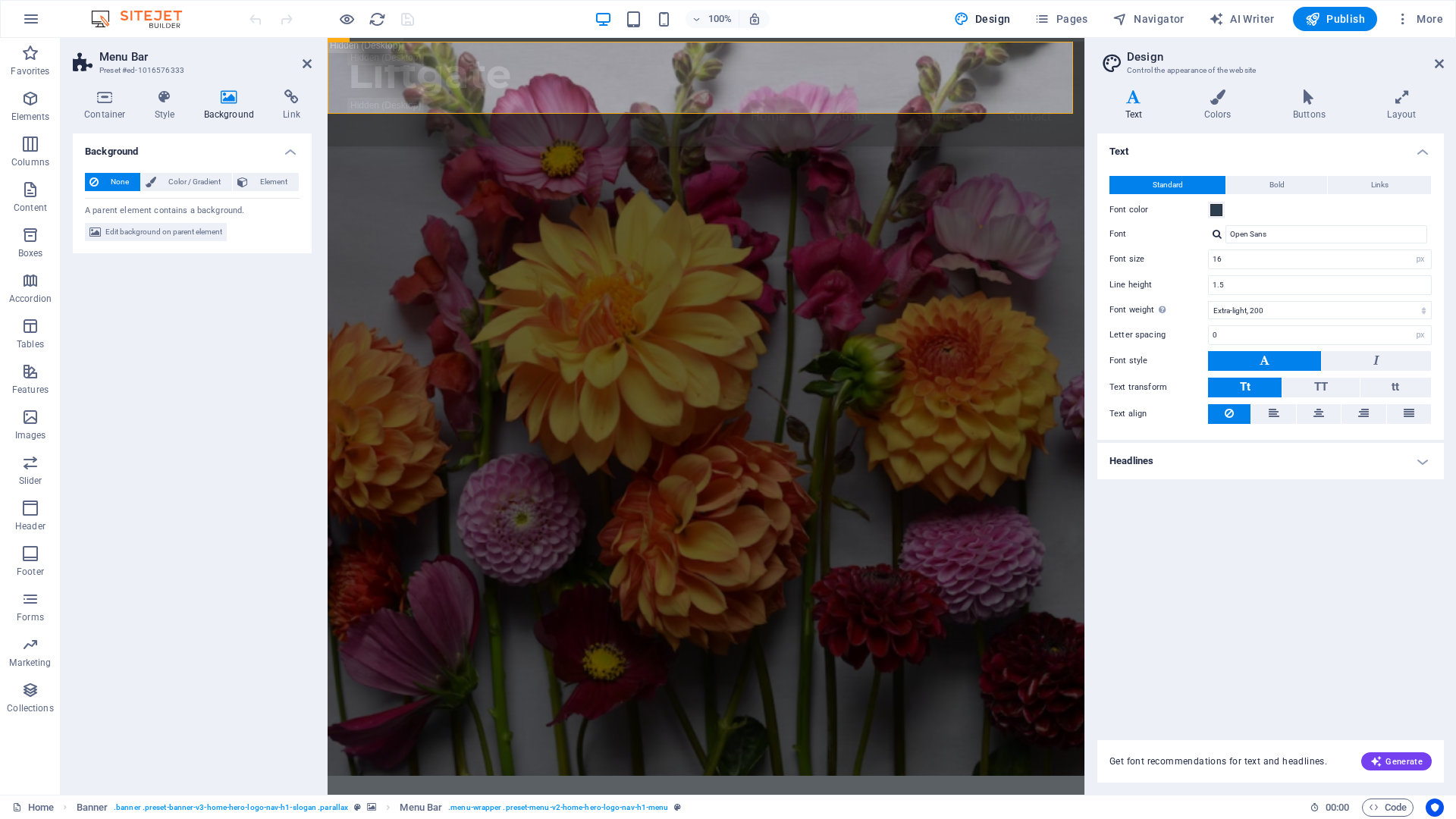
click at [294, 68] on header "Menu Bar Preset #ed-1016576333" at bounding box center [192, 57] width 239 height 39
click at [299, 65] on header "Menu Bar Preset #ed-1016576333" at bounding box center [192, 57] width 239 height 39
drag, startPoint x: 303, startPoint y: 65, endPoint x: 246, endPoint y: 25, distance: 69.6
click at [303, 65] on icon at bounding box center [307, 63] width 9 height 12
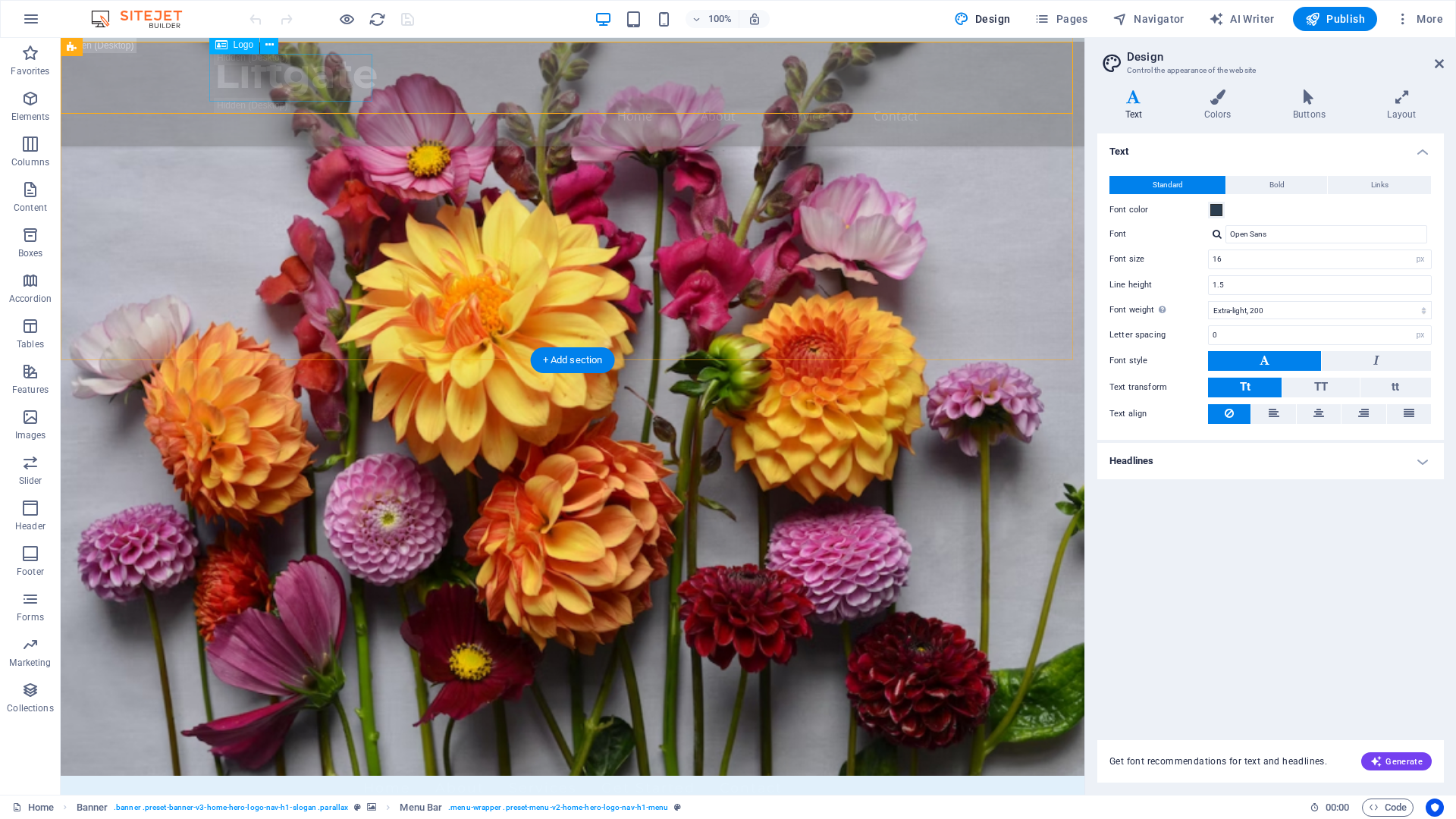
click at [306, 721] on div "Liftgate" at bounding box center [573, 745] width 716 height 48
click at [162, 45] on icon at bounding box center [166, 47] width 11 height 16
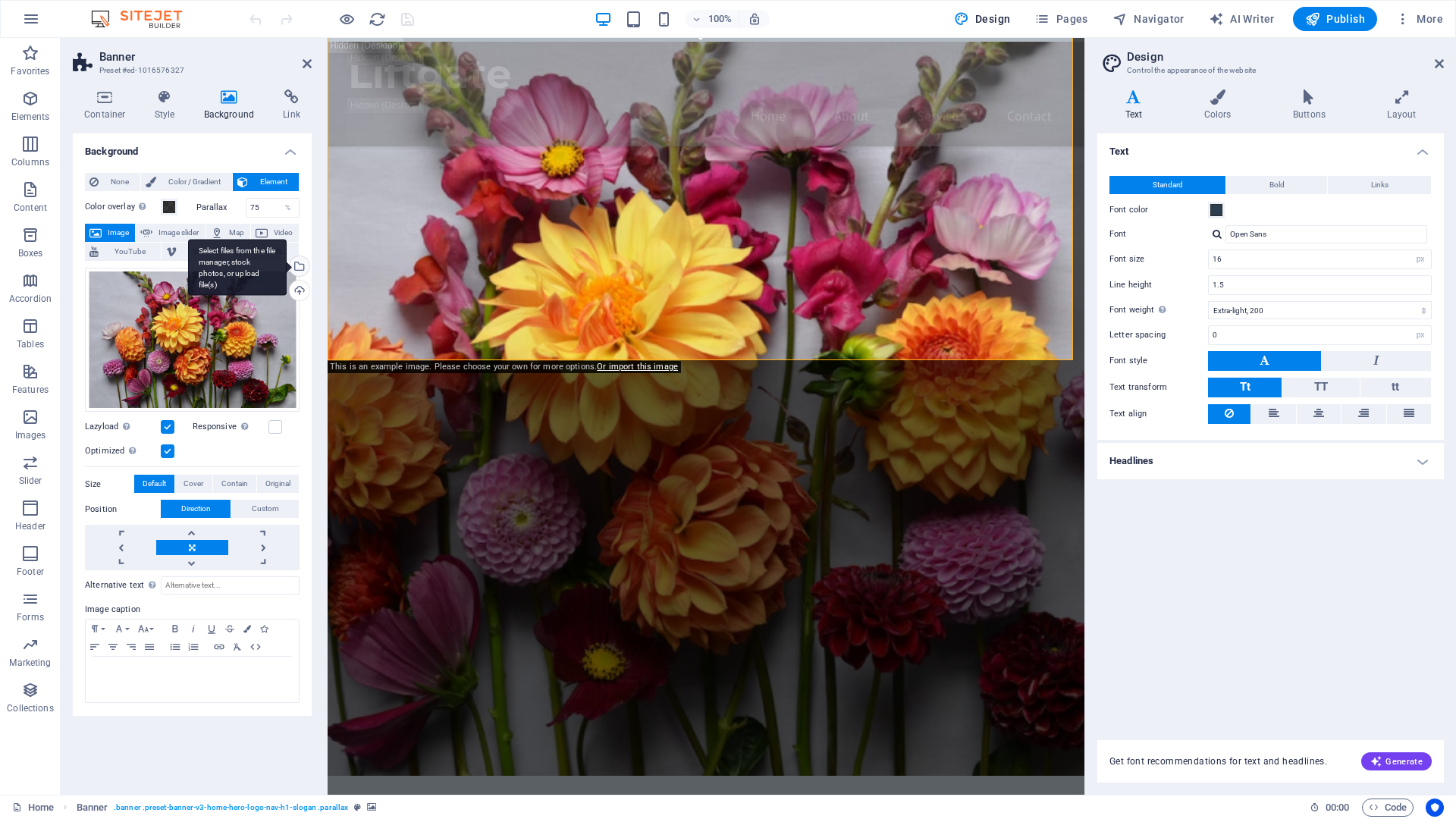
click at [304, 265] on div "Select files from the file manager, stock photos, or upload file(s)" at bounding box center [297, 267] width 23 height 23
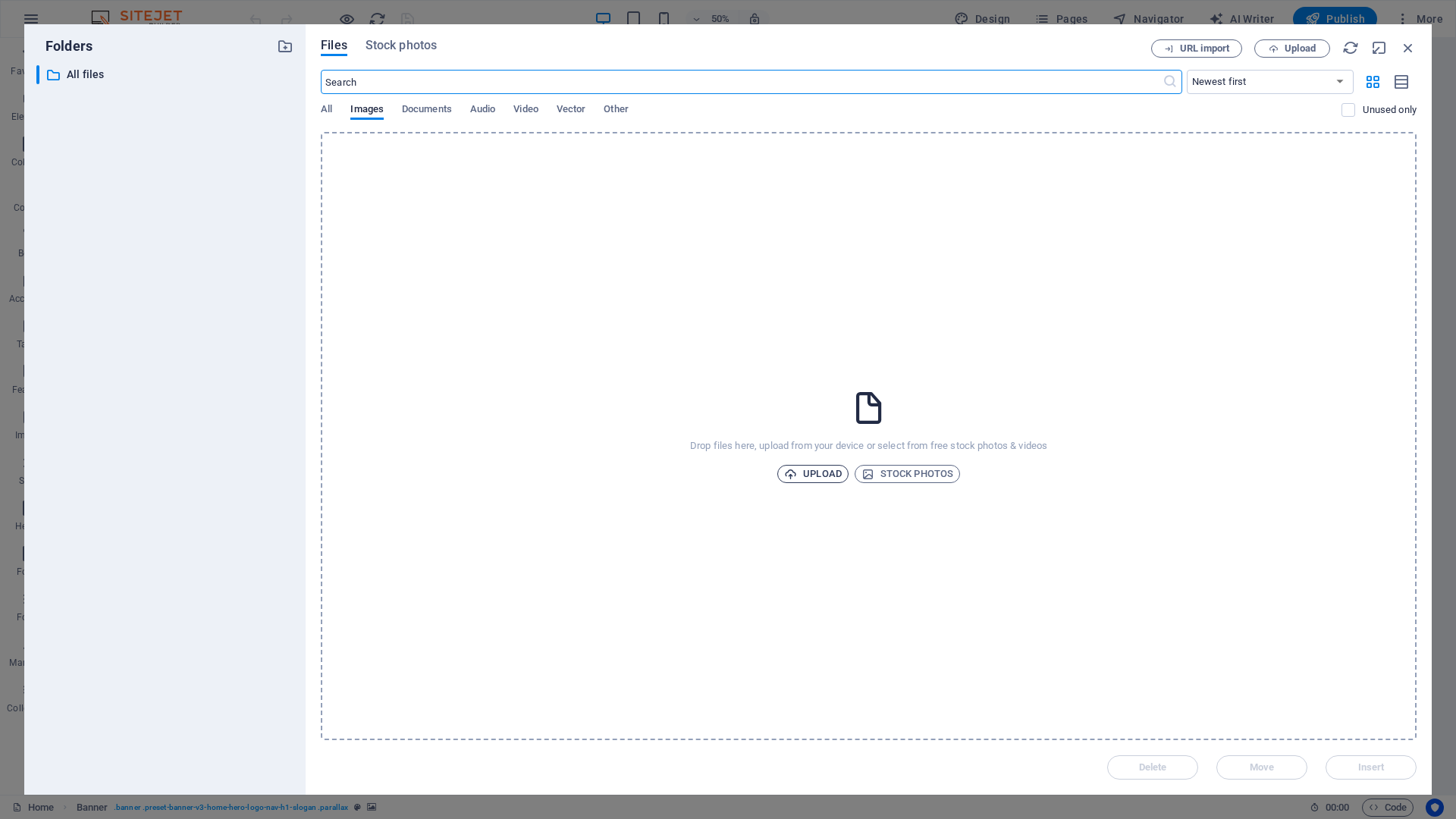
click at [818, 477] on span "Upload" at bounding box center [812, 474] width 58 height 18
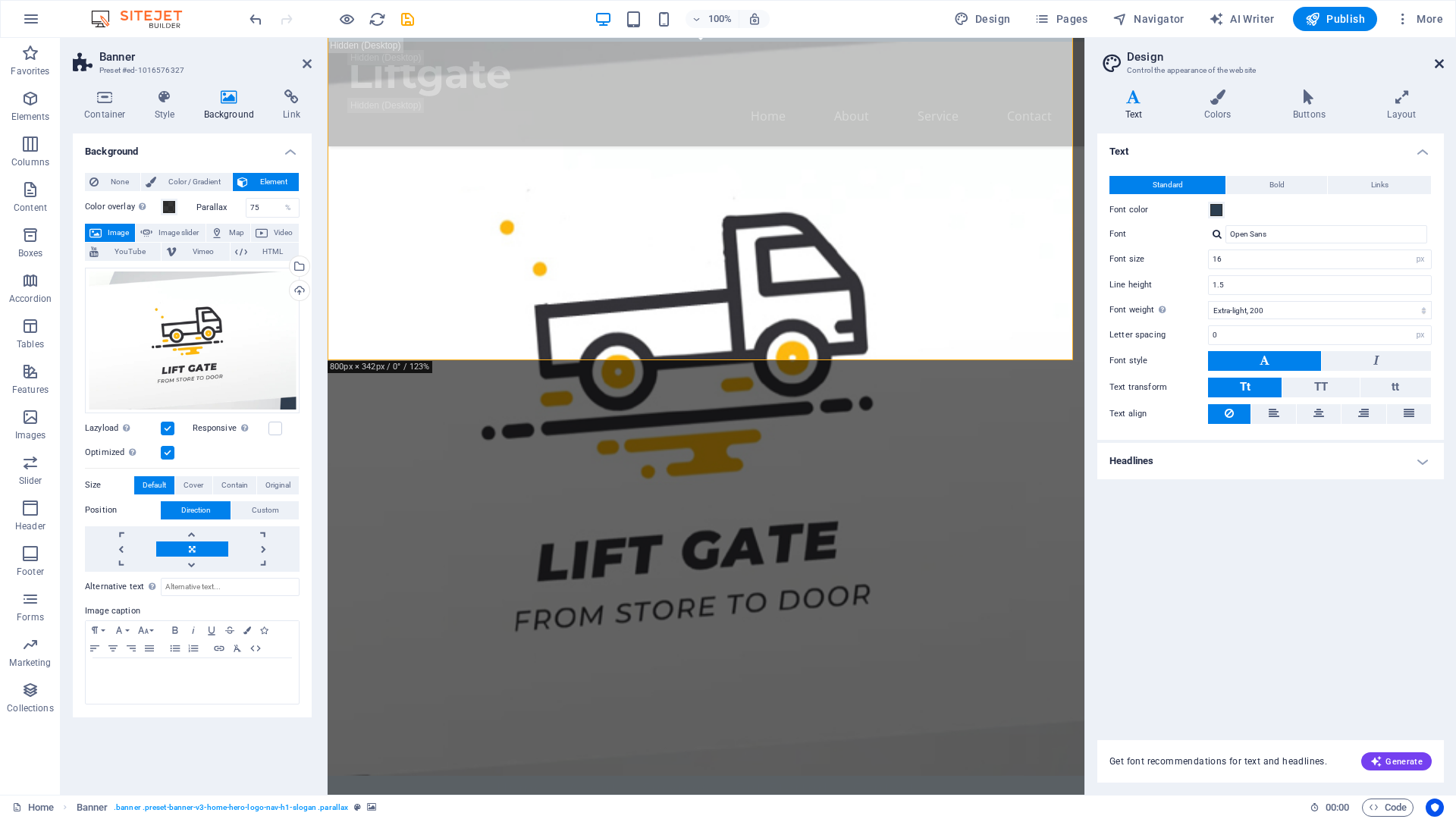
drag, startPoint x: 1440, startPoint y: 65, endPoint x: 1112, endPoint y: 27, distance: 330.2
click at [1440, 65] on icon at bounding box center [1439, 63] width 9 height 12
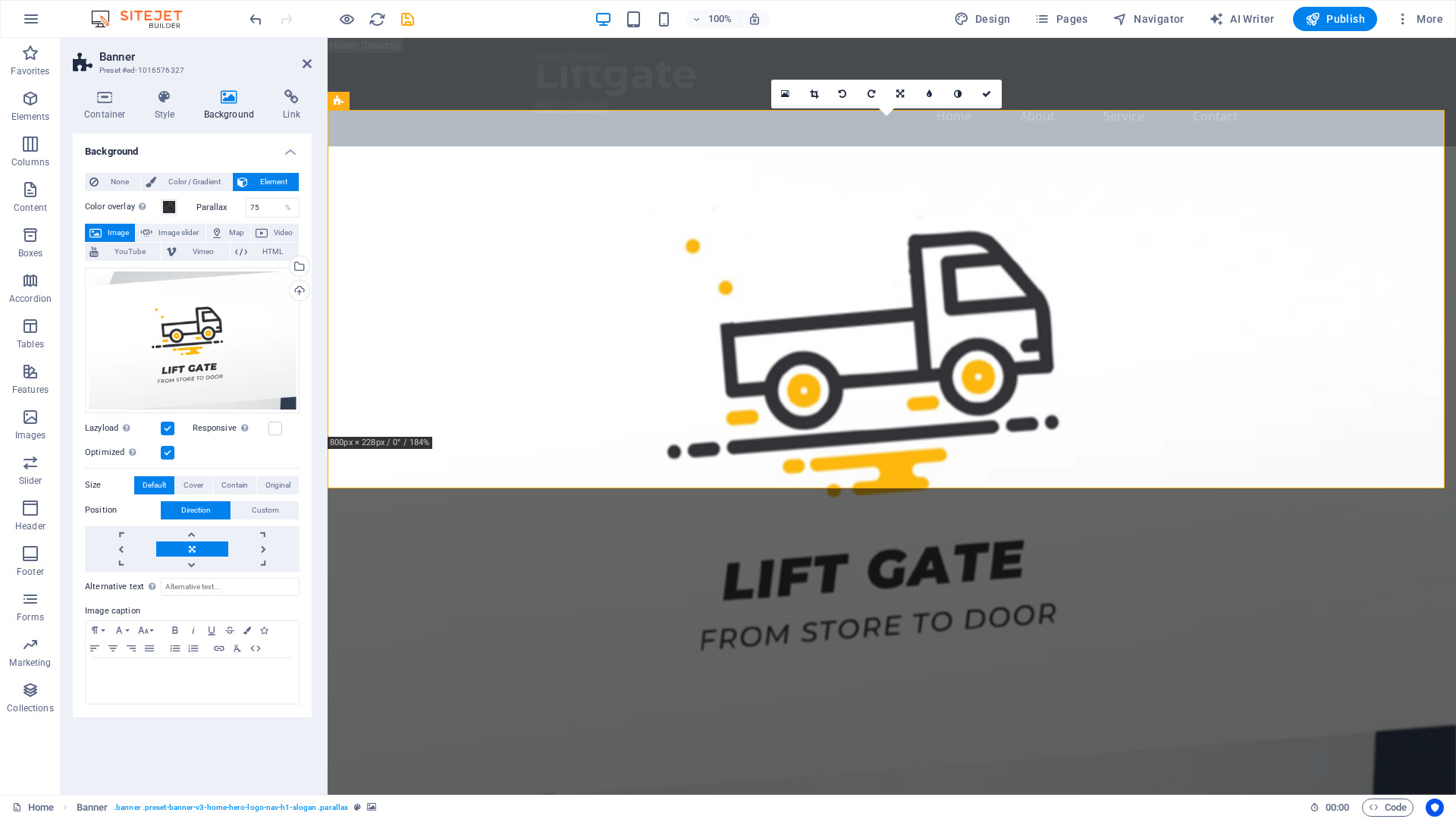
click at [291, 150] on h4 "Background" at bounding box center [192, 147] width 239 height 27
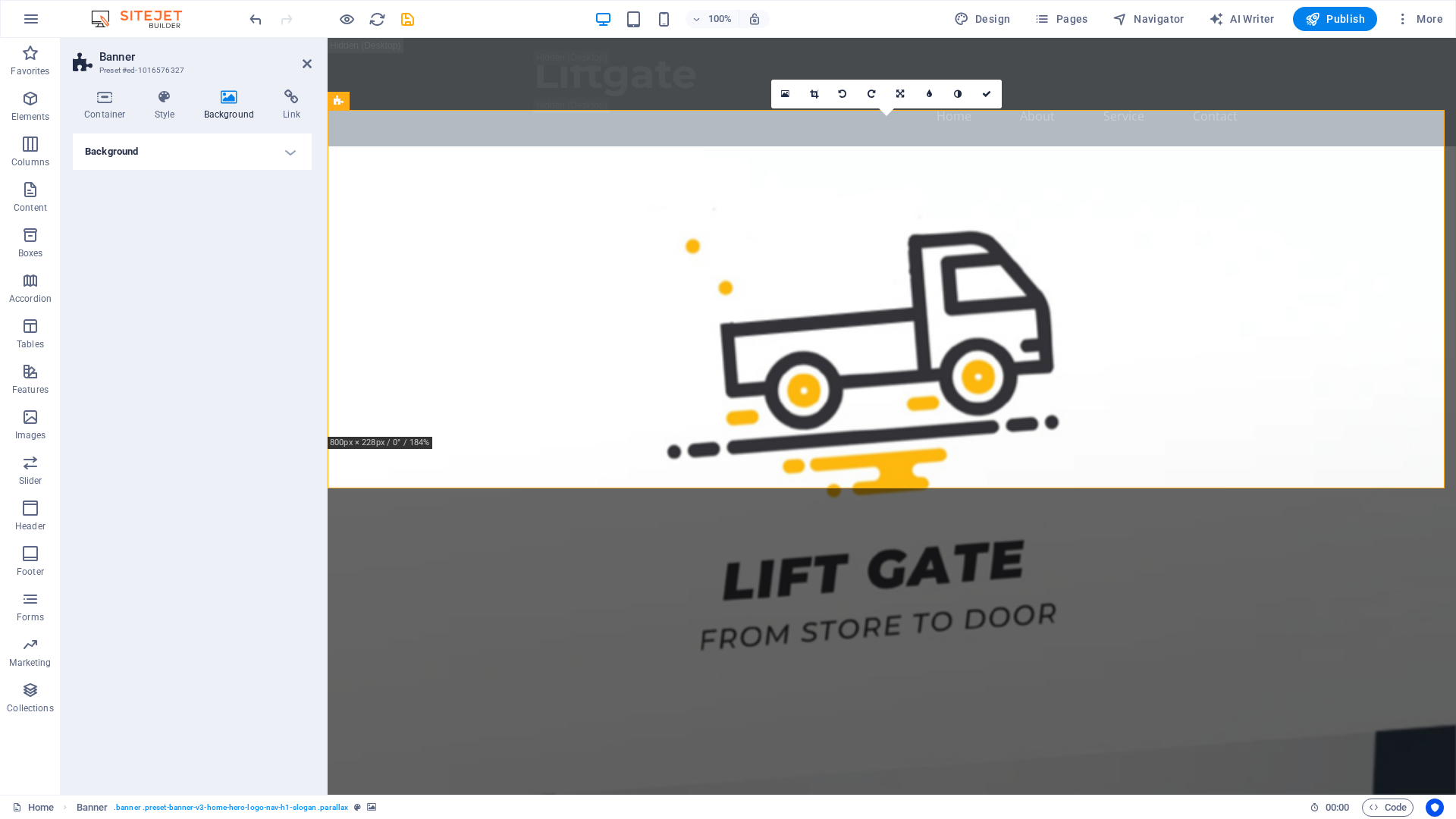
click at [291, 153] on h4 "Background" at bounding box center [192, 152] width 239 height 37
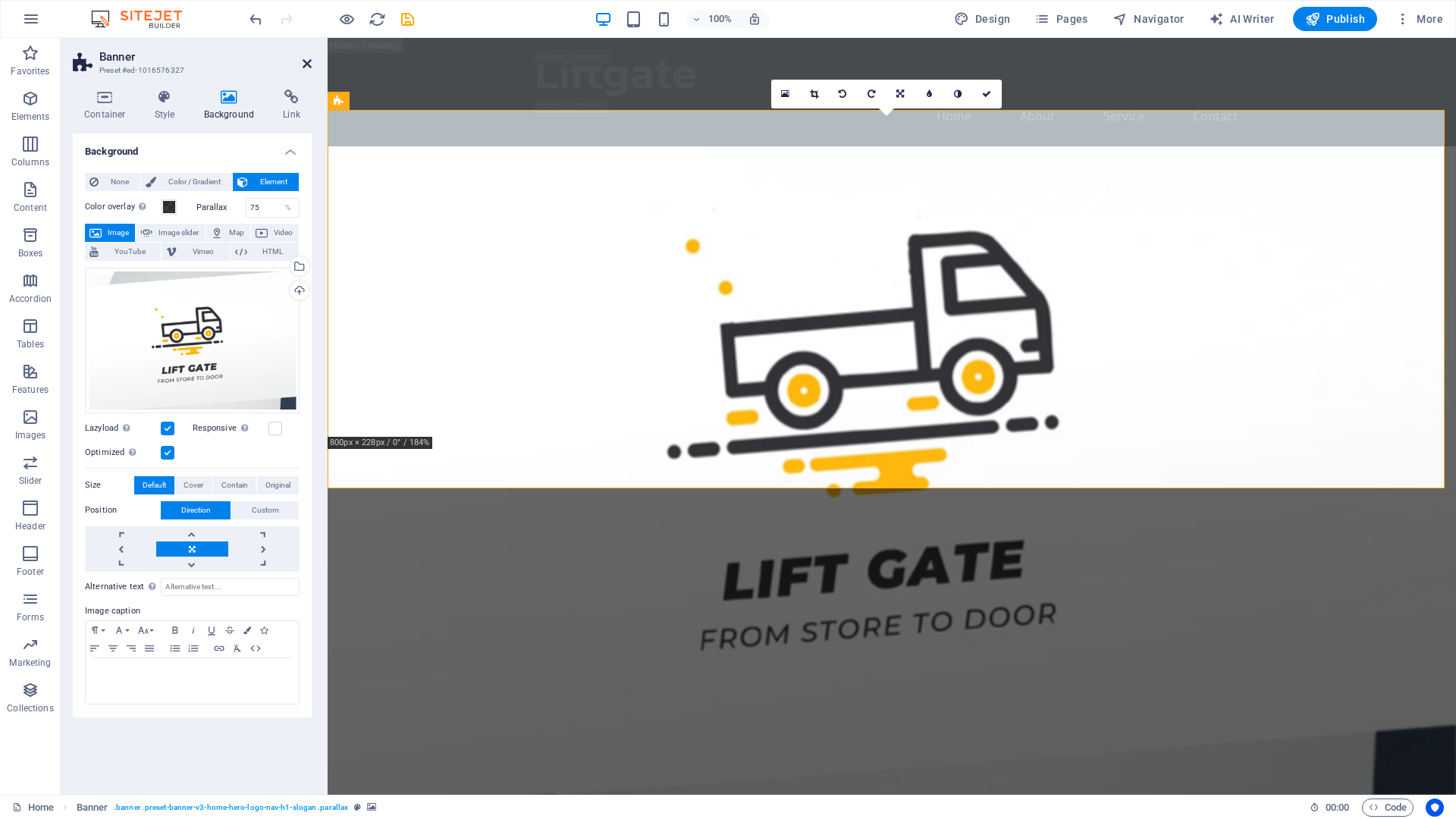
click at [307, 59] on icon at bounding box center [307, 63] width 9 height 12
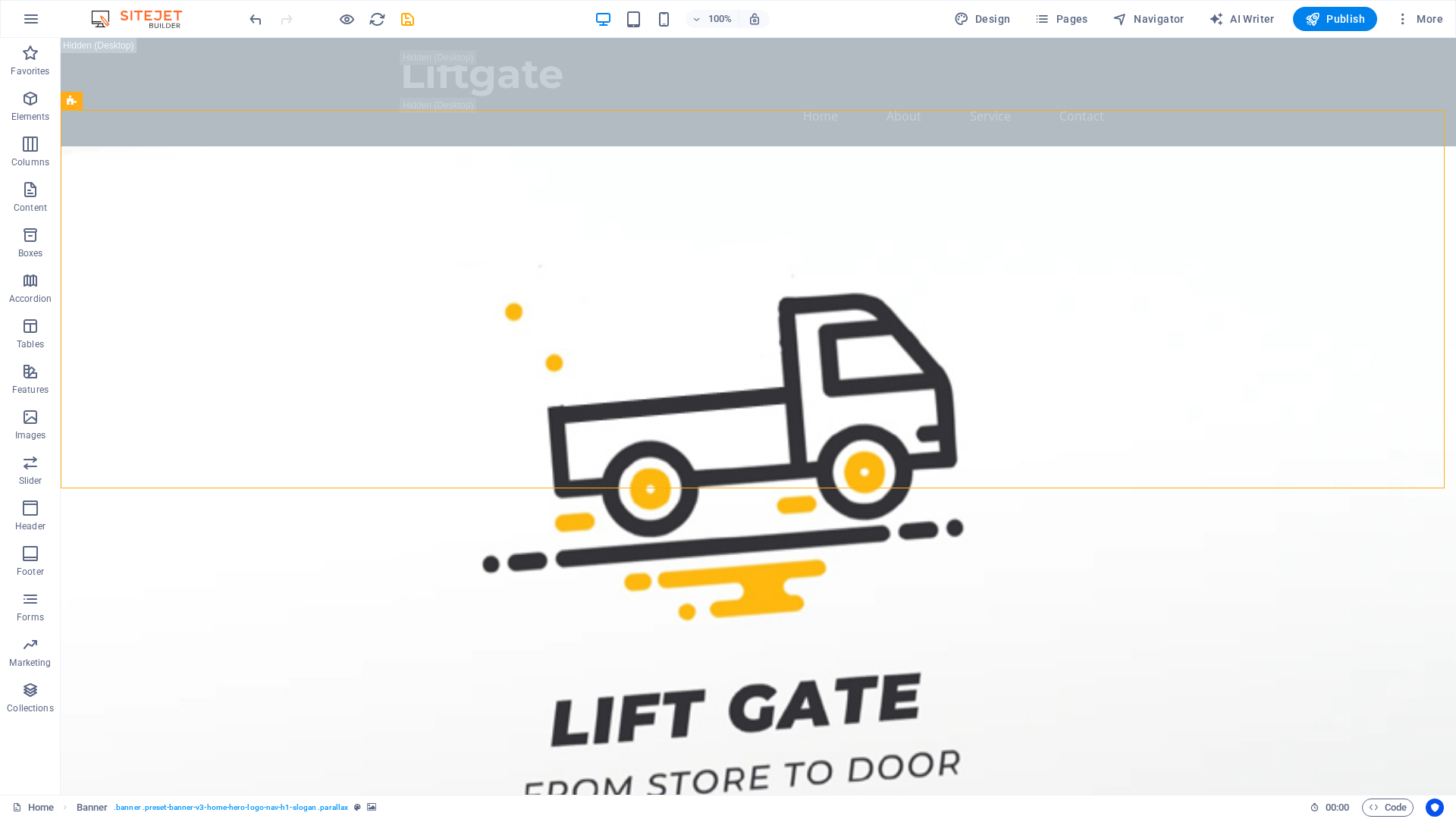
click at [648, 12] on div "100%" at bounding box center [681, 18] width 175 height 25
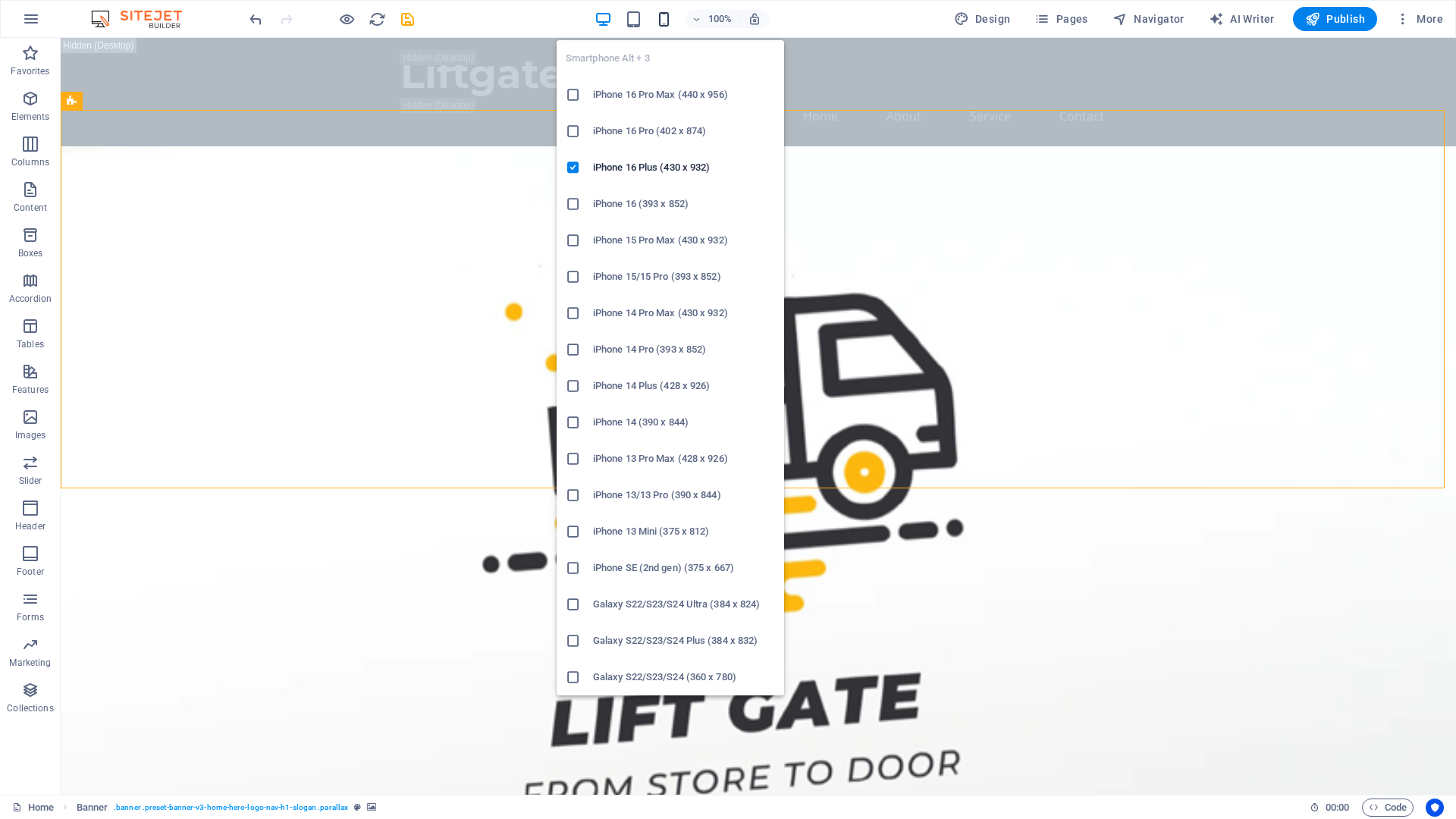
click at [664, 16] on icon "button" at bounding box center [663, 19] width 17 height 17
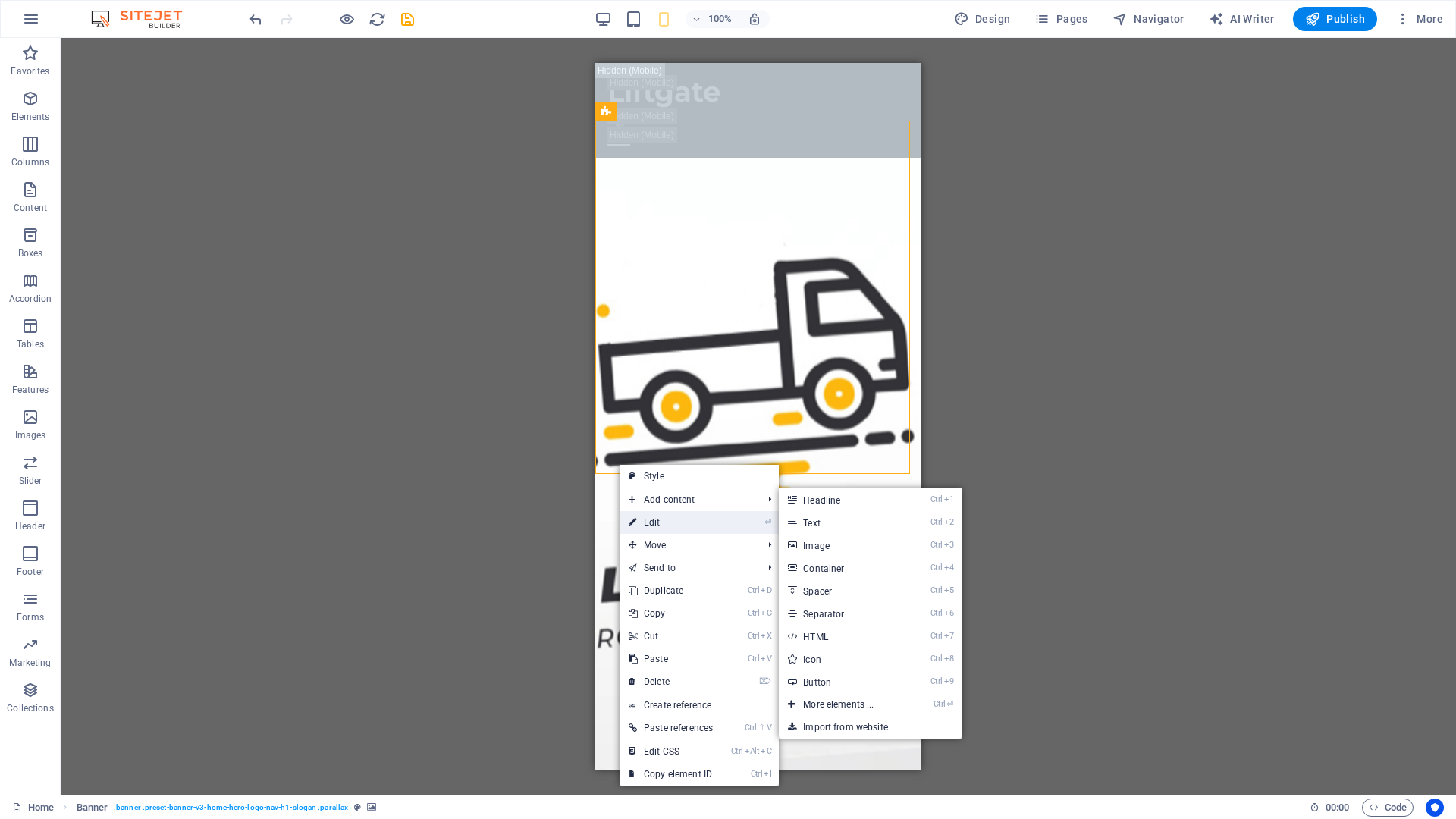
click at [665, 521] on link "⏎ Edit" at bounding box center [670, 523] width 102 height 23
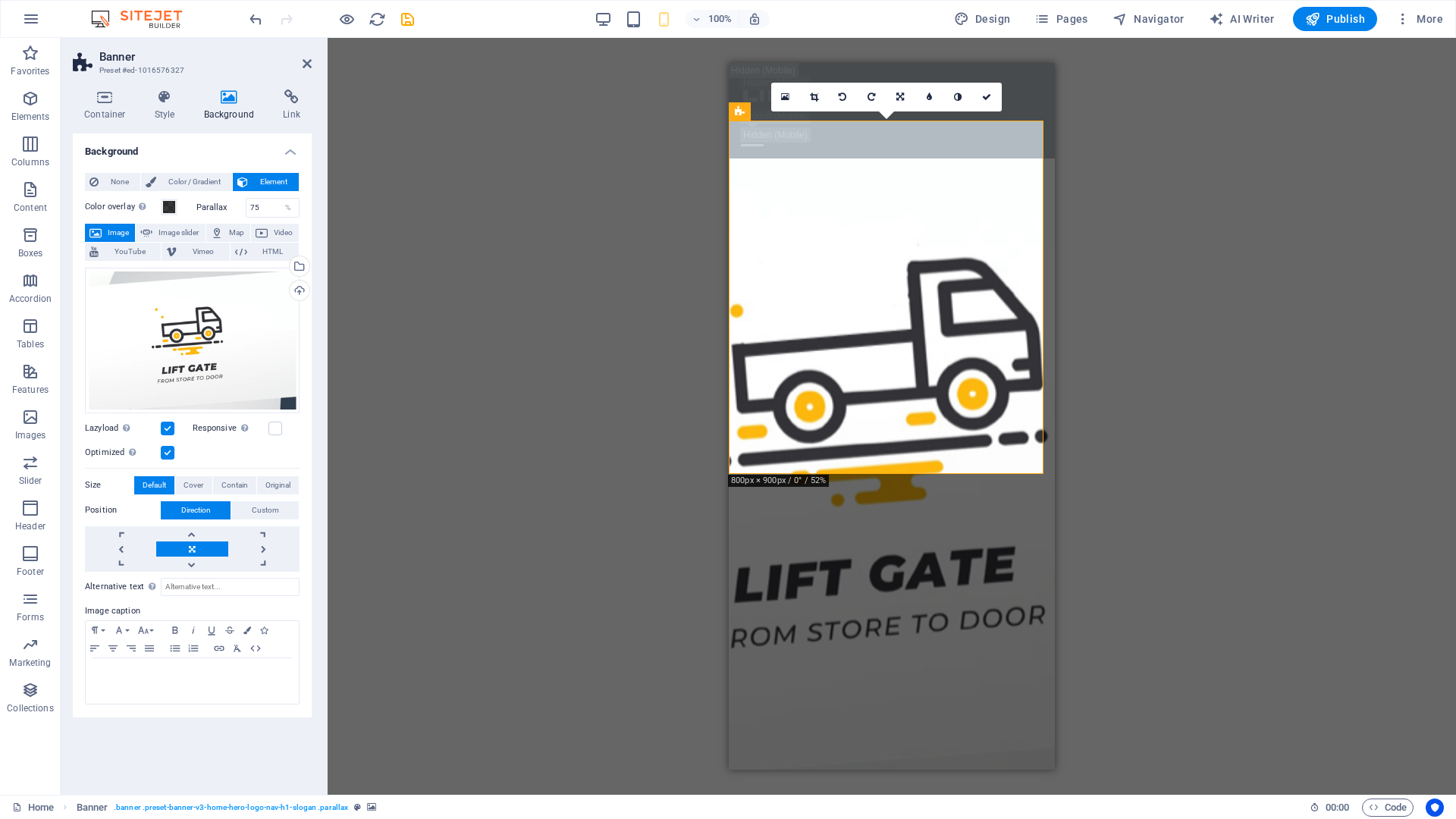
click at [291, 157] on h4 "Background" at bounding box center [192, 147] width 239 height 27
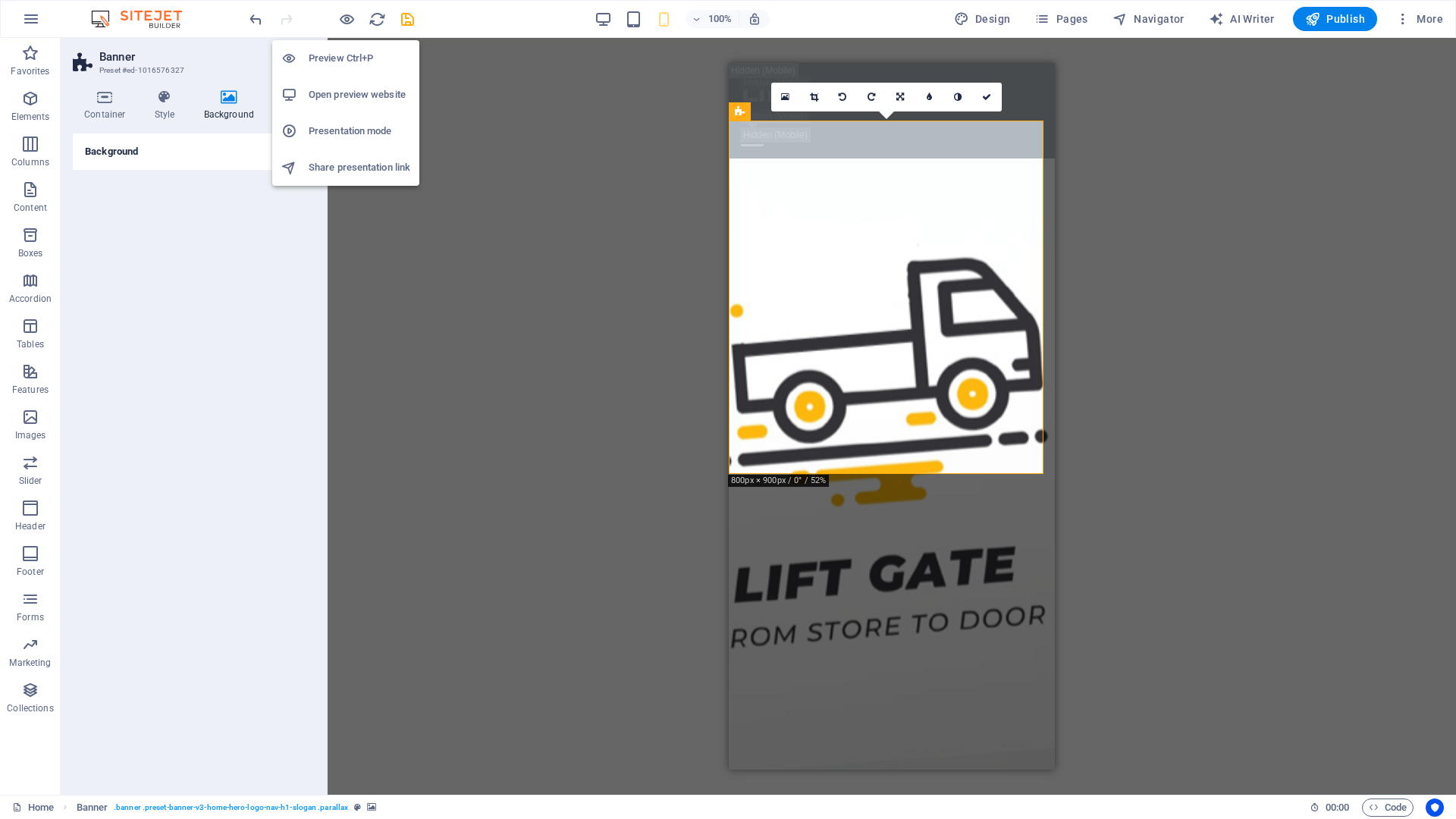
click at [344, 56] on h6 "Preview Ctrl+P" at bounding box center [359, 59] width 102 height 18
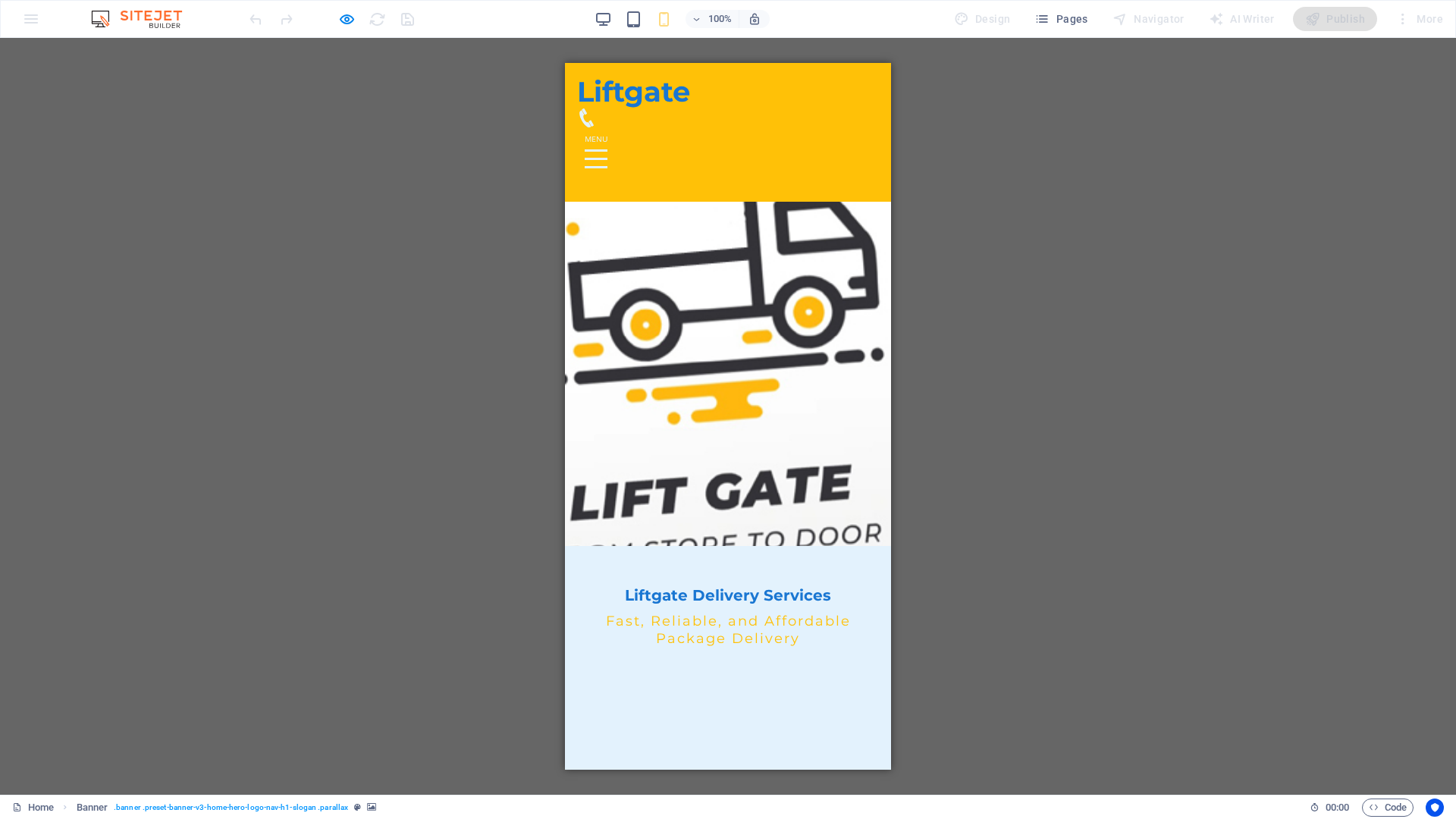
scroll to position [76, 0]
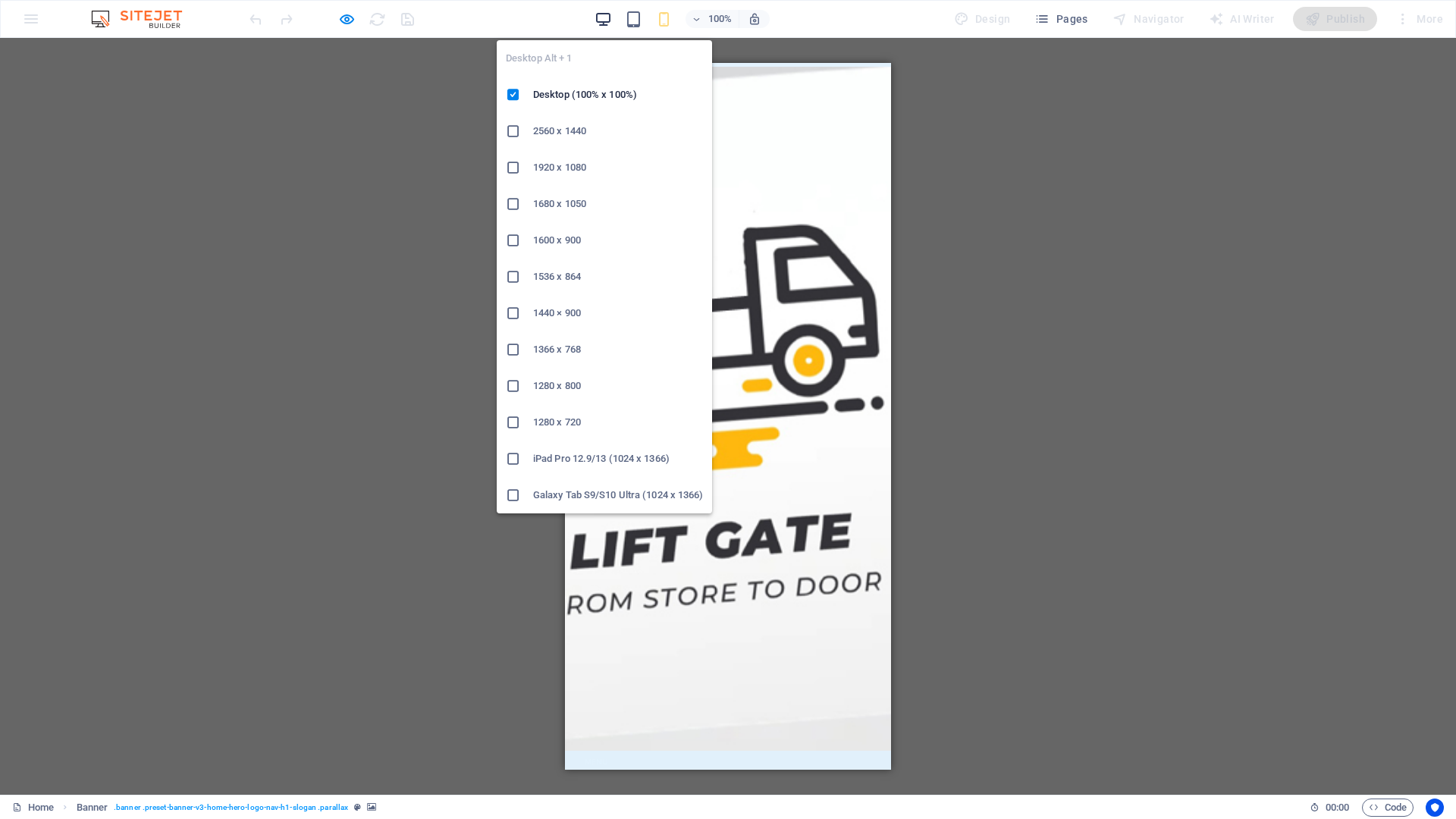
click at [602, 22] on icon "button" at bounding box center [603, 19] width 17 height 17
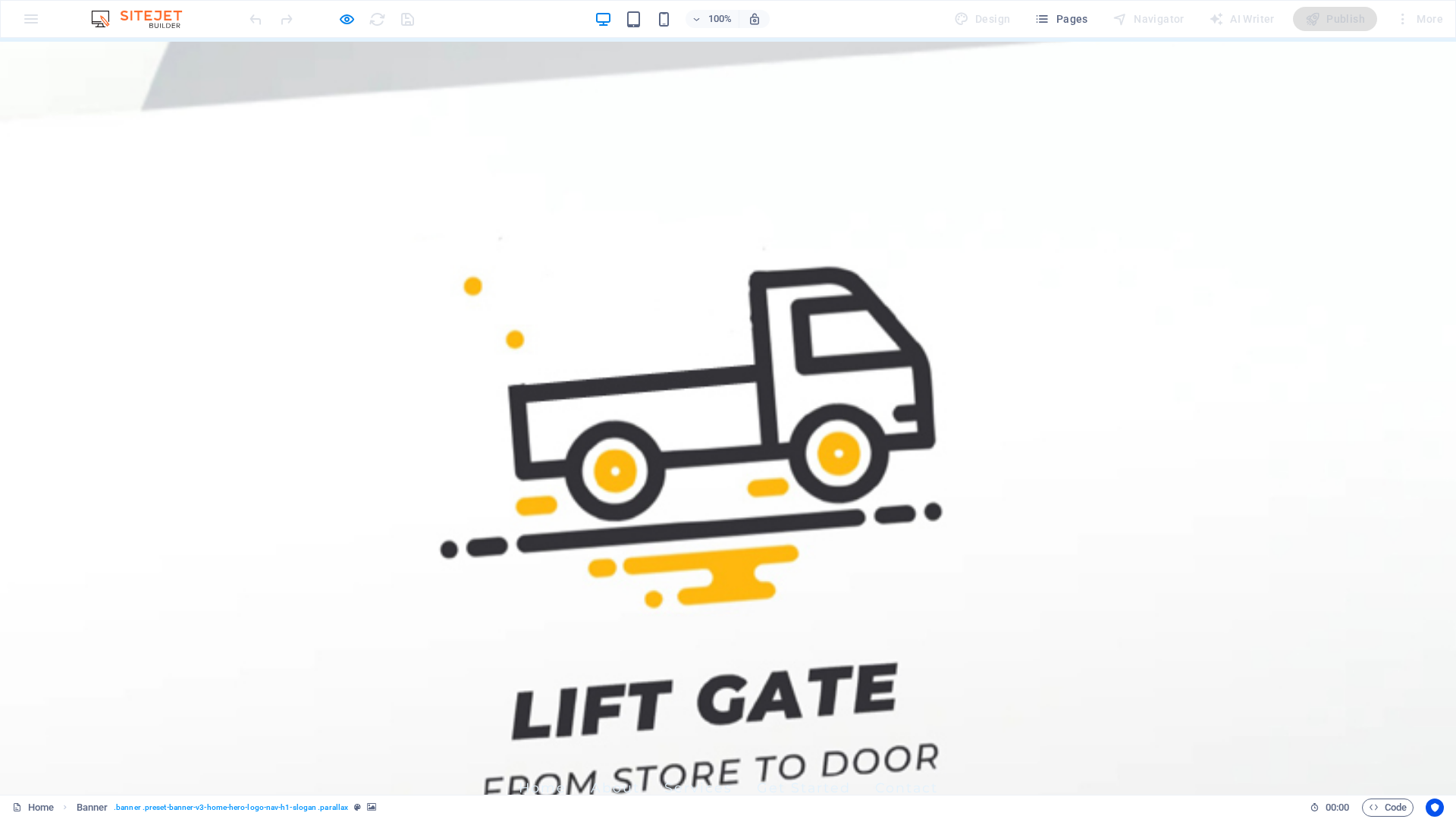
scroll to position [0, 0]
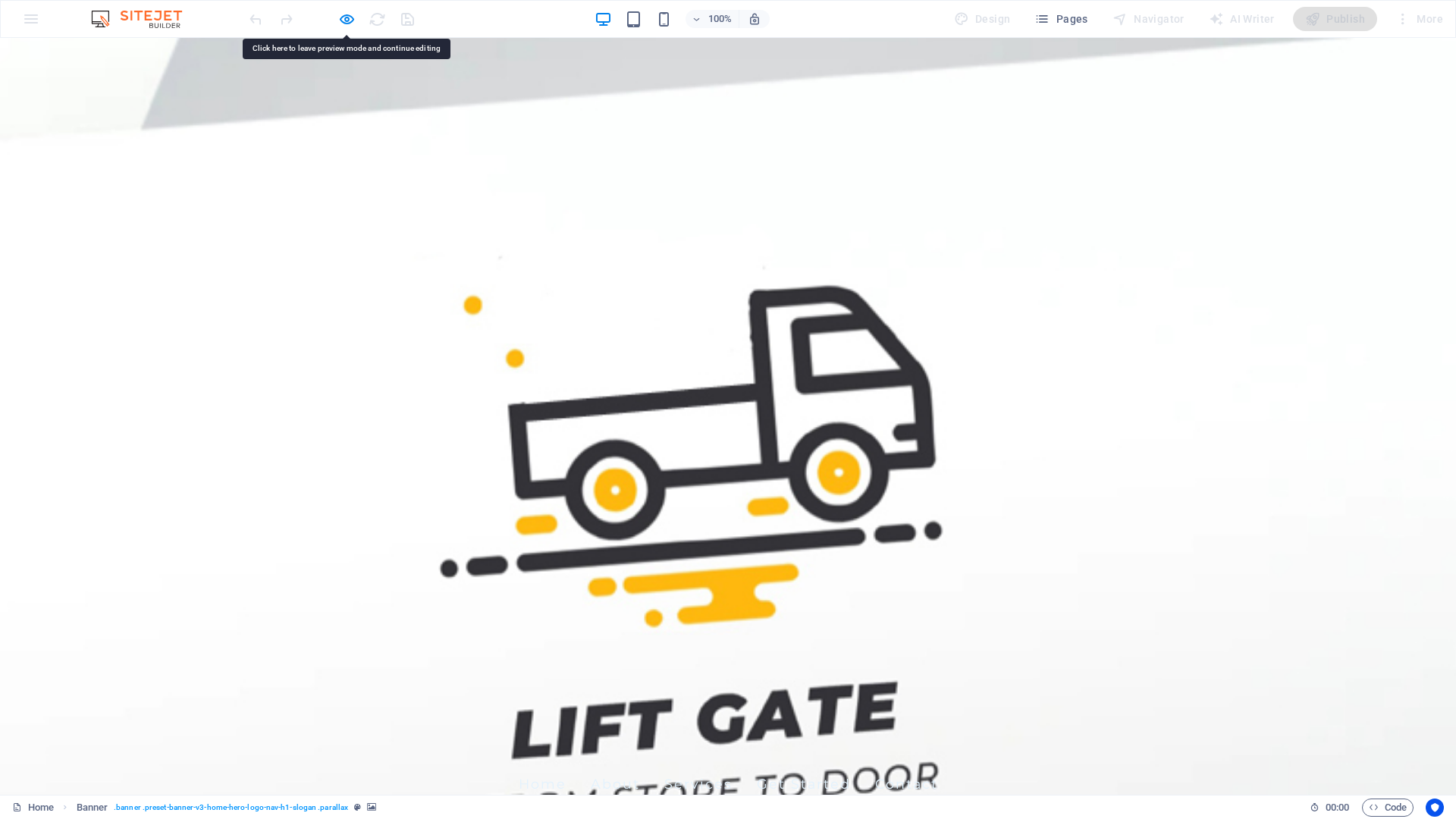
drag, startPoint x: 1131, startPoint y: 337, endPoint x: 428, endPoint y: 360, distance: 703.4
click at [352, 21] on icon "button" at bounding box center [347, 19] width 17 height 17
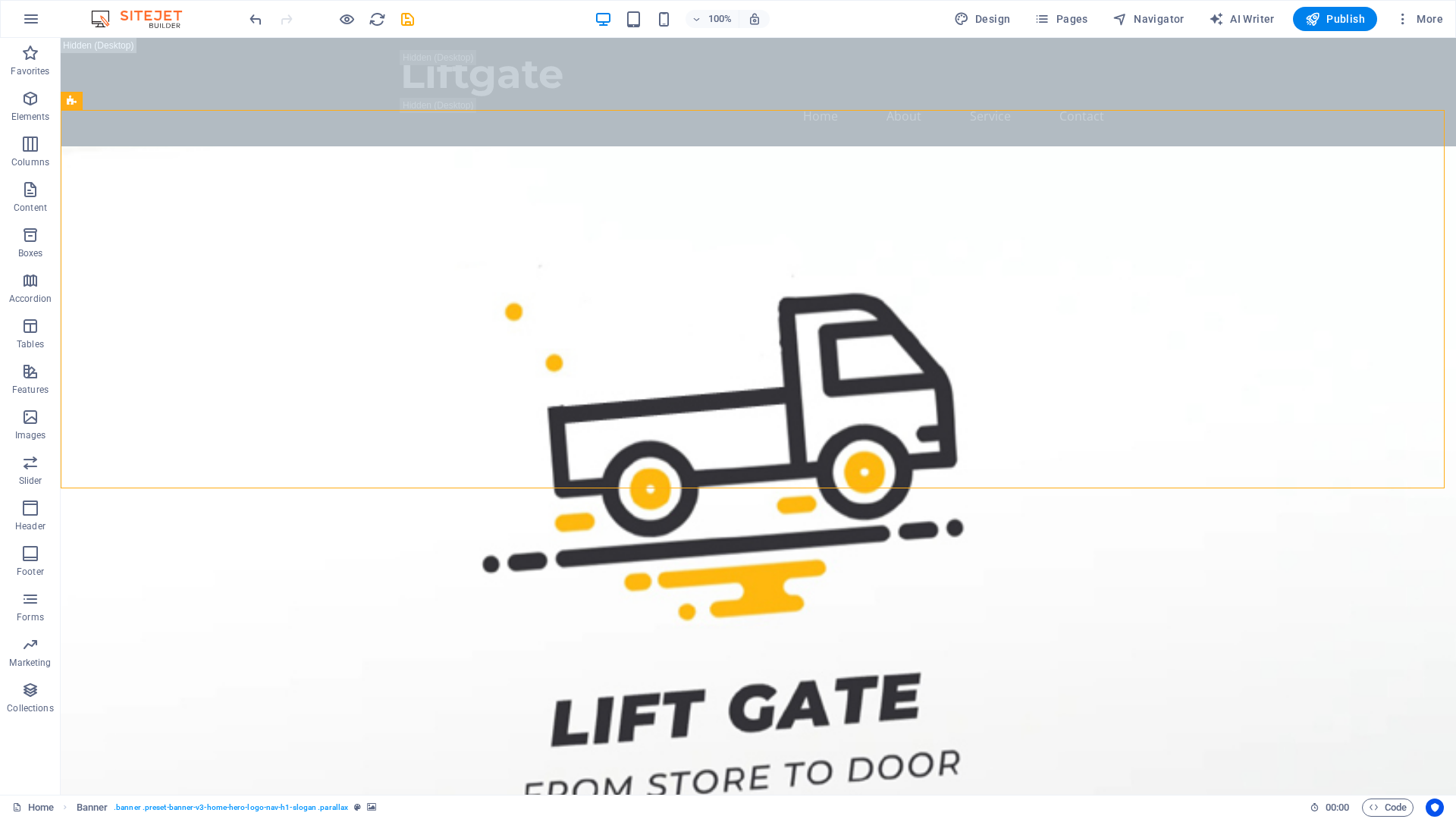
drag, startPoint x: 252, startPoint y: 20, endPoint x: 59, endPoint y: 16, distance: 193.0
click at [50, 17] on div "100% Design Pages Navigator AI Writer Publish More" at bounding box center [728, 19] width 1454 height 37
click at [113, 16] on img at bounding box center [144, 19] width 113 height 18
click at [35, 20] on icon "button" at bounding box center [31, 19] width 18 height 18
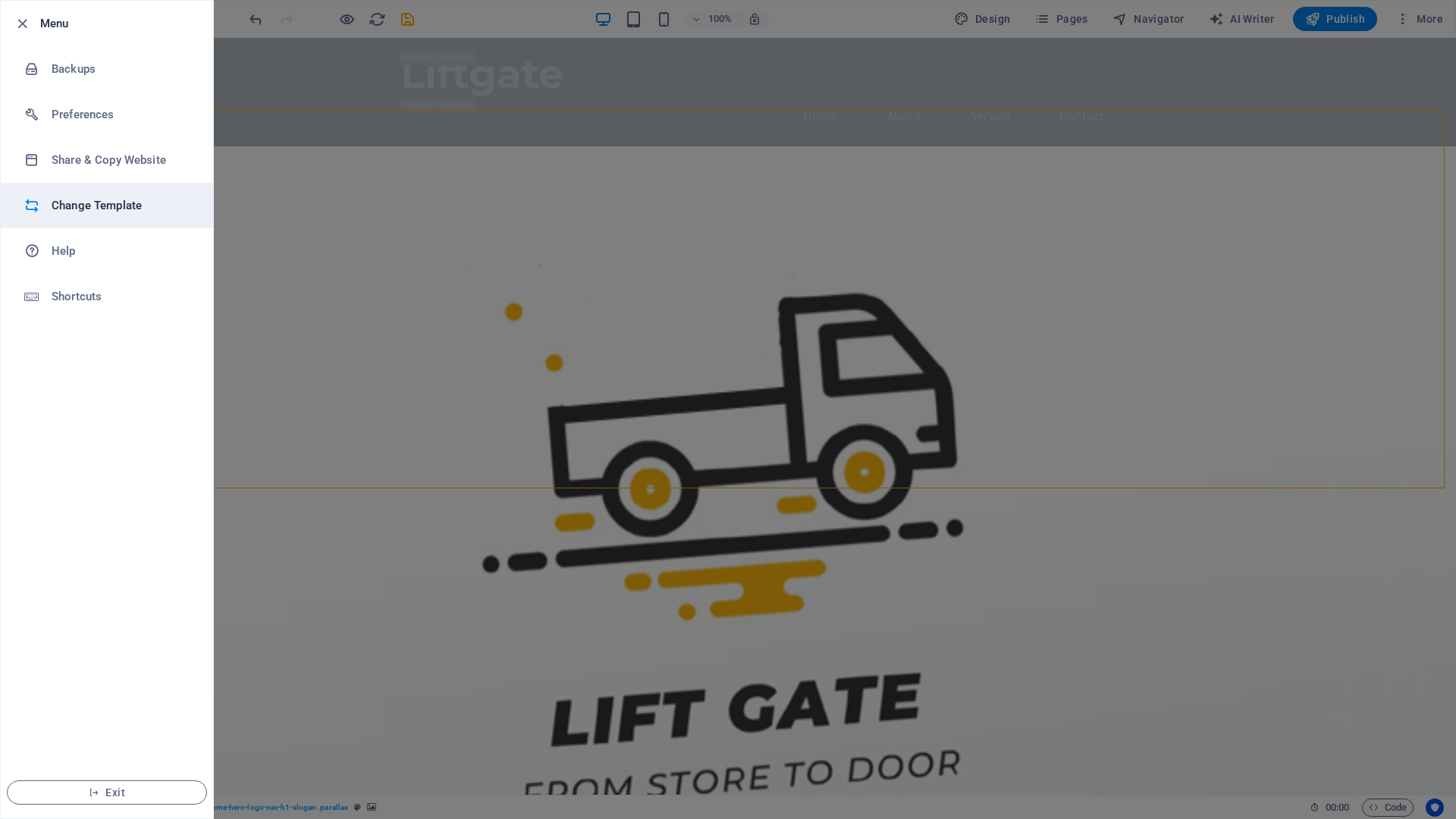
click at [102, 210] on h6 "Change Template" at bounding box center [121, 206] width 140 height 18
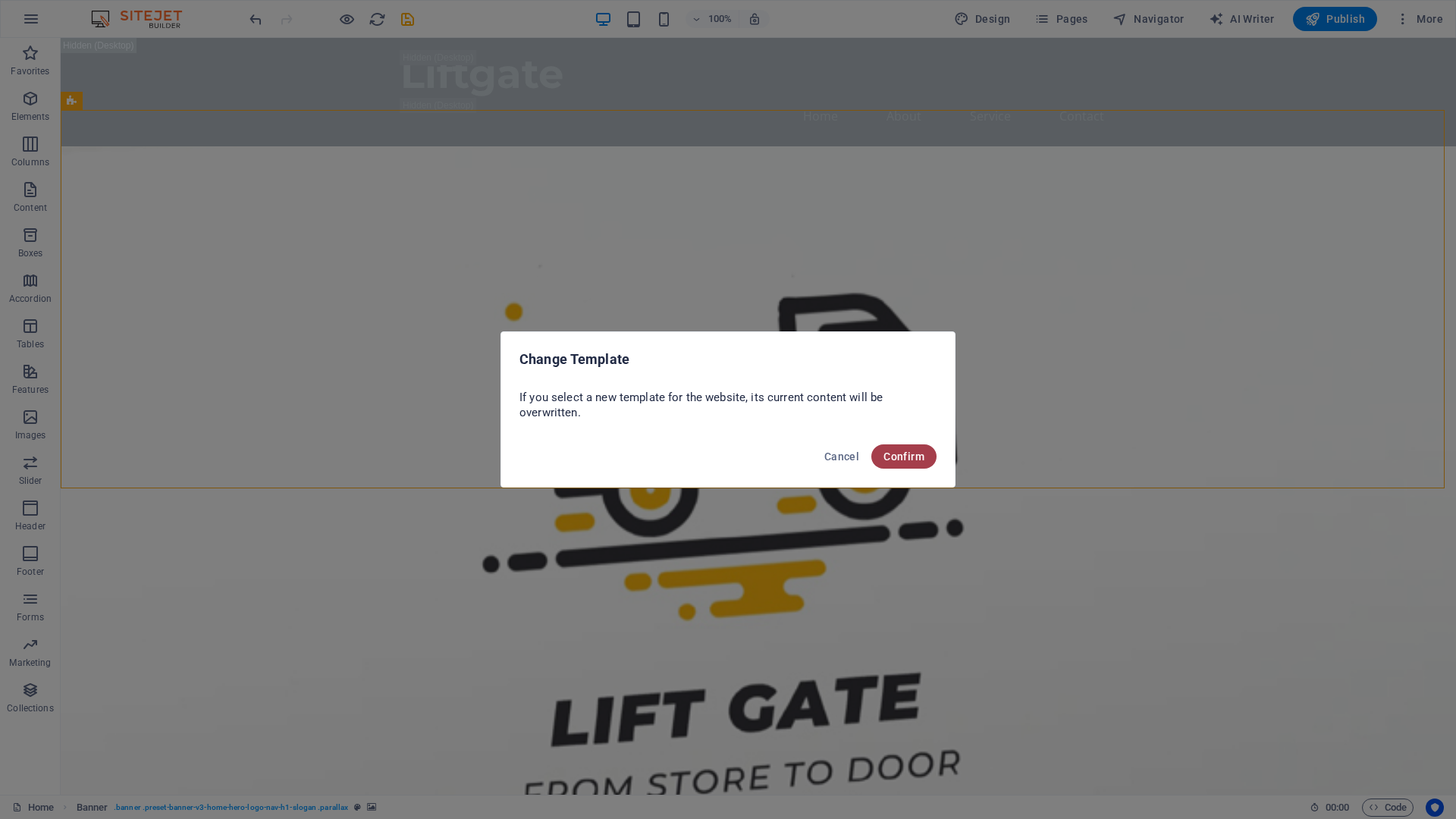
click at [904, 457] on span "Confirm" at bounding box center [904, 456] width 41 height 12
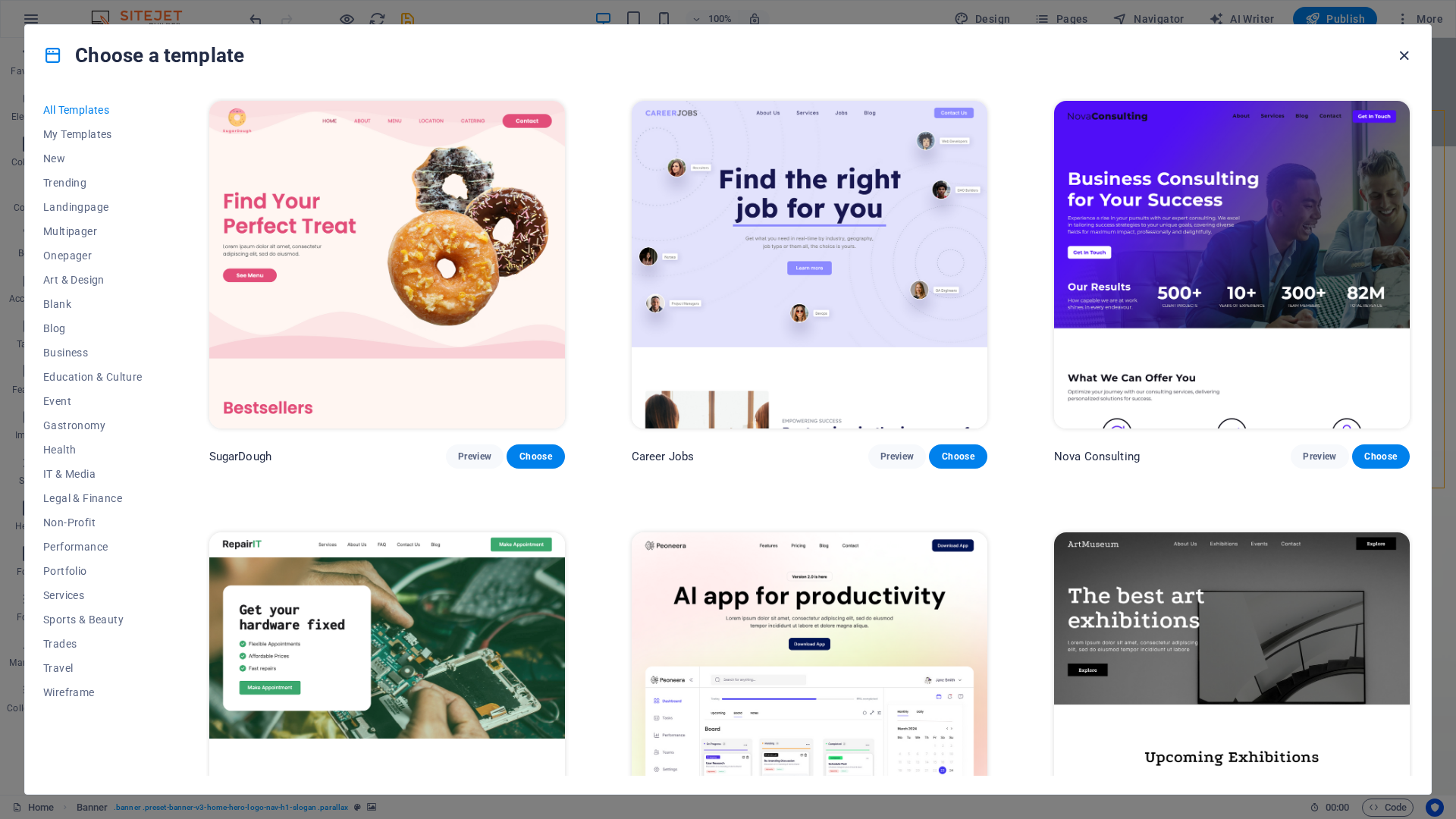
drag, startPoint x: 1402, startPoint y: 51, endPoint x: 1346, endPoint y: 1, distance: 75.1
click at [1402, 51] on icon "button" at bounding box center [1403, 55] width 17 height 17
